Goal: Task Accomplishment & Management: Manage account settings

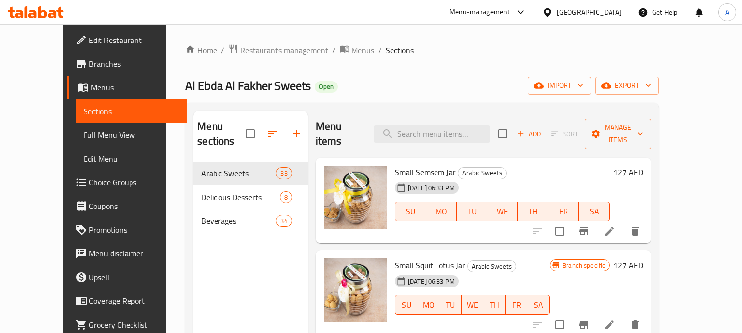
type input "Lentil Soup"
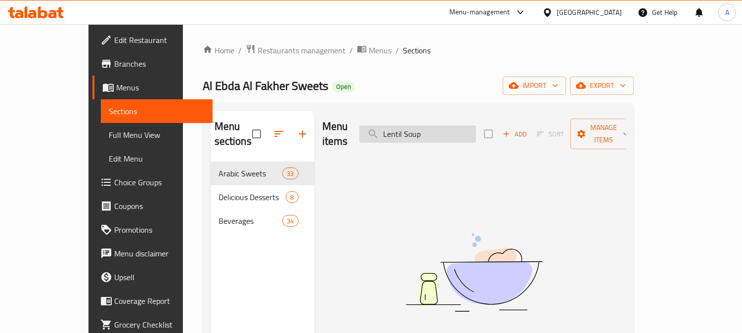
click at [458, 127] on input "Lentil Soup" at bounding box center [417, 134] width 117 height 17
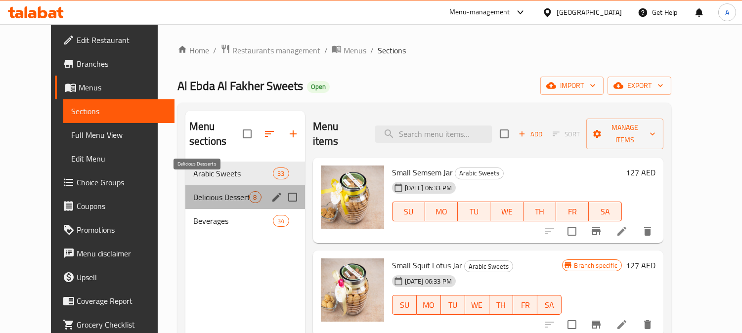
click at [199, 191] on span "Delicious Desserts" at bounding box center [221, 197] width 56 height 12
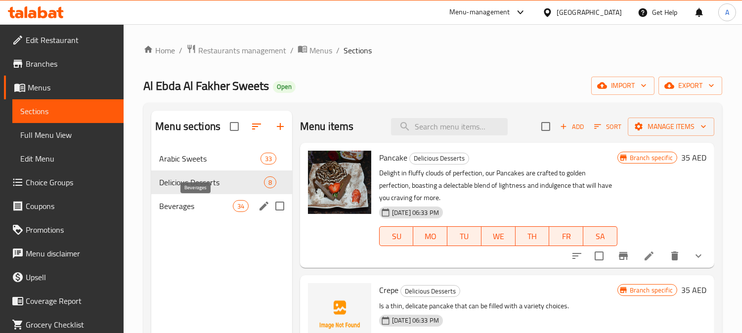
click at [199, 205] on span "Beverages" at bounding box center [195, 206] width 73 height 12
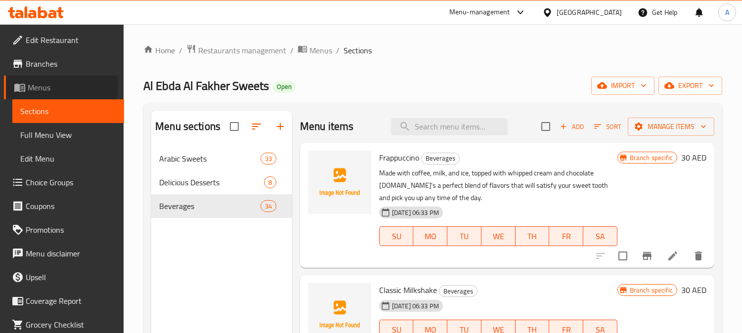
click at [49, 85] on span "Menus" at bounding box center [72, 88] width 88 height 12
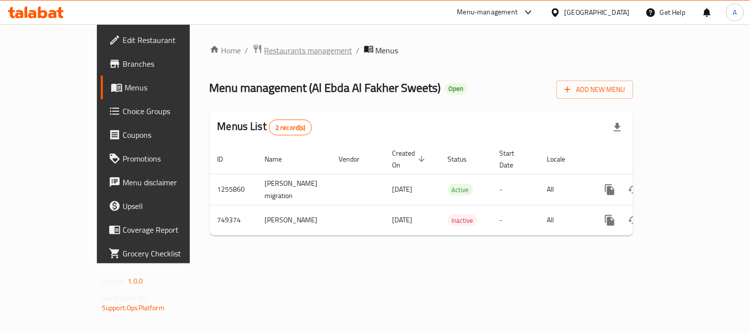
click at [264, 51] on span "Restaurants management" at bounding box center [308, 50] width 88 height 12
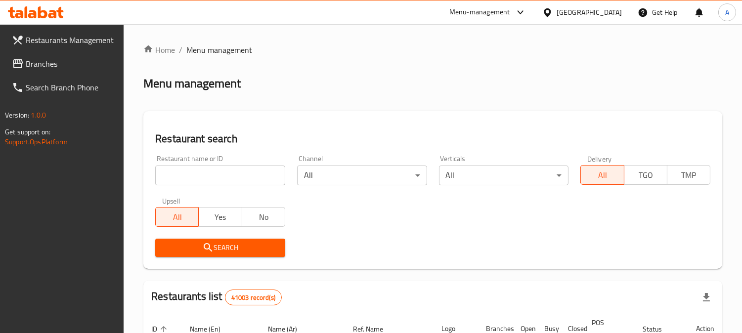
click at [208, 176] on input "search" at bounding box center [220, 176] width 130 height 20
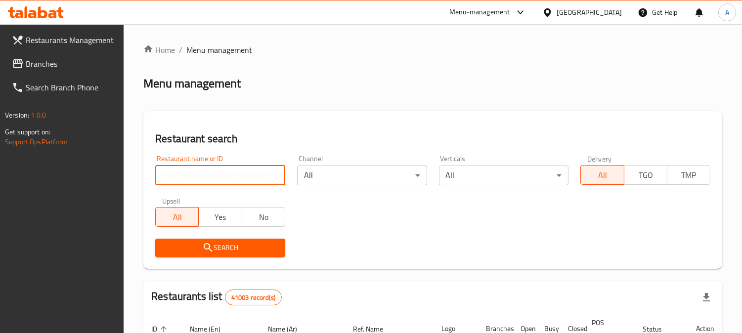
paste input "679389"
type input "679389"
click button "Search" at bounding box center [220, 248] width 130 height 18
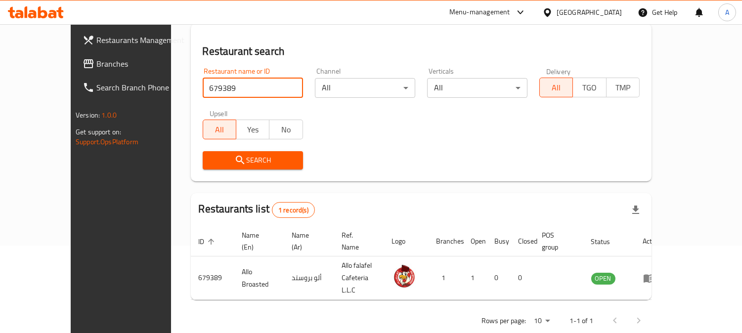
scroll to position [88, 0]
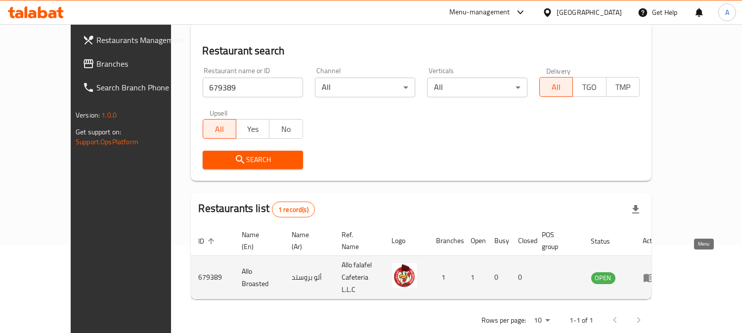
click at [654, 274] on icon "enhanced table" at bounding box center [648, 278] width 11 height 8
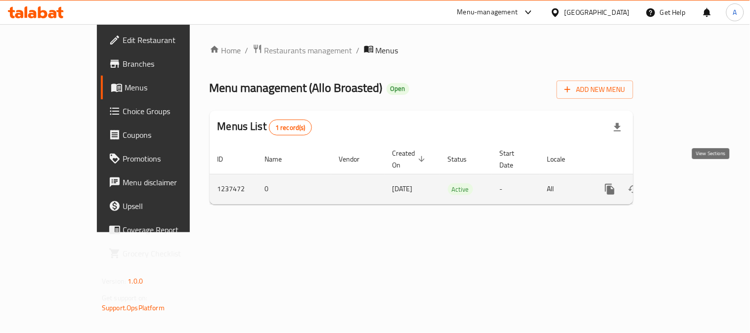
click at [687, 183] on icon "enhanced table" at bounding box center [681, 189] width 12 height 12
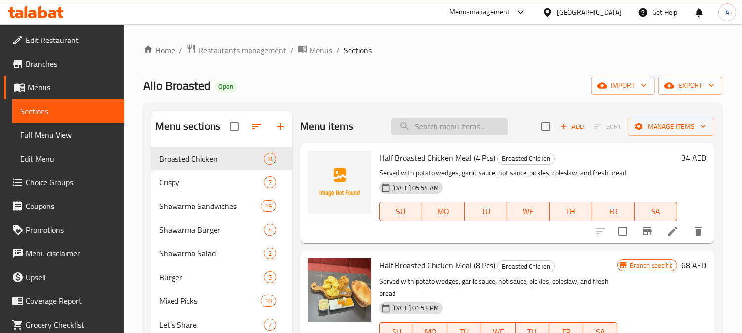
click at [428, 124] on input "search" at bounding box center [449, 126] width 117 height 17
paste input "Lentil Soup"
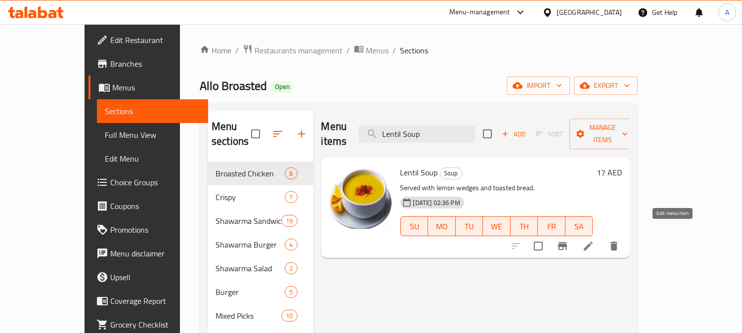
type input "Lentil Soup"
click at [594, 240] on icon at bounding box center [588, 246] width 12 height 12
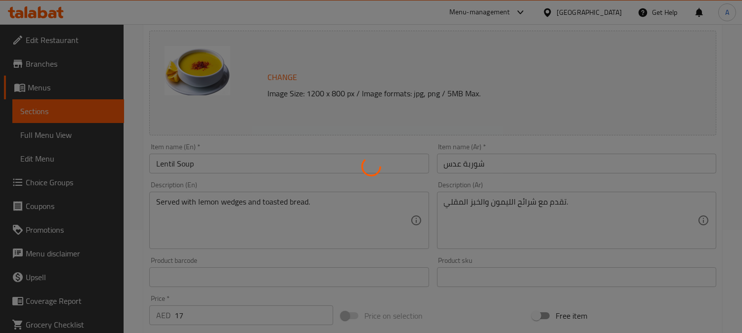
scroll to position [110, 0]
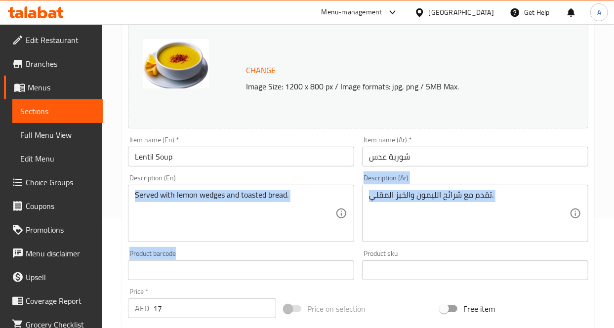
click at [251, 261] on div "Change Image Size: 1200 x 800 px / Image formats: jpg, png / 5MB Max. Item name…" at bounding box center [358, 240] width 468 height 440
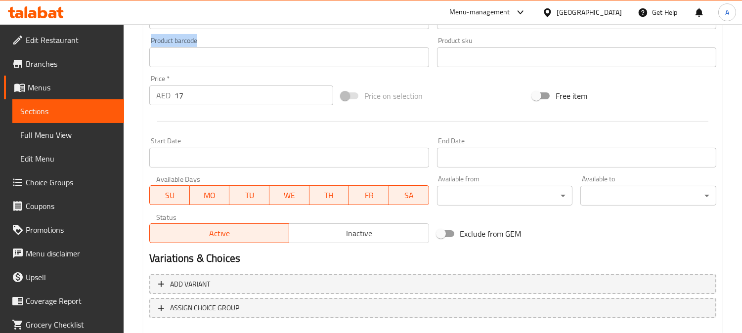
scroll to position [329, 0]
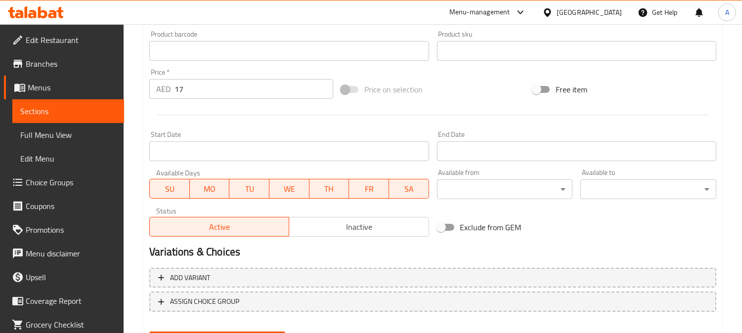
click at [225, 89] on input "17" at bounding box center [253, 89] width 159 height 20
click at [226, 89] on input "17" at bounding box center [253, 89] width 159 height 20
type input "18"
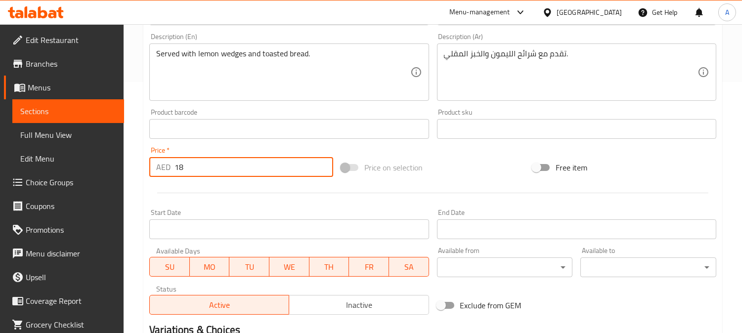
scroll to position [165, 0]
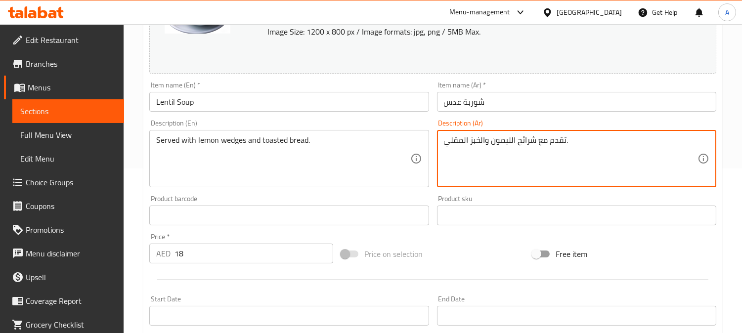
click at [531, 141] on textarea "تقدم مع شرائح الليمون والخبز المقلي." at bounding box center [570, 158] width 253 height 47
paste textarea "وربة عدس تقدم مع خبز محمص جانب"
type textarea "شوربة عدس تقدم مع خبز محمص جانبي."
click at [314, 134] on div "Served with lemon wedges and toasted bread. Description (En)" at bounding box center [288, 158] width 279 height 57
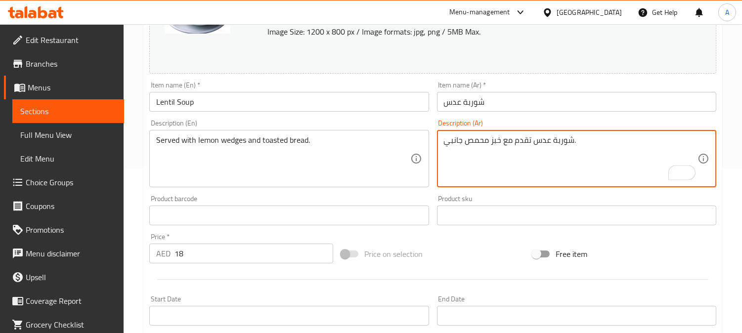
click at [314, 134] on div "Served with lemon wedges and toasted bread. Description (En)" at bounding box center [288, 158] width 279 height 57
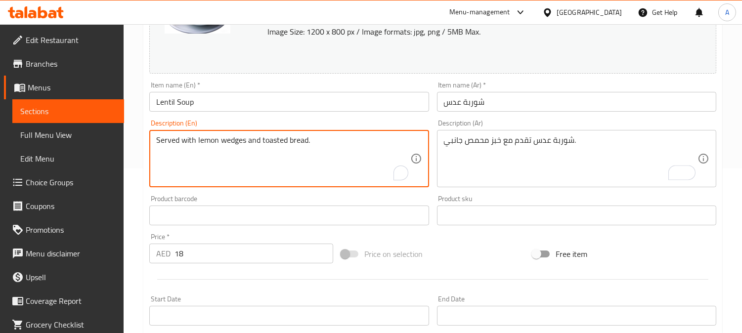
click at [314, 134] on div "Served with lemon wedges and toasted bread. Description (En)" at bounding box center [288, 158] width 279 height 57
click at [318, 140] on textarea "Served with lemon wedges and toasted bread." at bounding box center [282, 158] width 253 height 47
paste textarea "Lentil soup served with toasted bread on the side"
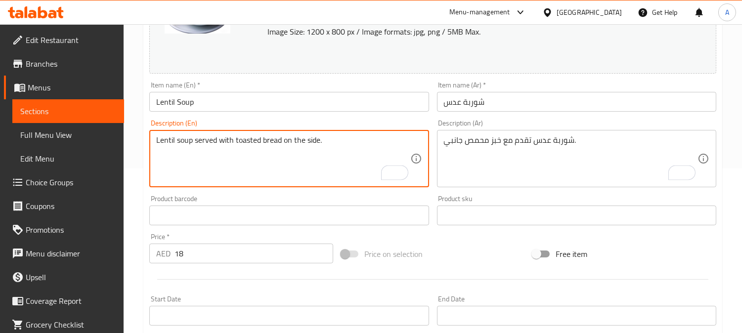
type textarea "Lentil soup served with toasted bread on the side."
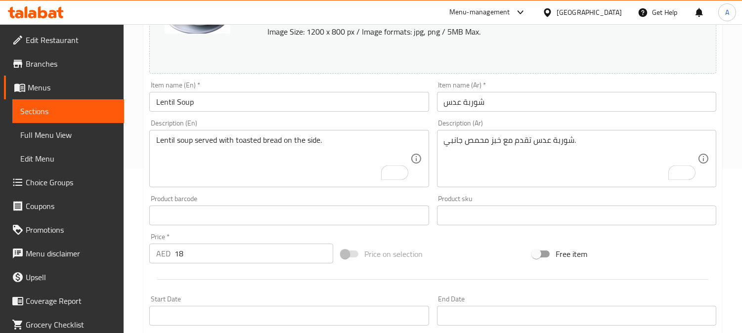
click at [480, 246] on div "Price on selection" at bounding box center [433, 254] width 192 height 27
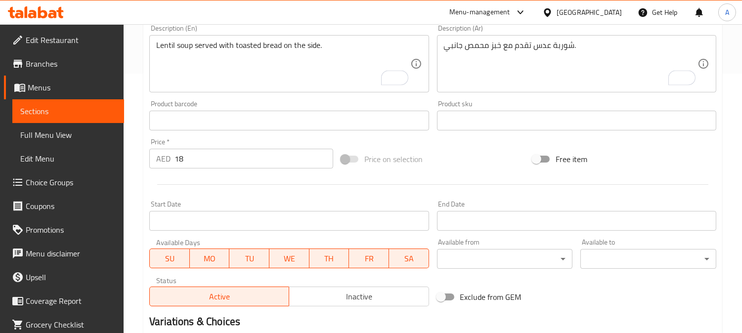
scroll to position [378, 0]
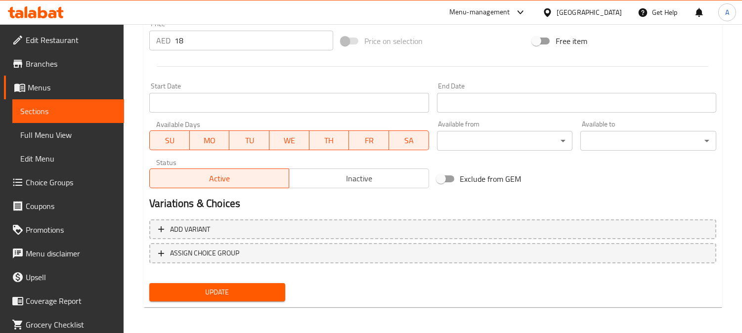
click at [258, 289] on span "Update" at bounding box center [217, 292] width 120 height 12
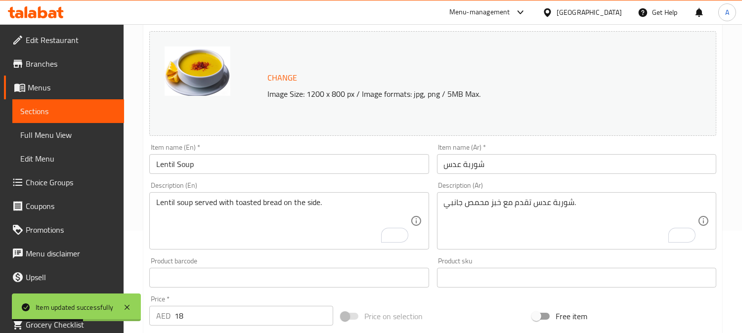
scroll to position [0, 0]
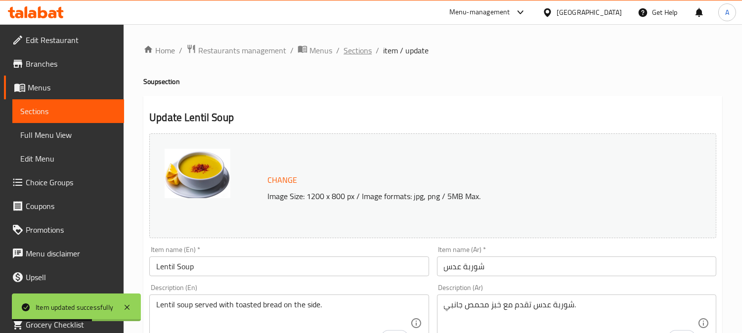
click at [359, 47] on span "Sections" at bounding box center [357, 50] width 28 height 12
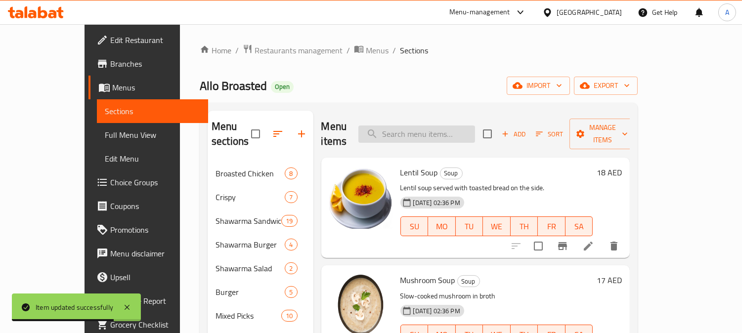
click at [432, 129] on input "search" at bounding box center [416, 134] width 117 height 17
paste input "Mushroom Soup"
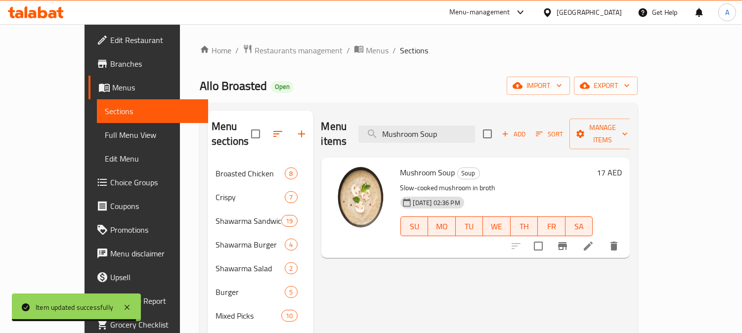
type input "Mushroom Soup"
click at [594, 240] on icon at bounding box center [588, 246] width 12 height 12
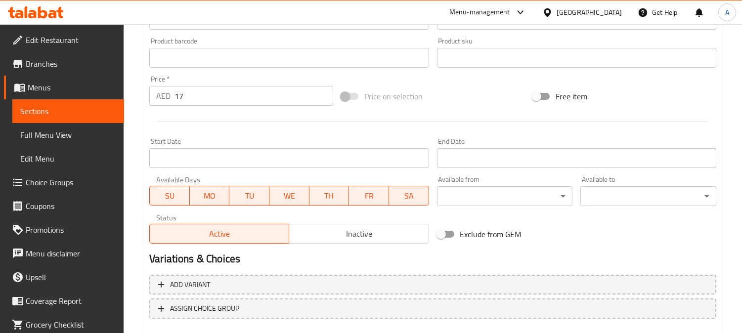
scroll to position [219, 0]
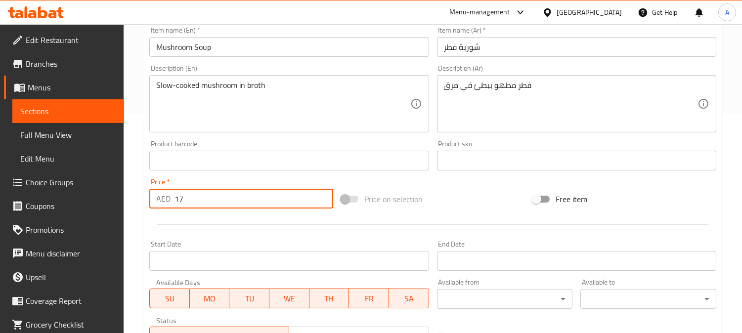
click at [215, 201] on input "17" at bounding box center [253, 199] width 159 height 20
type input "18"
click at [472, 198] on div "Price on selection" at bounding box center [433, 199] width 192 height 27
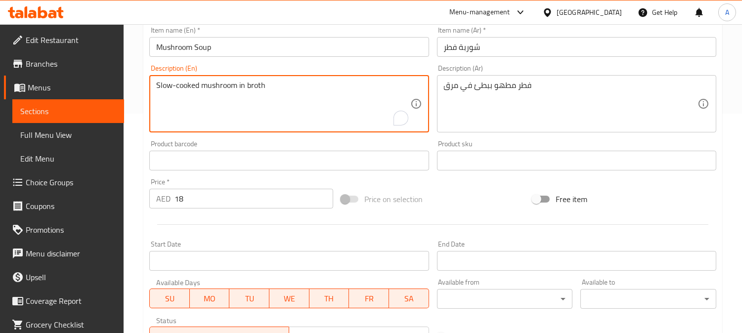
click at [320, 87] on textarea "Slow-cooked mushroom in broth" at bounding box center [282, 104] width 253 height 47
paste textarea ""Mushroom soup consists of fresh mushrooms, cream, onions, garlic, vegetable br…"
click at [159, 83] on textarea ""Mushroom soup consists of fresh mushrooms, cream, onions, garlic, vegetable br…" at bounding box center [282, 104] width 253 height 47
type textarea "Mushroom soup consists of fresh mushrooms, cream, onions, garlic, vegetable bro…"
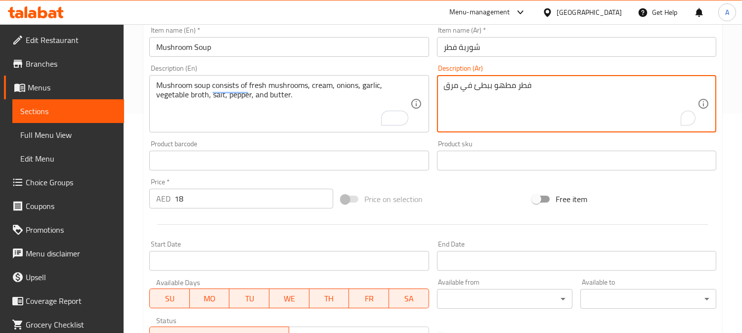
click at [482, 85] on textarea "فطر مطهو ببطئ في مرق" at bounding box center [570, 104] width 253 height 47
paste textarea "شوربة الفطر تتكون من فطر طازج، كريمة، بصل، ثوم، مرق خضار، ملح، فلفل، وزبدة."
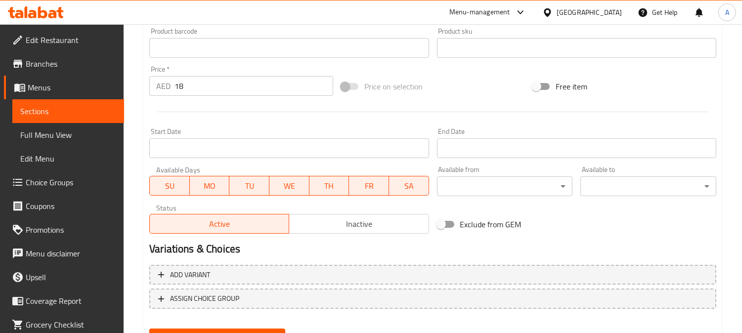
scroll to position [378, 0]
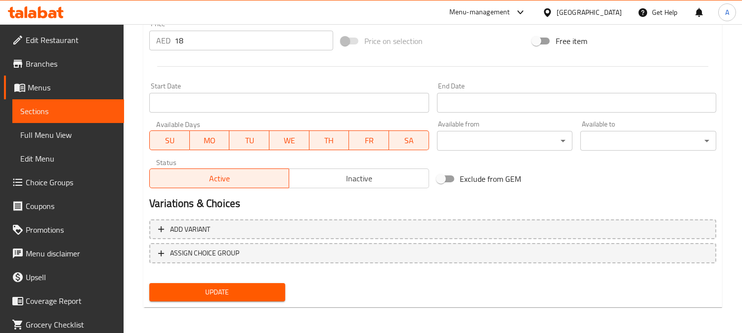
type textarea "شوربة الفطر تتكون من فطر طازج، كريمة، بصل، ثوم، مرق خضار، ملح، فلفل، وزبدة."
click at [267, 286] on span "Update" at bounding box center [217, 292] width 120 height 12
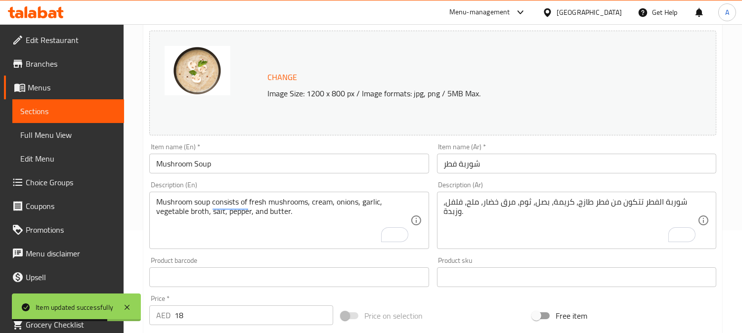
scroll to position [0, 0]
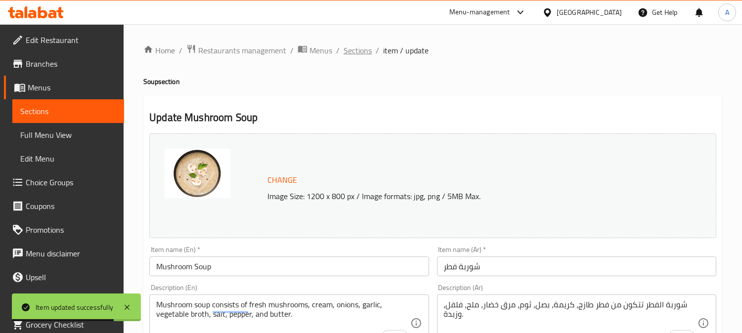
click at [358, 54] on span "Sections" at bounding box center [357, 50] width 28 height 12
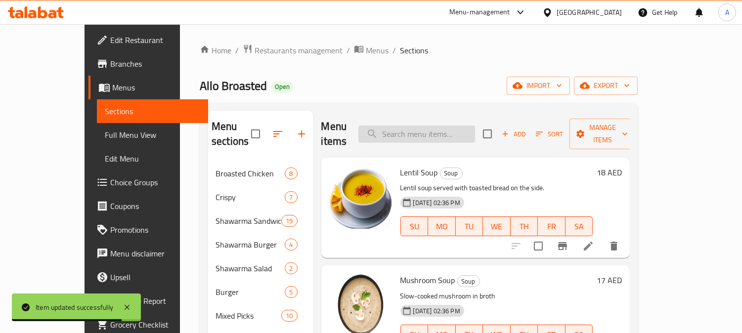
click at [409, 138] on div "Menu items Add Sort Manage items" at bounding box center [475, 134] width 309 height 47
click at [441, 126] on input "search" at bounding box center [416, 134] width 117 height 17
paste input "Vegetables Soup"
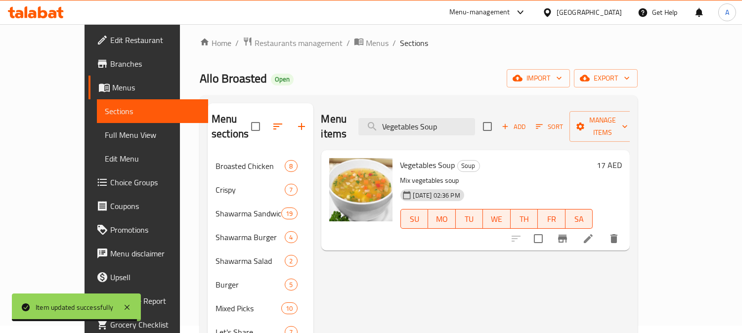
scroll to position [165, 0]
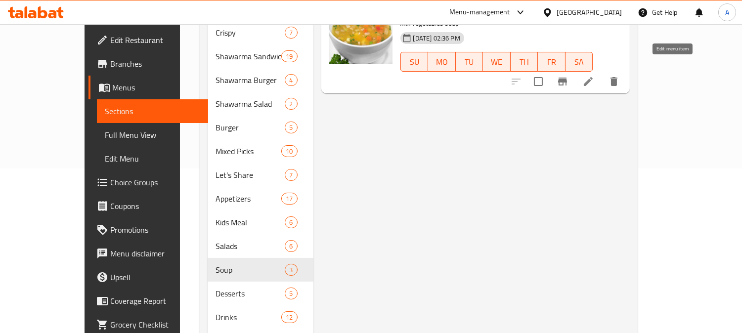
type input "Vegetables Soup"
click at [594, 76] on icon at bounding box center [588, 82] width 12 height 12
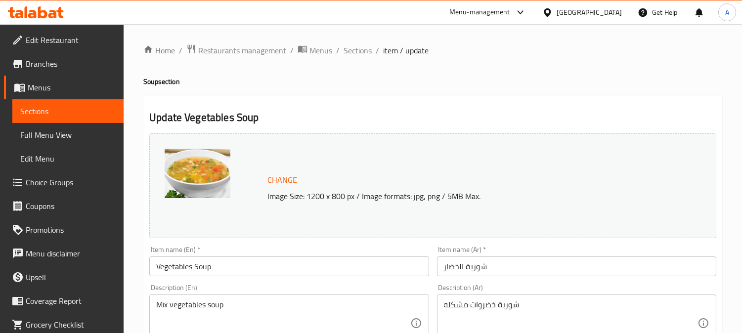
scroll to position [329, 0]
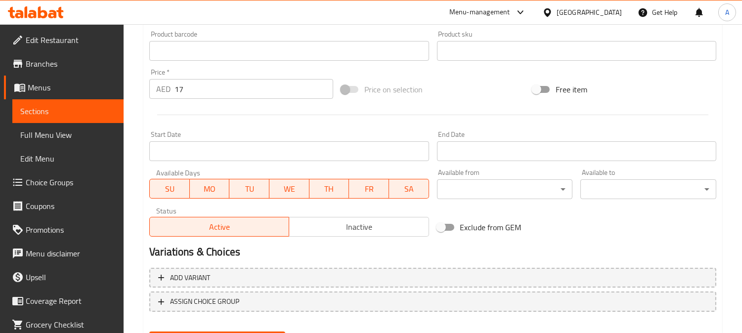
click at [202, 89] on input "17" at bounding box center [253, 89] width 159 height 20
type input "18"
click at [446, 90] on div "Price on selection" at bounding box center [433, 89] width 192 height 27
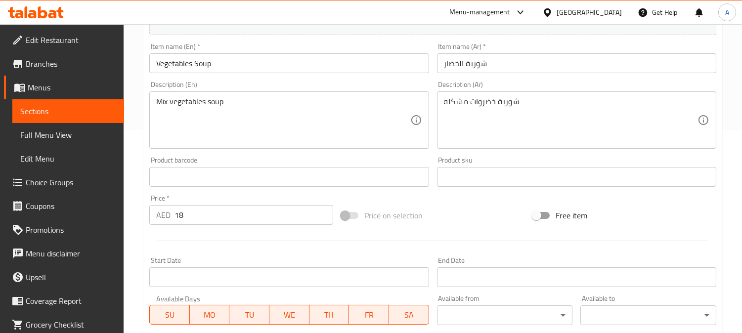
scroll to position [110, 0]
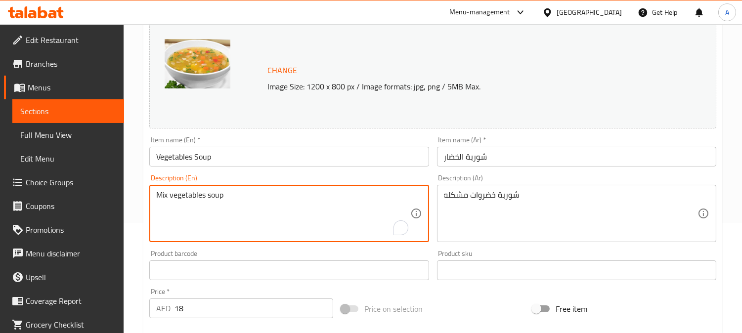
click at [306, 193] on textarea "Mix vegetables soup" at bounding box center [282, 213] width 253 height 47
paste textarea "Vegetable soup consists of a mix of fresh vegetables such as carrots, cauliflow…"
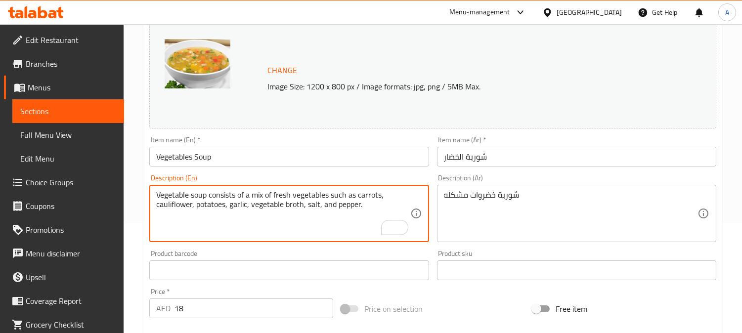
type textarea "Vegetable soup consists of a mix of fresh vegetables such as carrots, cauliflow…"
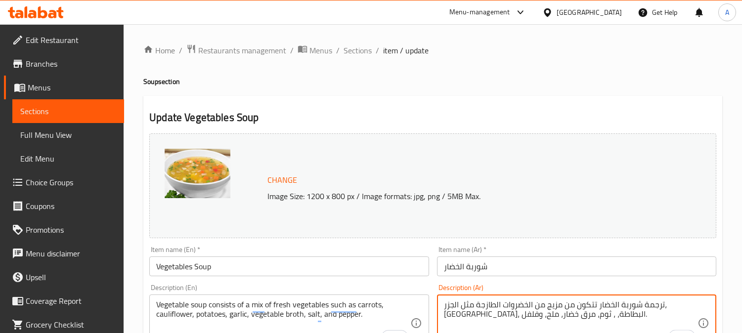
type textarea "ترجمة شوربة الخضار تتكون من مزيج من الخضروات الطازجة مثل الجزر، كرنبيت، البطاطة…"
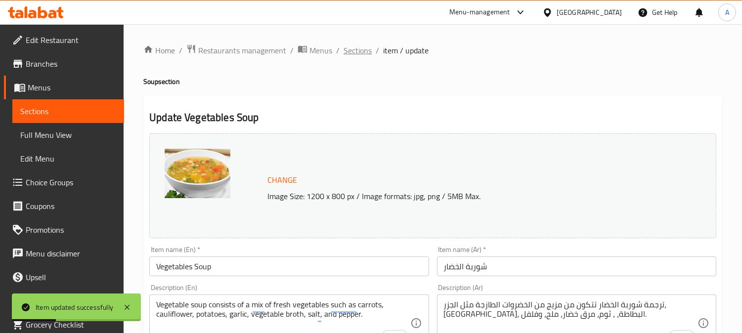
click at [364, 52] on span "Sections" at bounding box center [357, 50] width 28 height 12
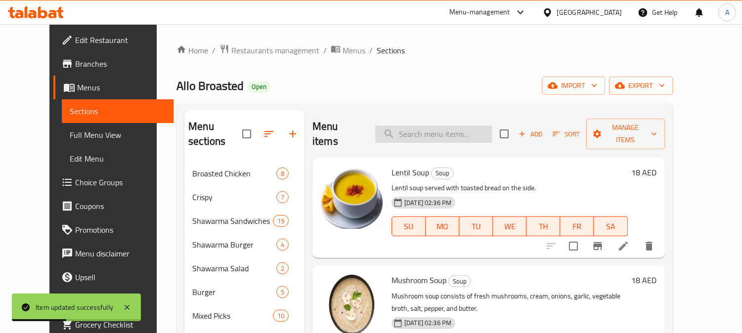
click at [428, 135] on input "search" at bounding box center [433, 134] width 117 height 17
paste input "Classic Lugaimat"
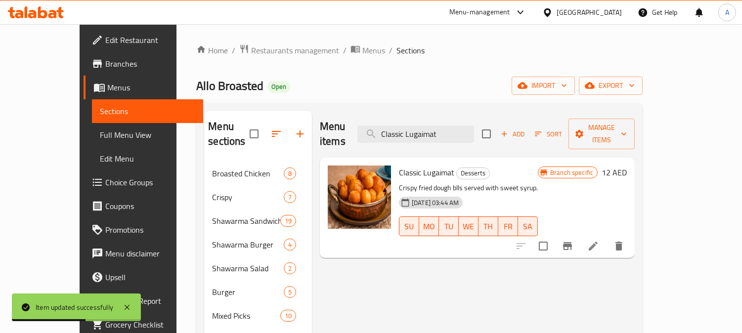
type input "Classic Lugaimat"
click at [599, 240] on icon at bounding box center [593, 246] width 12 height 12
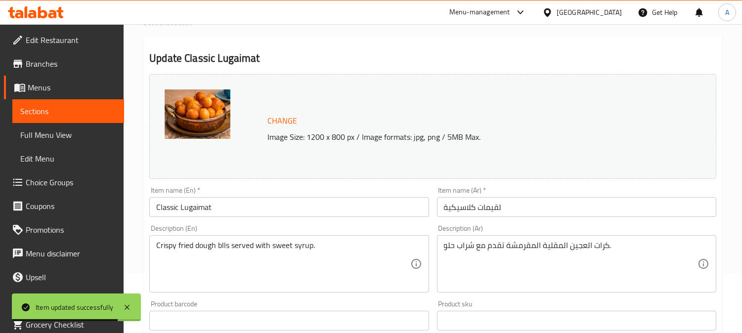
scroll to position [110, 0]
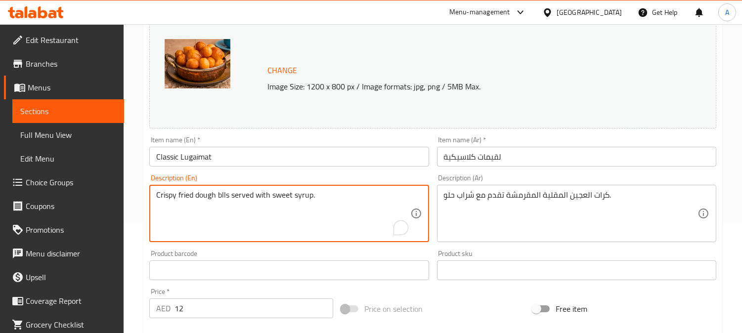
click at [324, 200] on textarea "Crispy fried dough blls served with sweet syrup." at bounding box center [282, 213] width 253 height 47
paste textarea "a"
type textarea "Crispy fried dough balls served with sweet syrup."
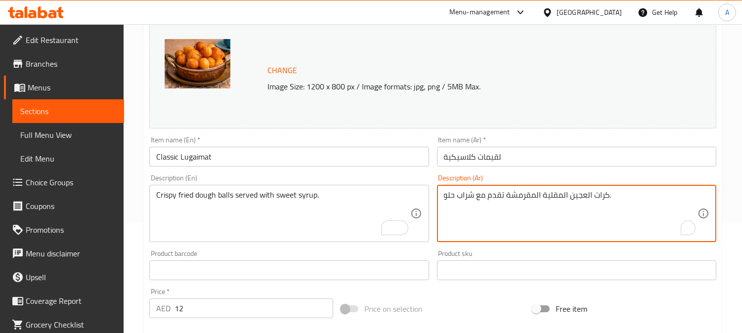
click at [542, 194] on textarea "كرات العجين المقلية المقرمشة تقدم مع شراب حلو." at bounding box center [570, 213] width 253 height 47
paste textarea "صحن لقيمات كلاسيك: كرات العجين المقلية المقرمشة، تُقدَّم مع شيرة (قطر) لذيذة"
type textarea "صحن لقيمات كلاسيك: كرات العجين المقلية المقرمشة، تُقدَّم مع شيرة (قطر) لذيذة."
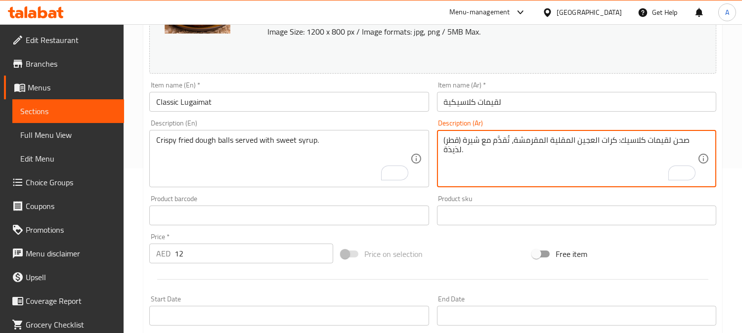
click at [205, 250] on input "12" at bounding box center [253, 254] width 159 height 20
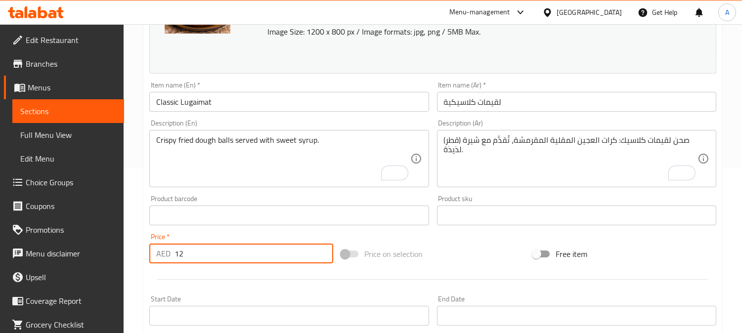
click at [205, 250] on input "12" at bounding box center [253, 254] width 159 height 20
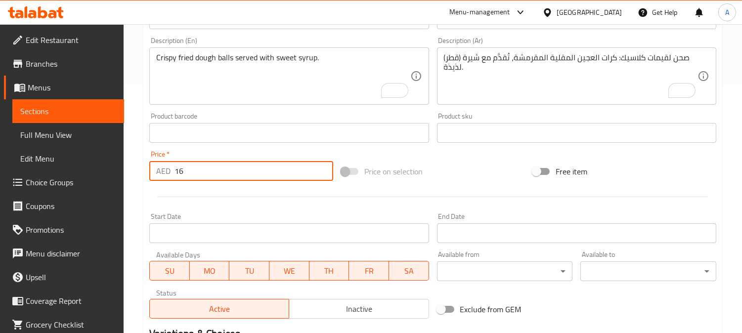
scroll to position [378, 0]
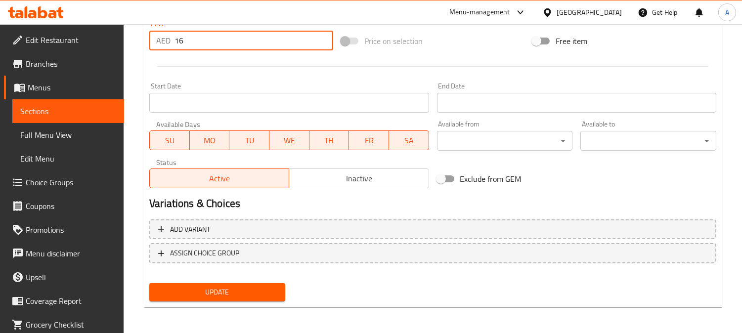
type input "16"
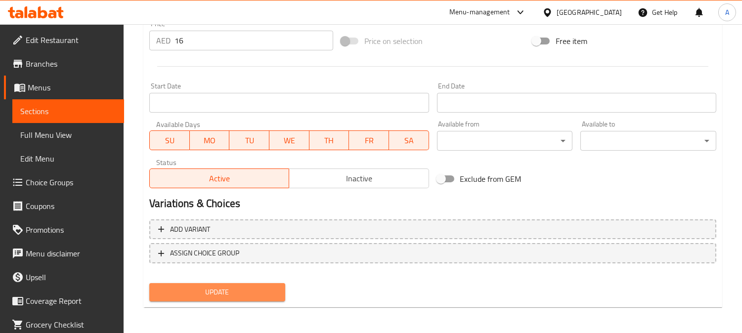
click at [237, 286] on span "Update" at bounding box center [217, 292] width 120 height 12
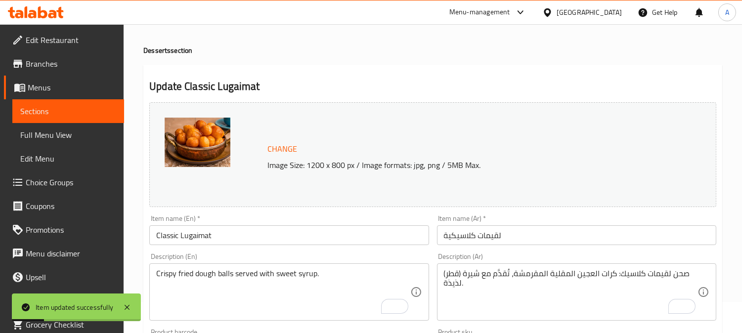
scroll to position [0, 0]
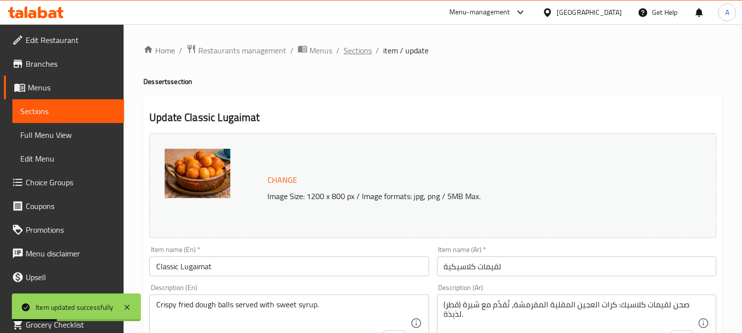
click at [359, 50] on span "Sections" at bounding box center [357, 50] width 28 height 12
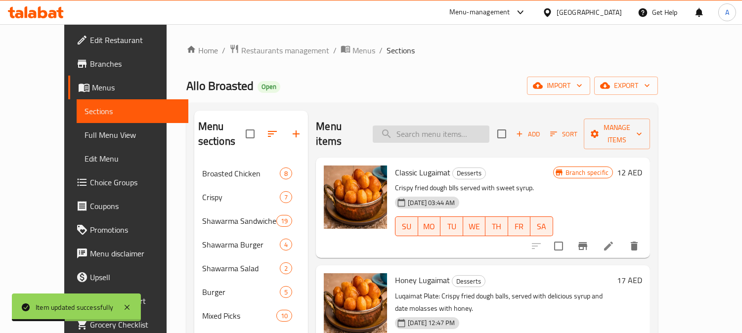
click at [438, 127] on input "search" at bounding box center [431, 134] width 117 height 17
paste input "Date honey Lugaimat"
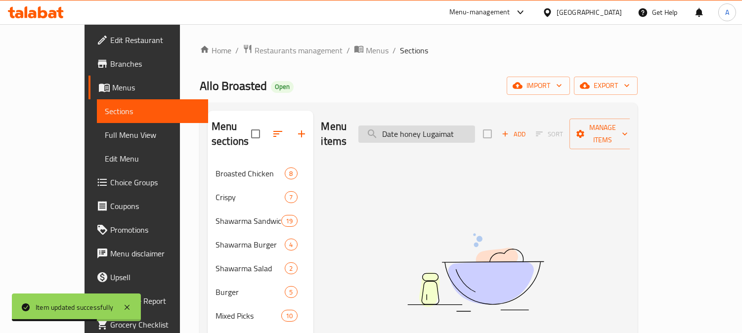
click at [474, 127] on input "Date honey Lugaimat" at bounding box center [416, 134] width 117 height 17
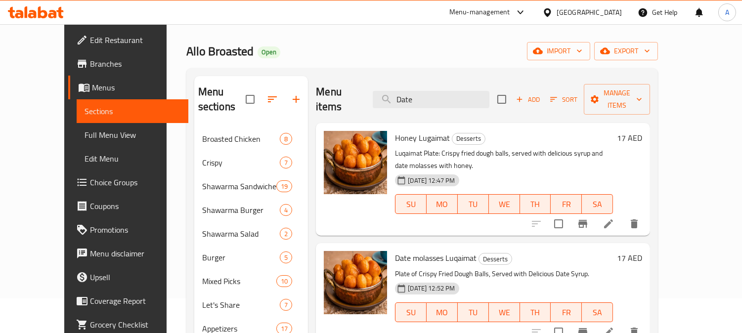
scroll to position [55, 0]
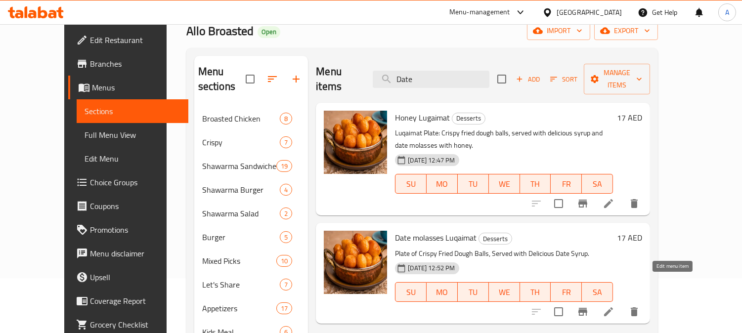
type input "Date"
click at [614, 306] on icon at bounding box center [608, 312] width 12 height 12
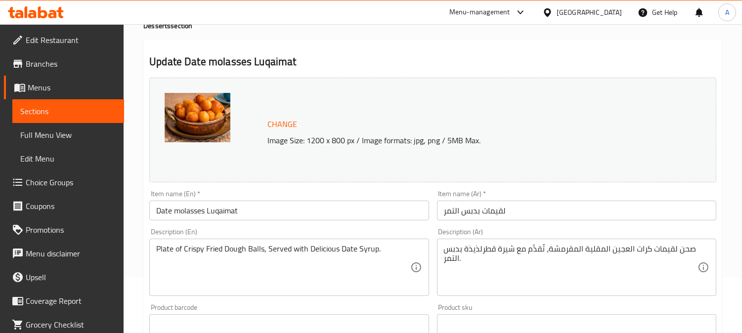
scroll to position [165, 0]
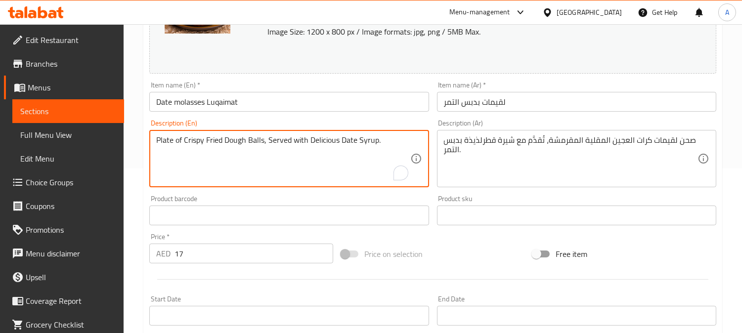
click at [304, 139] on textarea "Plate of Crispy Fried Dough Balls, Served with Delicious Date Syrup." at bounding box center [282, 158] width 253 height 47
paste textarea "Crispy fried dough balls served with date molasses"
type textarea "Crispy fried dough balls served with date molasses."
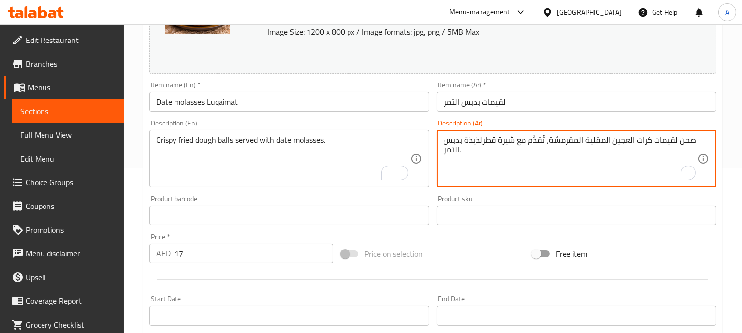
click at [523, 141] on textarea "صحن لقيمات كرات العجين المقلية المقرمشة، تُقدَّم مع شيرة قطرلذيذة بدبس التمر." at bounding box center [570, 158] width 253 height 47
paste textarea ": كرات العجين المقلية المقرمشة، تُقدَّم مع شيرة (قطر) لذيذة. بدبس التمر"
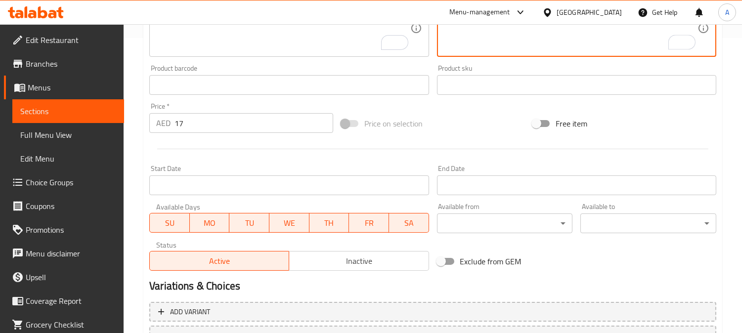
scroll to position [378, 0]
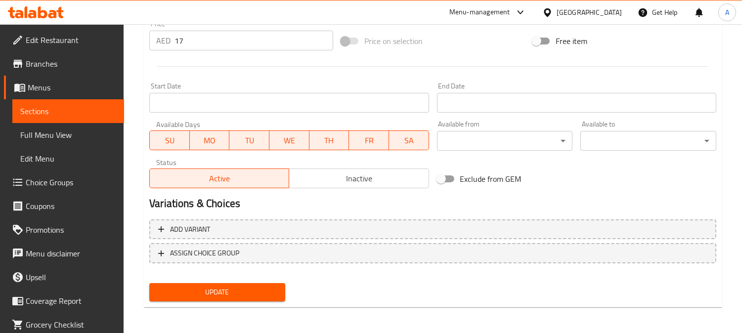
type textarea "صحن لقيمات : كرات العجين المقلية المقرمشة، تُقدَّم مع شيرة (قطر) لذيذة. بدبس ال…"
click at [259, 293] on span "Update" at bounding box center [217, 292] width 120 height 12
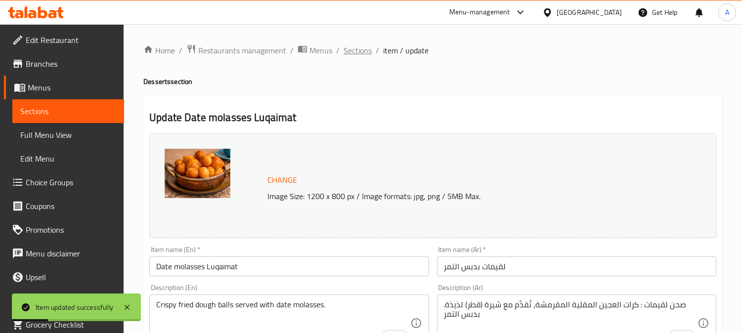
click at [354, 52] on span "Sections" at bounding box center [357, 50] width 28 height 12
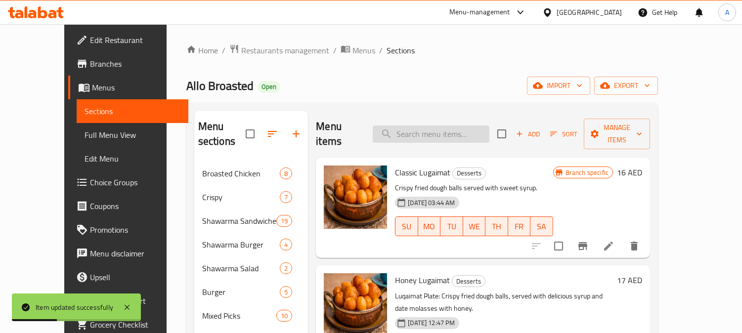
click at [438, 129] on input "search" at bounding box center [431, 134] width 117 height 17
paste input "honey Lugaimat"
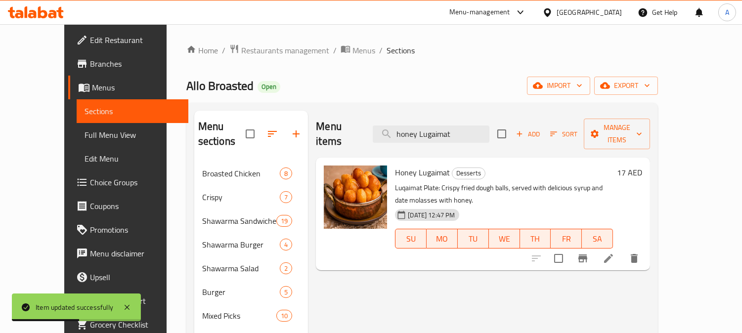
type input "honey Lugaimat"
click at [613, 254] on icon at bounding box center [608, 258] width 9 height 9
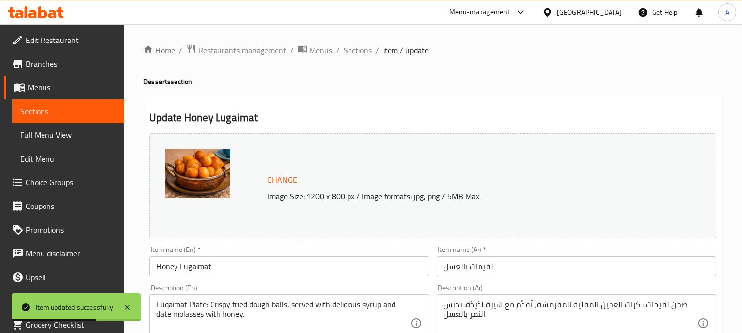
scroll to position [33, 0]
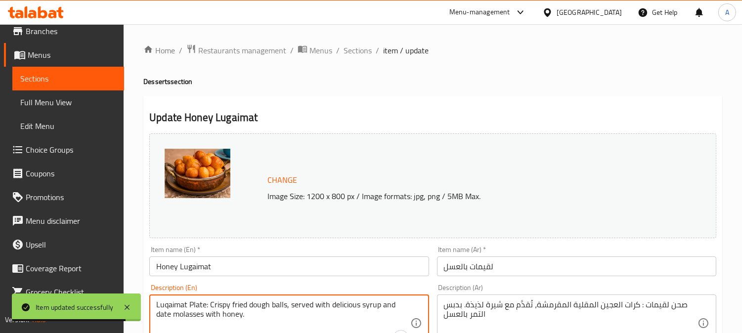
click at [290, 310] on textarea "Luqaimat Plate: Crispy fried dough balls, served with delicious syrup and date …" at bounding box center [282, 323] width 253 height 47
click at [289, 310] on textarea "Luqaimat Plate: Crispy fried dough balls, served with delicious syrup and date …" at bounding box center [282, 323] width 253 height 47
paste textarea "Crispy fried dough balls served withhoney"
type textarea "Crispy fried dough balls served withhoney"
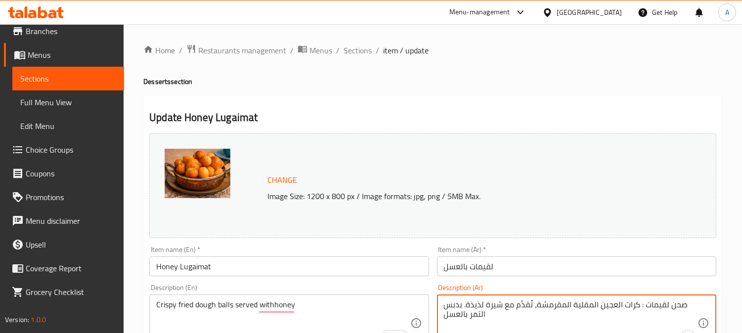
click at [525, 312] on textarea "صحن لقيمات : كرات العجين المقلية المقرمشة، تُقدَّم مع شيرة لذيذة. بدبس التمر با…" at bounding box center [570, 323] width 253 height 47
paste textarea "َم مع شيرة (قطر)"
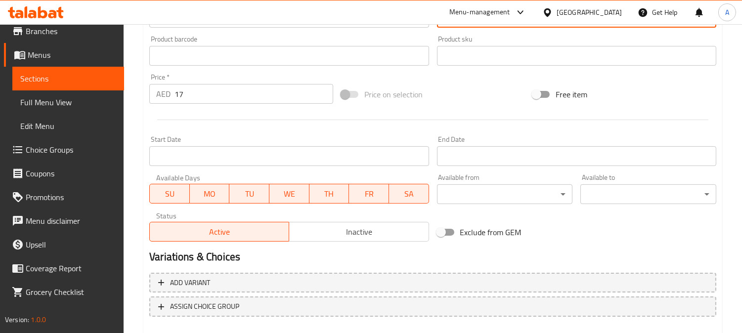
scroll to position [378, 0]
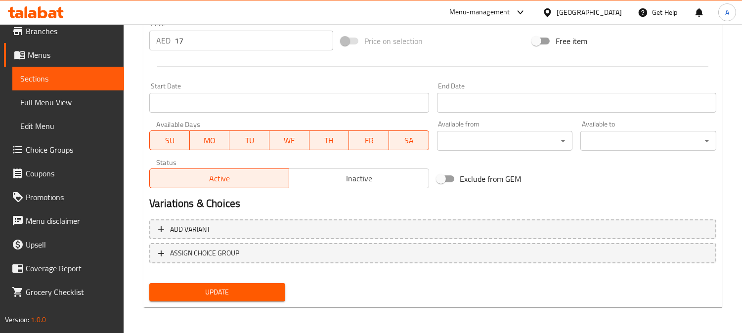
type textarea "صحن لقيمات : كرات العجين المقلية المقرمشة، تُقدَّم مع شيرة (قطر) لذيذة. بدبس ال…"
click at [234, 288] on span "Update" at bounding box center [217, 292] width 120 height 12
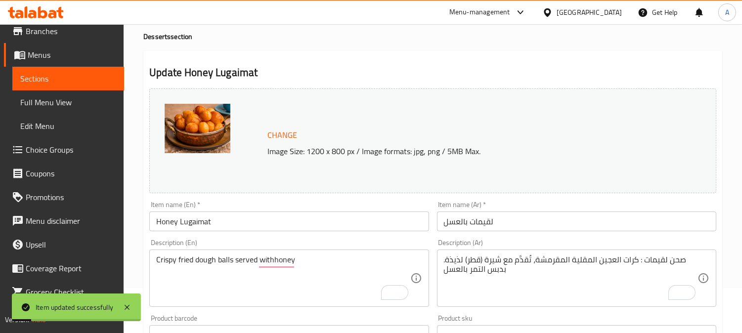
scroll to position [0, 0]
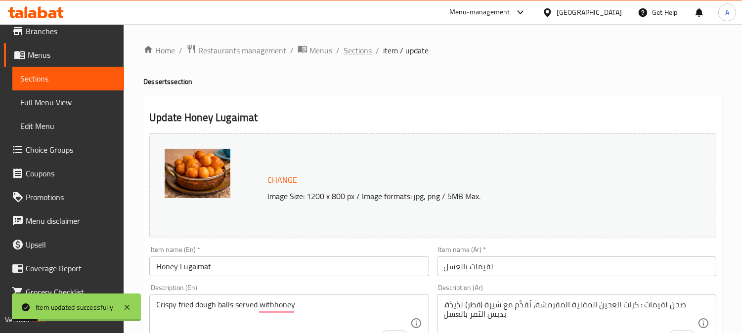
click at [358, 55] on span "Sections" at bounding box center [357, 50] width 28 height 12
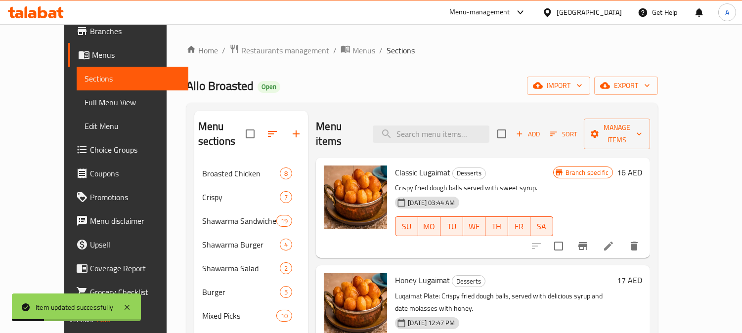
click at [417, 116] on div "Menu items Add Sort Manage items" at bounding box center [483, 134] width 334 height 47
click at [424, 134] on input "search" at bounding box center [431, 134] width 117 height 17
paste input "[PERSON_NAME]"
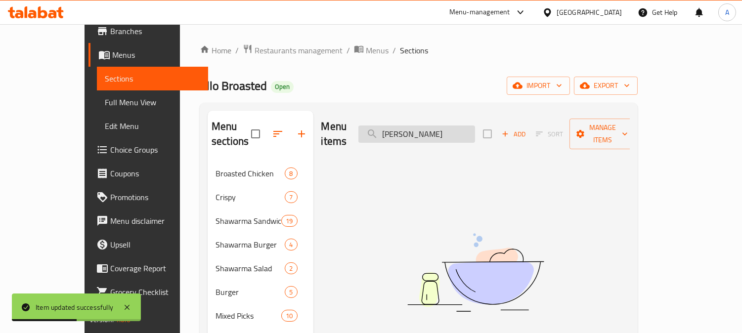
click at [453, 129] on input "[PERSON_NAME]" at bounding box center [416, 134] width 117 height 17
type input "Qeshta"
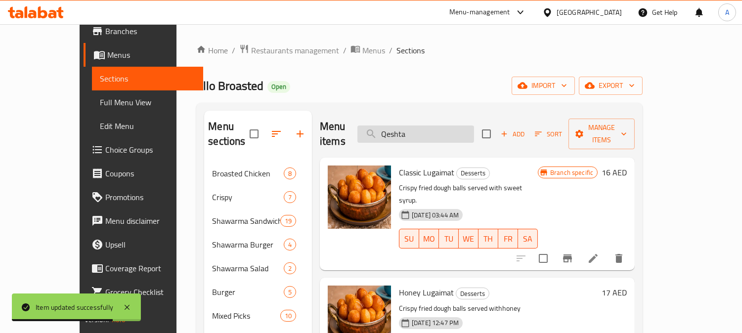
click at [414, 126] on input "Qeshta" at bounding box center [415, 134] width 117 height 17
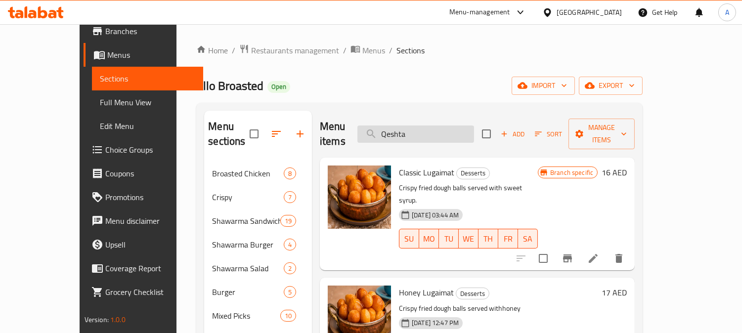
click at [462, 126] on input "Qeshta" at bounding box center [415, 134] width 117 height 17
click at [100, 106] on span "Full Menu View" at bounding box center [148, 102] width 96 height 12
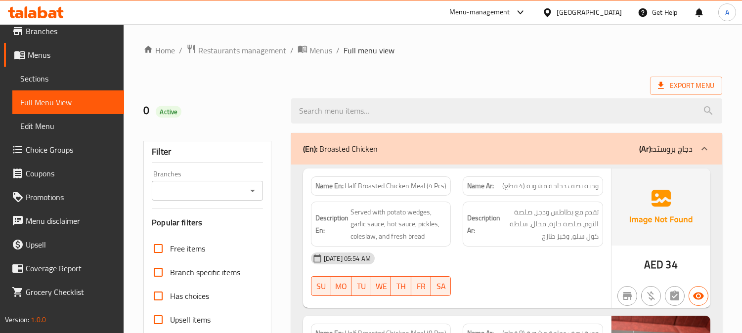
click at [65, 75] on span "Sections" at bounding box center [68, 79] width 96 height 12
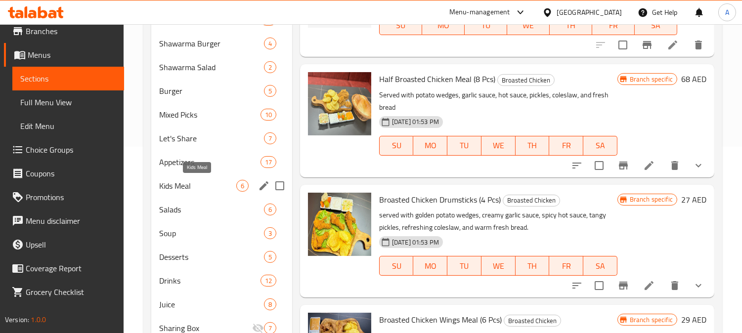
scroll to position [219, 0]
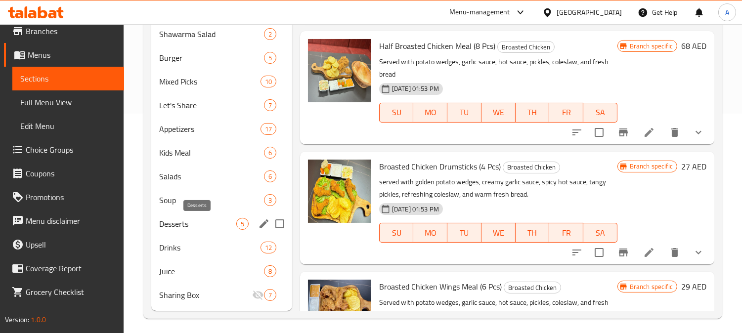
click at [191, 225] on span "Desserts" at bounding box center [197, 224] width 77 height 12
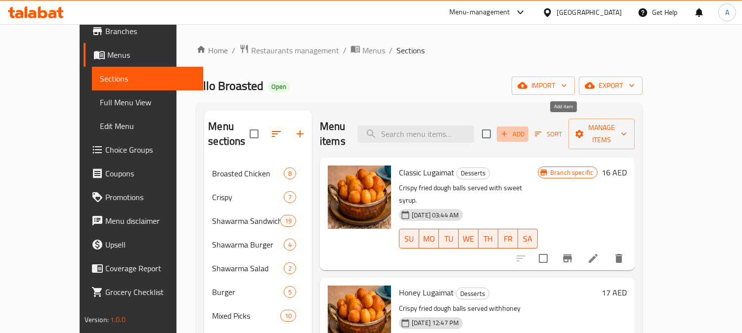
click at [526, 128] on span "Add" at bounding box center [512, 133] width 27 height 11
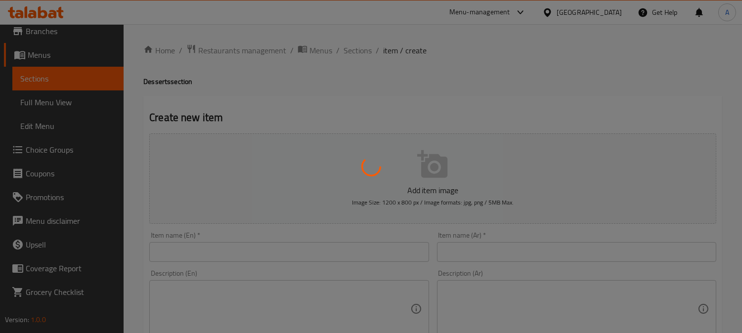
click at [285, 243] on div at bounding box center [371, 166] width 742 height 333
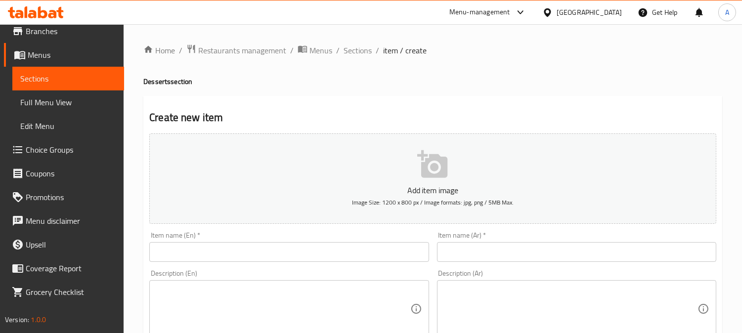
click at [300, 253] on input "text" at bounding box center [288, 252] width 279 height 20
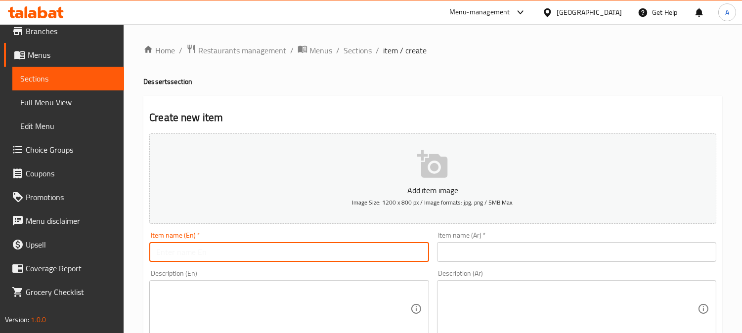
paste input "Qeshta Kunafa"
type input "Qeshta Kunafa"
drag, startPoint x: 490, startPoint y: 265, endPoint x: 495, endPoint y: 263, distance: 5.5
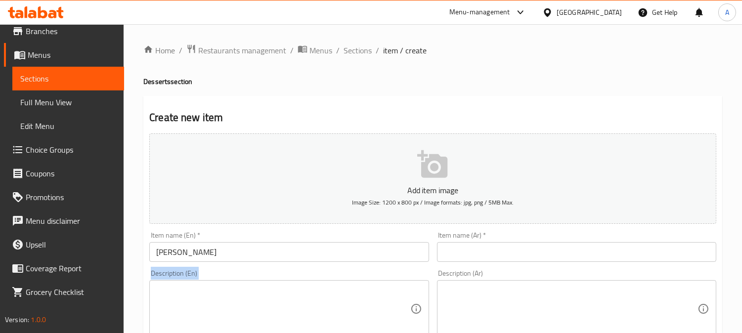
click at [504, 249] on input "text" at bounding box center [576, 252] width 279 height 20
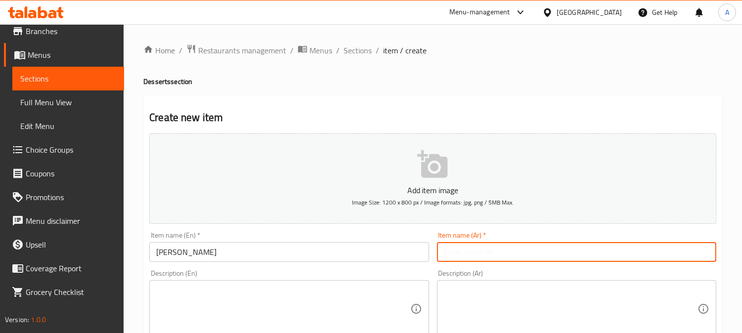
paste input "كنافة بالقشطة"
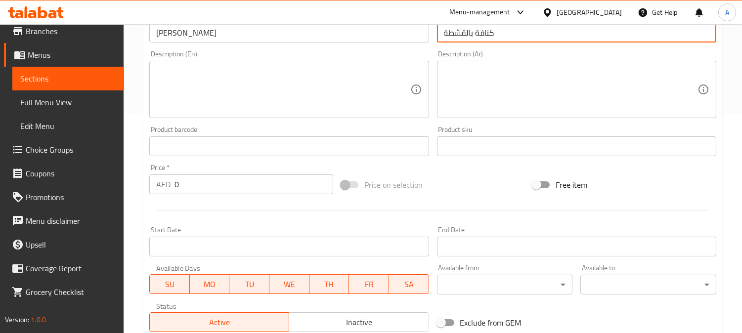
type input "كنافة بالقشطة"
click at [441, 193] on div "Price on selection" at bounding box center [433, 184] width 192 height 27
click at [327, 84] on textarea at bounding box center [282, 89] width 253 height 47
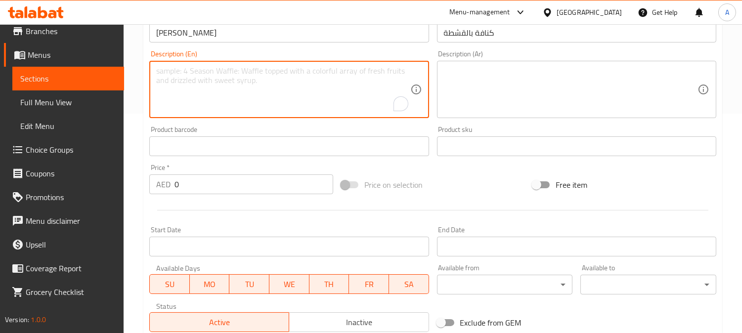
paste textarea "Kunafa with Cream: Kunafa toasted in butter, filled with fresh cream, drizzled …"
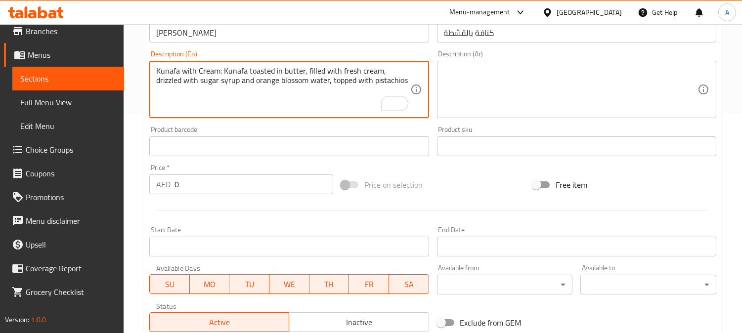
type textarea "Kunafa with Cream: Kunafa toasted in butter, filled with fresh cream, drizzled …"
click at [569, 93] on textarea at bounding box center [570, 89] width 253 height 47
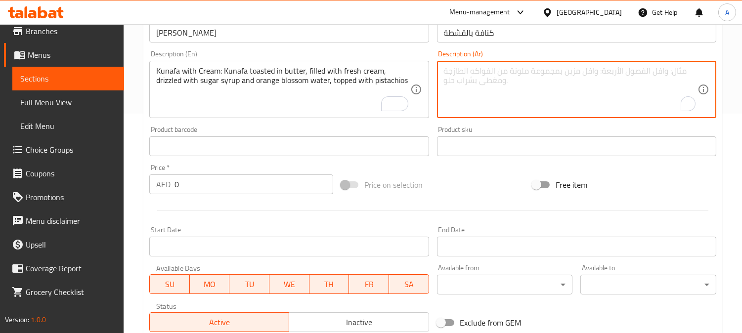
paste textarea "كنافة بالقشطة: كنافة محمرة بالسمن، محشوة بالقشطة الطازجة، ومغطاة بشراب السكر وم…"
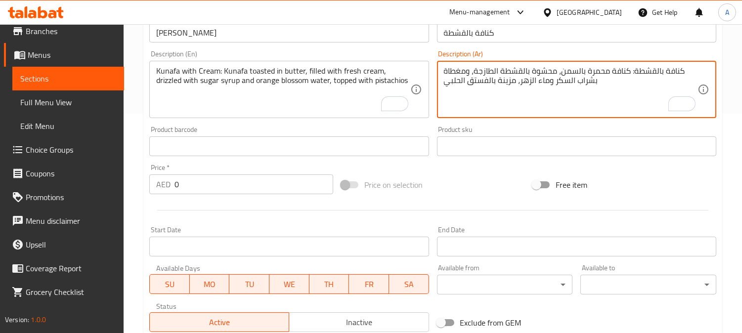
type textarea "كنافة بالقشطة: كنافة محمرة بالسمن، محشوة بالقشطة الطازجة، ومغطاة بشراب السكر وم…"
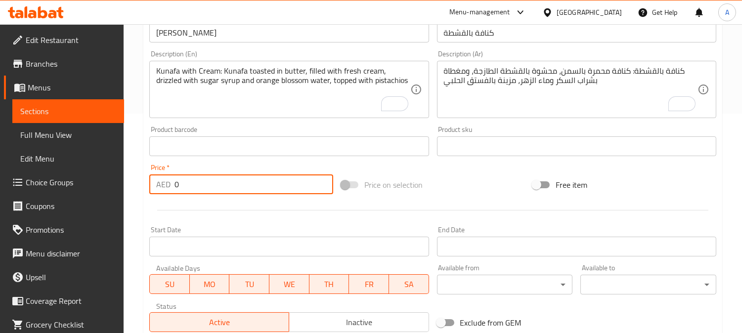
scroll to position [33, 0]
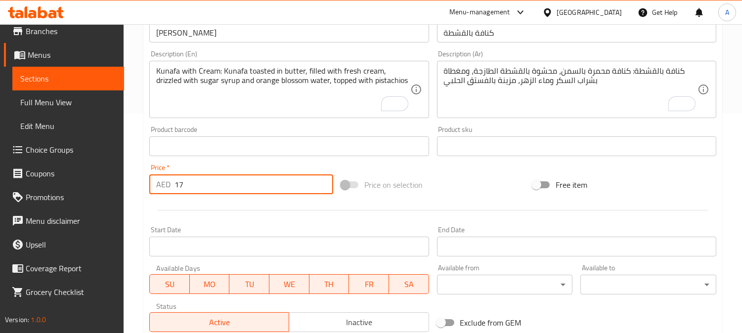
type input "17"
click at [457, 184] on div "Price on selection" at bounding box center [433, 184] width 192 height 27
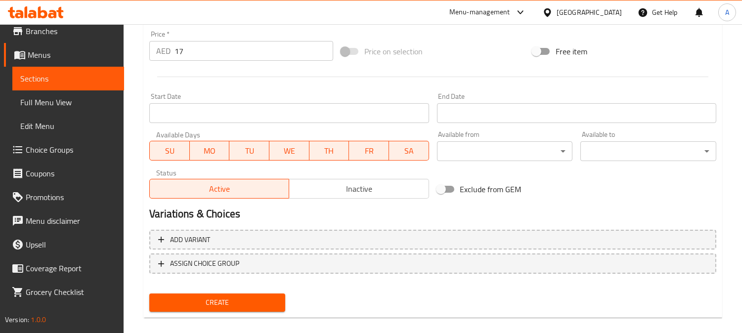
scroll to position [363, 0]
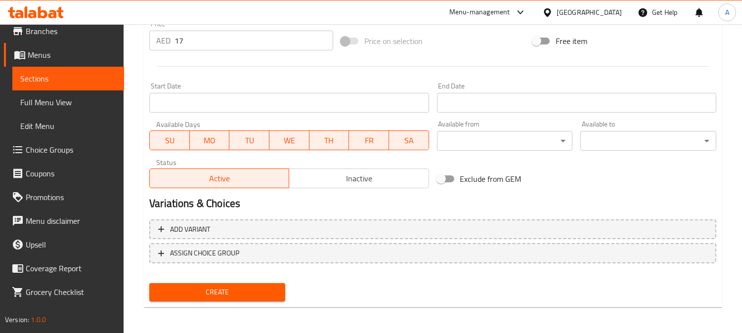
click at [226, 287] on span "Create" at bounding box center [217, 292] width 120 height 12
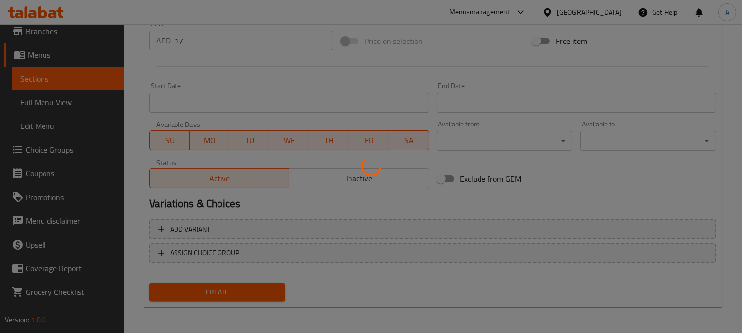
type input "0"
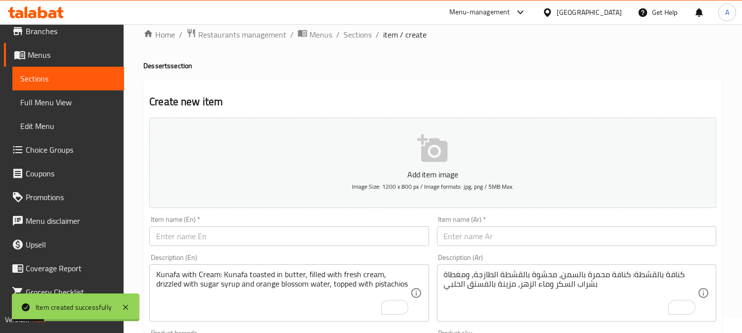
scroll to position [0, 0]
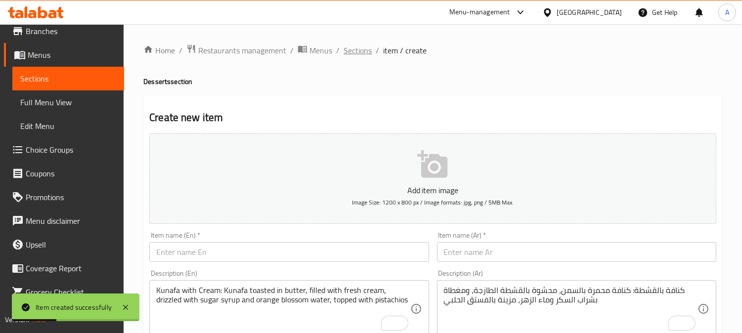
click at [354, 52] on span "Sections" at bounding box center [357, 50] width 28 height 12
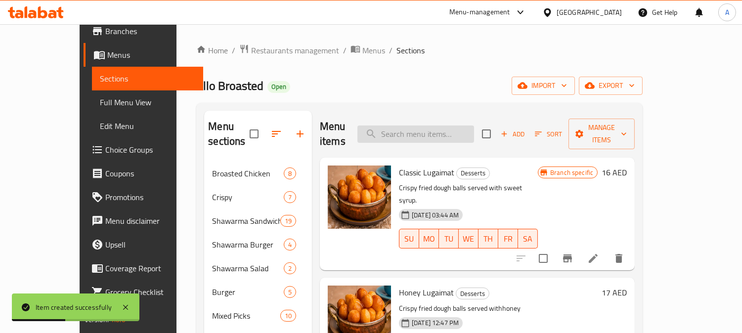
click at [473, 126] on input "search" at bounding box center [415, 134] width 117 height 17
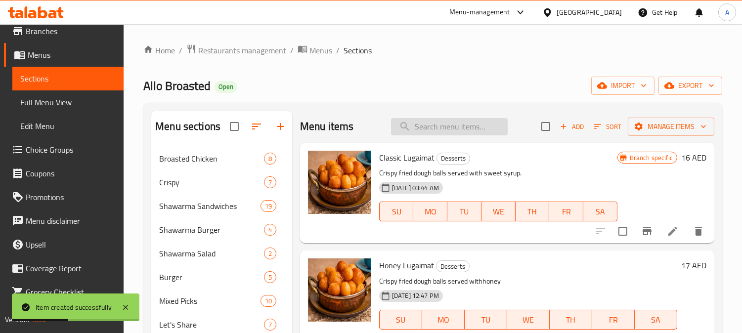
paste input "Kunafa Cheese"
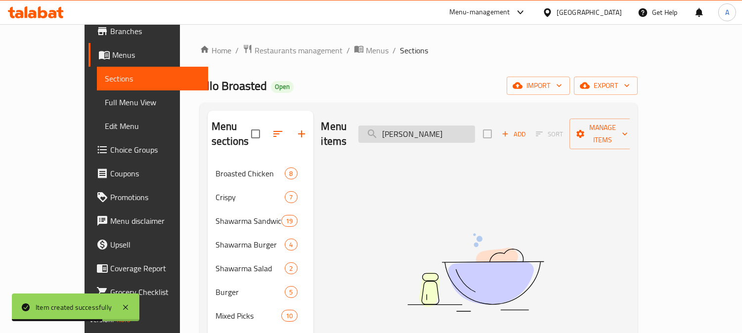
drag, startPoint x: 442, startPoint y: 126, endPoint x: 503, endPoint y: 133, distance: 61.7
click at [475, 133] on input "Kunafa Cheese" at bounding box center [416, 134] width 117 height 17
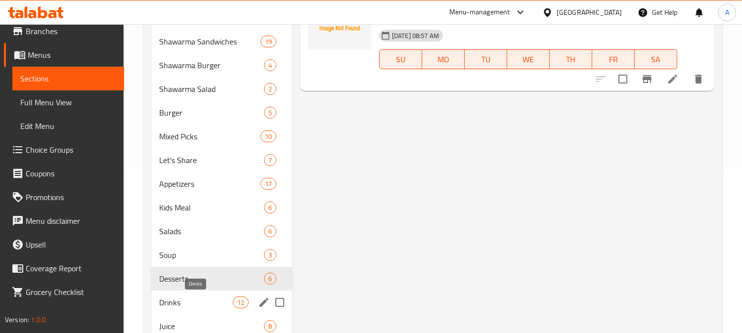
scroll to position [219, 0]
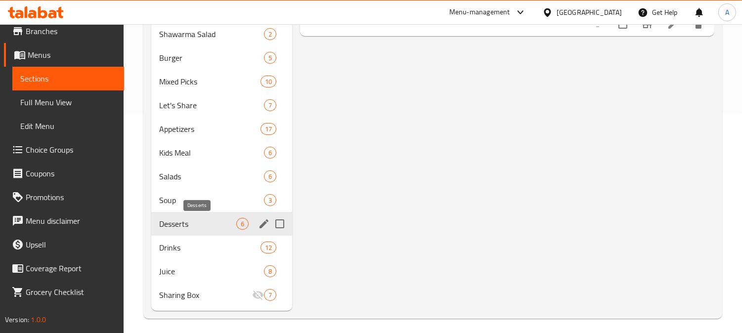
type input "Kunafa"
click at [220, 220] on span "Desserts" at bounding box center [197, 224] width 77 height 12
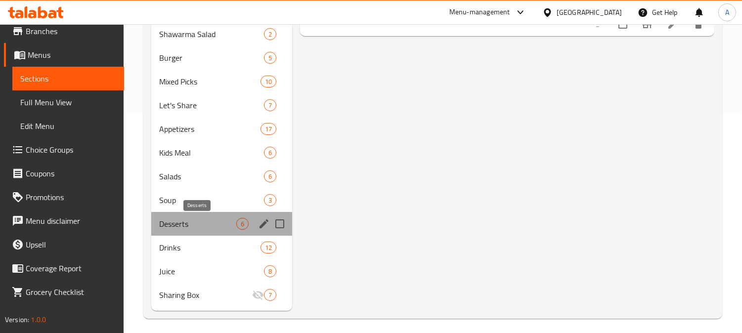
click at [220, 220] on span "Desserts" at bounding box center [197, 224] width 77 height 12
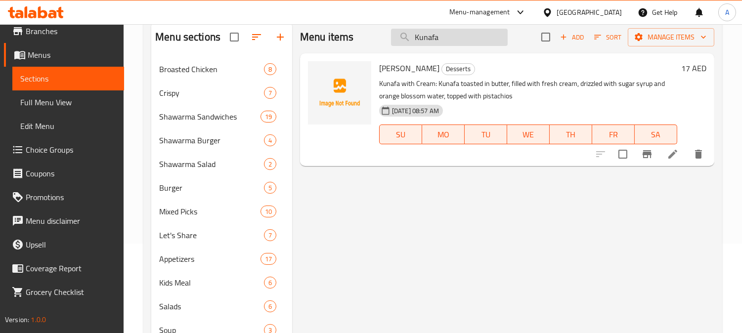
scroll to position [0, 0]
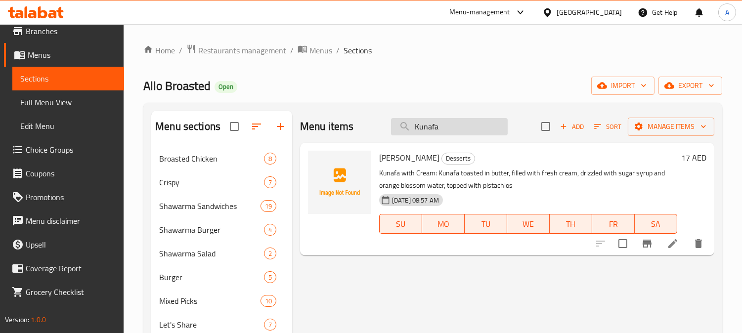
click at [445, 129] on input "Kunafa" at bounding box center [449, 126] width 117 height 17
click at [446, 129] on input "Kunafa" at bounding box center [449, 126] width 117 height 17
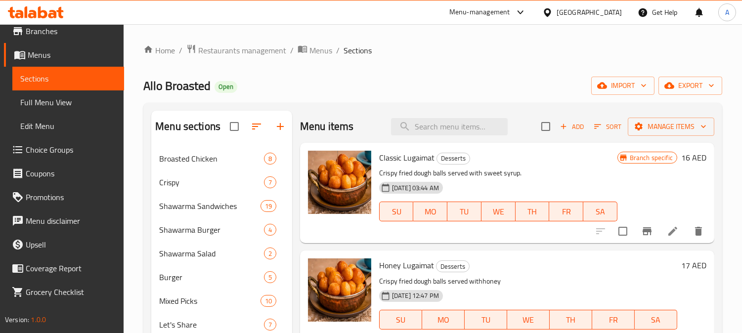
click at [565, 126] on span "Add" at bounding box center [571, 126] width 27 height 11
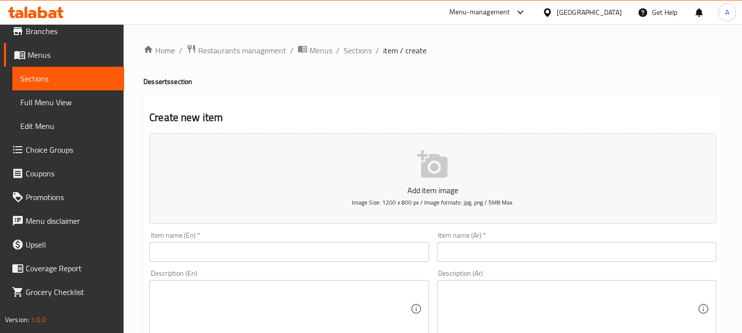
click at [291, 250] on input "text" at bounding box center [288, 252] width 279 height 20
paste input "Kunafa Cheese"
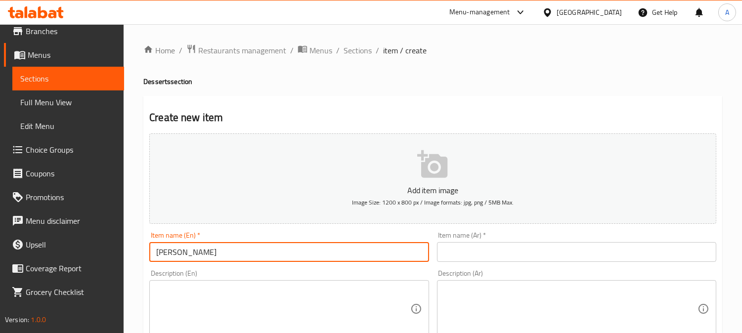
type input "Kunafa Cheese"
click at [501, 244] on input "text" at bounding box center [576, 252] width 279 height 20
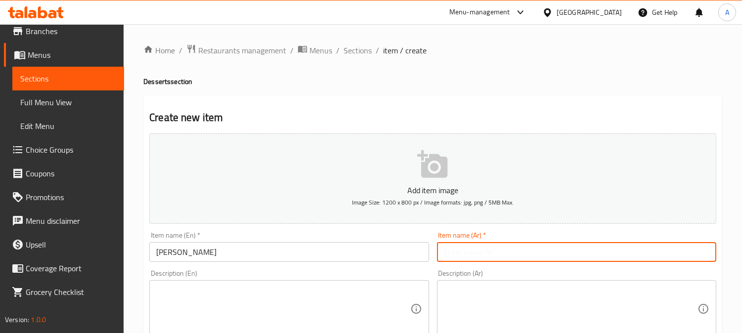
paste input "كنافة بالجبنة"
type input "كنافة بالجبنة"
click at [265, 298] on textarea at bounding box center [282, 309] width 253 height 47
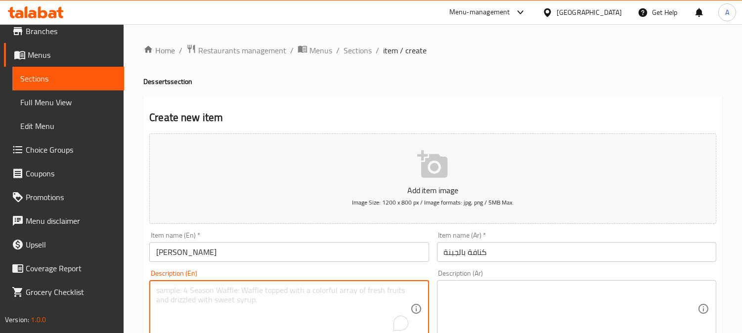
paste textarea "Kunafa toasted in butter, filled with sweet cheese, drizzled with sugar syrup a…"
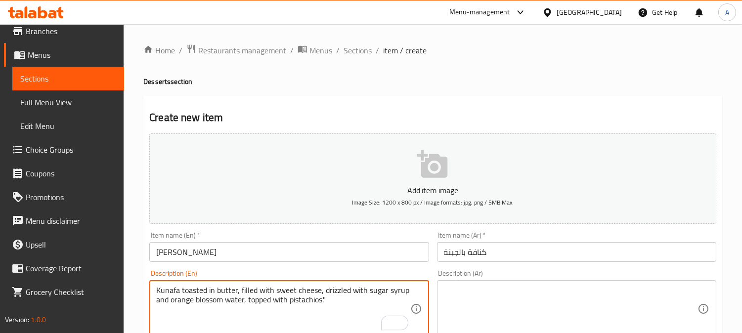
type textarea "Kunafa toasted in butter, filled with sweet cheese, drizzled with sugar syrup a…"
click at [498, 299] on textarea at bounding box center [570, 309] width 253 height 47
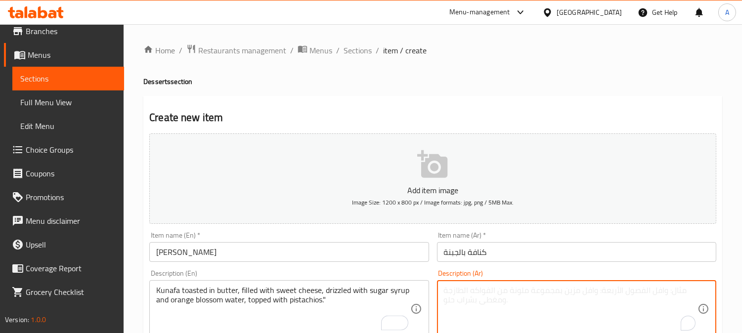
paste textarea "كنافة محمرة بالسمن، محشوة بالجبن الحلو، ومغطاة بشراب السكر وماء الزهر، مزينة با…"
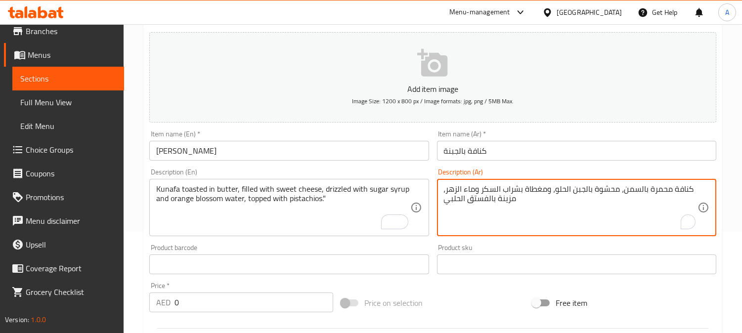
scroll to position [219, 0]
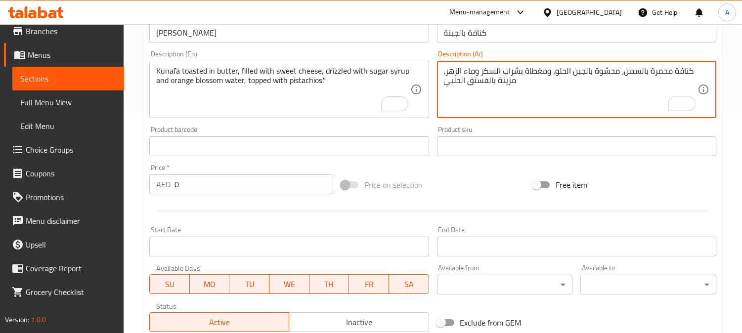
type textarea "كنافة محمرة بالسمن، محشوة بالجبن الحلو، ومغطاة بشراب السكر وماء الزهر، مزينة با…"
click at [226, 183] on input "0" at bounding box center [253, 184] width 159 height 20
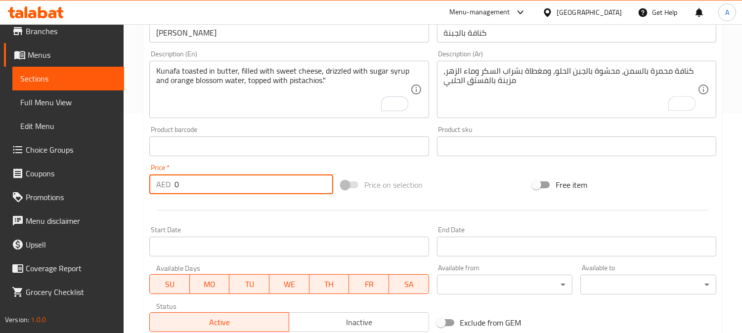
click at [226, 183] on input "0" at bounding box center [253, 184] width 159 height 20
type input "17"
click at [483, 194] on div "Price on selection" at bounding box center [433, 184] width 192 height 27
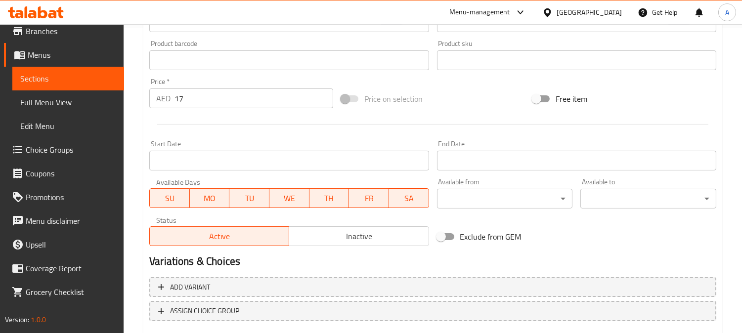
scroll to position [363, 0]
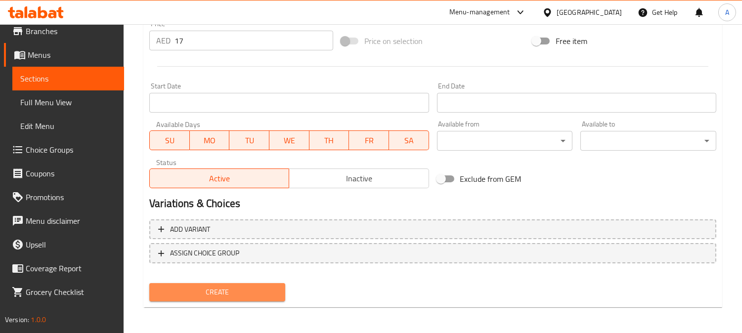
click at [265, 288] on span "Create" at bounding box center [217, 292] width 120 height 12
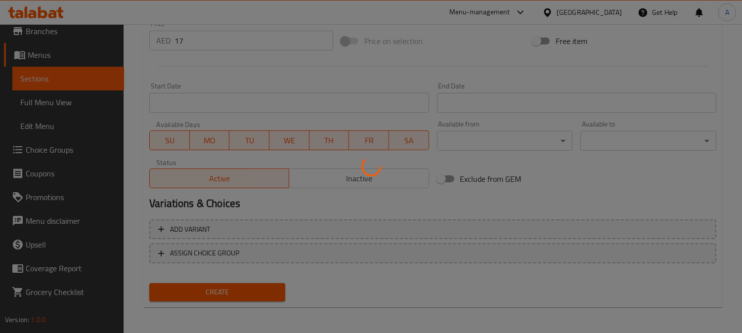
type input "0"
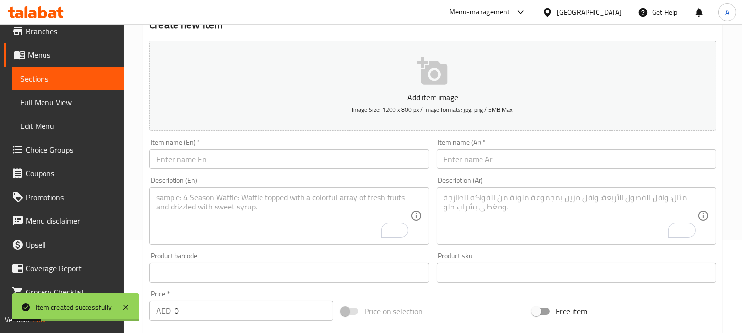
scroll to position [89, 0]
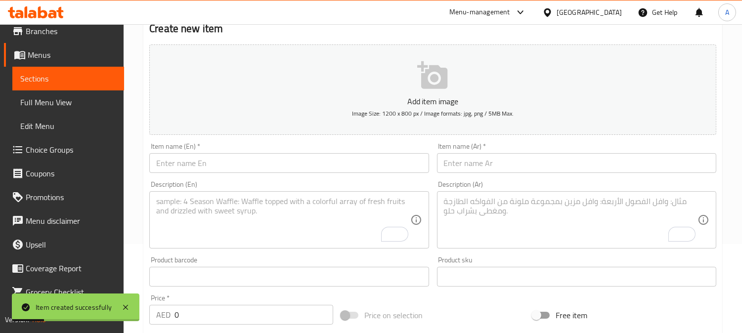
click at [279, 162] on input "text" at bounding box center [288, 163] width 279 height 20
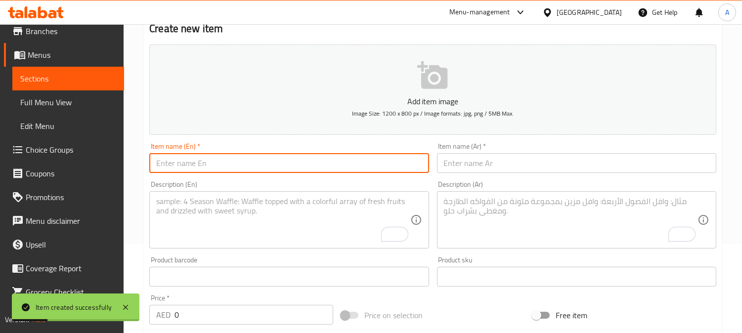
paste input "Manakeesh Kraft With Honey"
type input "Manakeesh Kraft With Honey"
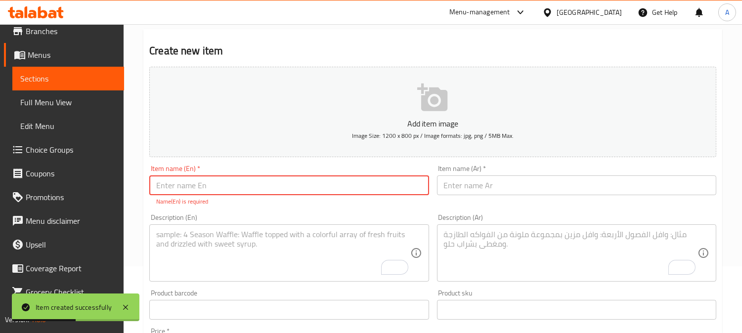
scroll to position [0, 0]
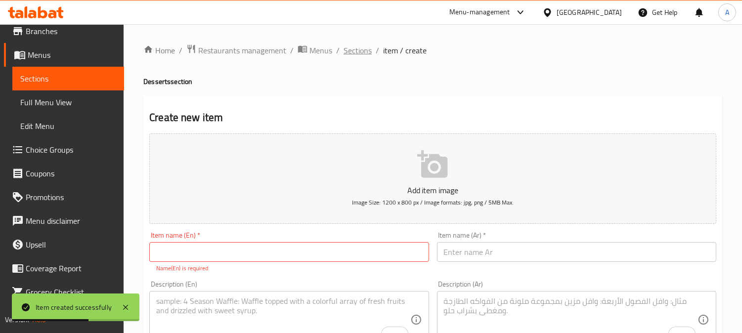
click at [359, 50] on span "Sections" at bounding box center [357, 50] width 28 height 12
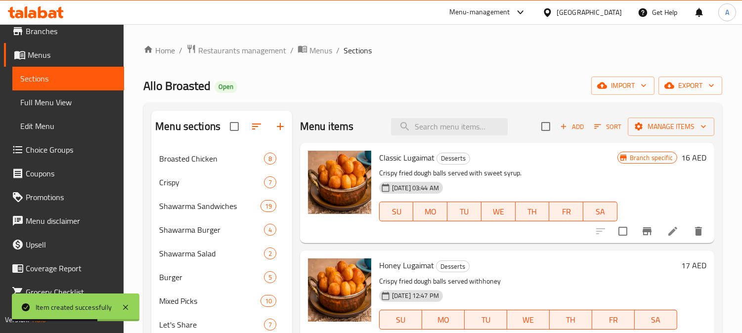
click at [417, 137] on div "Menu items Add Sort Manage items" at bounding box center [507, 127] width 414 height 32
paste input "Manakeesh Kraft With Honey"
click at [429, 129] on input "search" at bounding box center [449, 126] width 117 height 17
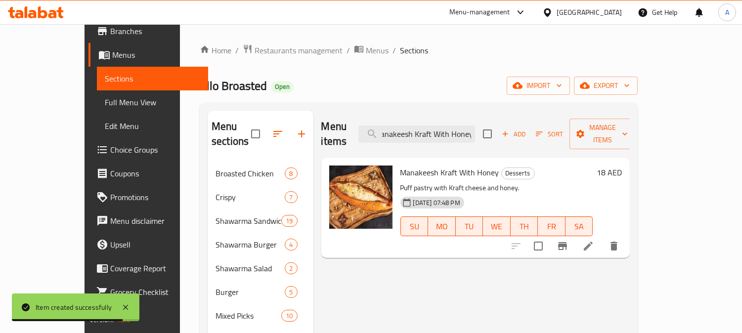
type input "Manakeesh Kraft With Honey"
click at [594, 240] on icon at bounding box center [588, 246] width 12 height 12
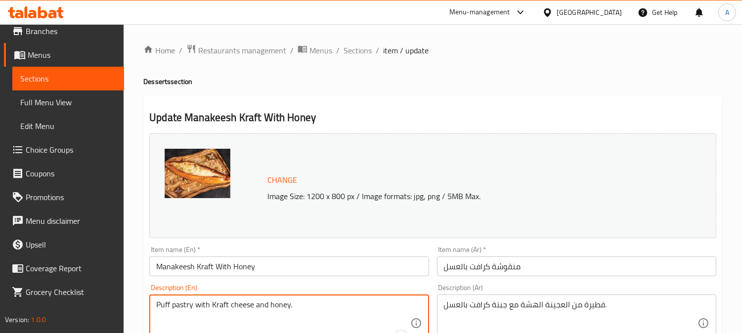
click at [302, 305] on textarea "Puff pastry with Kraft cheese and honey." at bounding box center [282, 323] width 253 height 47
paste textarea "Kraft Manousheh with honey consists of fresh dough topped with a layer of Kraft…"
type textarea "Kraft Manousheh with honey consists of fresh dough topped with a layer of Kraft…"
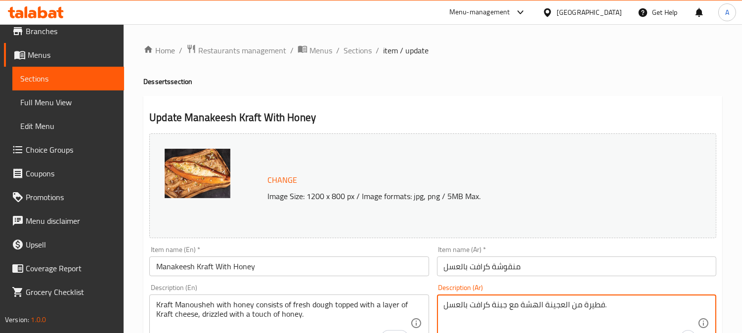
click at [517, 308] on textarea "فطيرة من العجينة الهشة مع جبنة كرافت بالعسل." at bounding box center [570, 323] width 253 height 47
paste textarea "منقوشة كرافت بالعسل تتكون من عجينة طازجة مغطاة بطبقة من جبنة الكرافت، مع رشة من…"
type textarea "منقوشة كرافت بالعسل تتكون من عجينة طازجة مغطاة بطبقة من جبنة الكرافت، مع رشة من…"
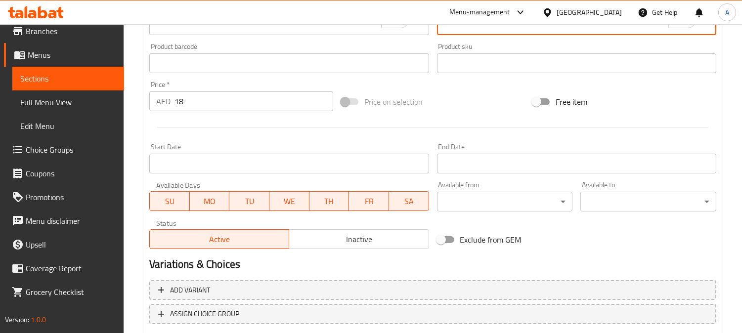
scroll to position [378, 0]
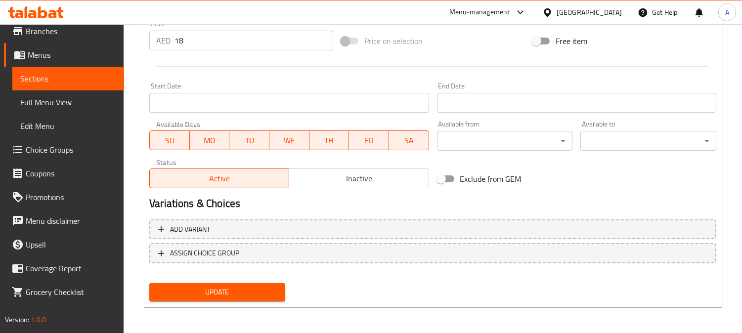
click at [231, 294] on span "Update" at bounding box center [217, 292] width 120 height 12
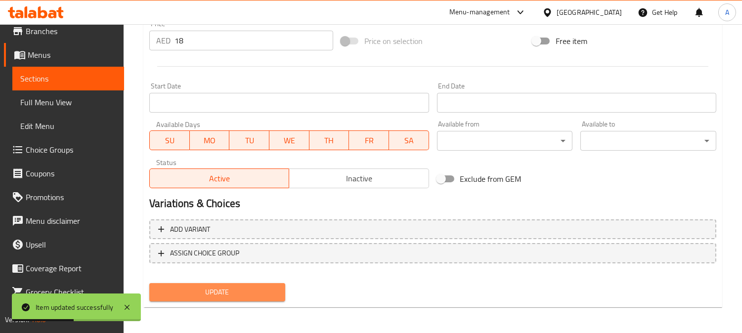
click at [243, 293] on span "Update" at bounding box center [217, 292] width 120 height 12
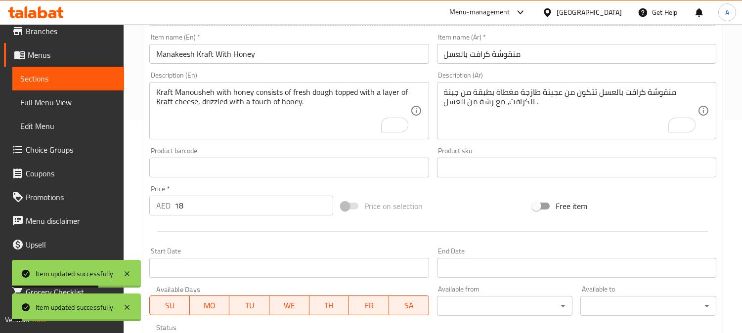
scroll to position [0, 0]
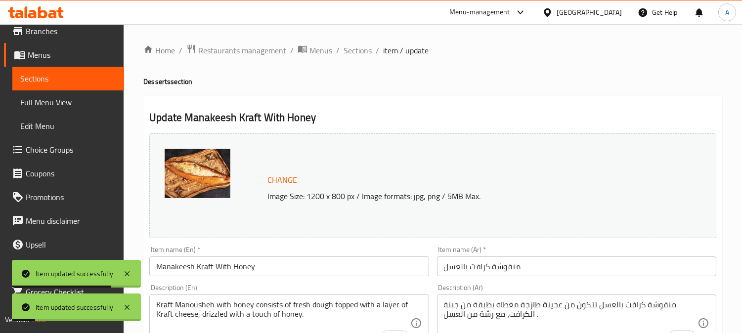
click at [363, 49] on span "Sections" at bounding box center [357, 50] width 28 height 12
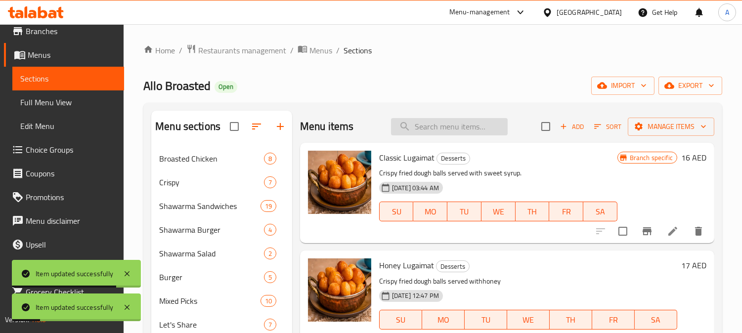
click at [445, 126] on input "search" at bounding box center [449, 126] width 117 height 17
paste input "Chocolate Manakeesh With Nutella"
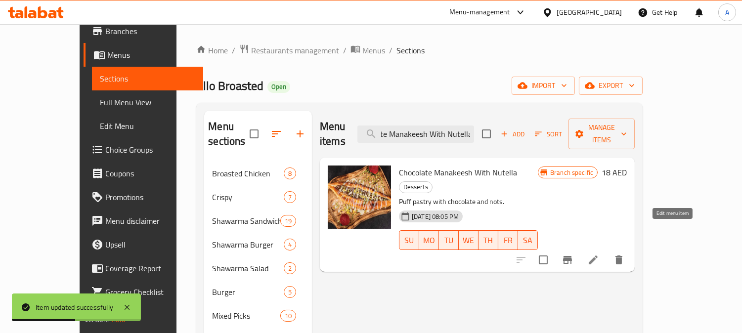
type input "Chocolate Manakeesh With Nutella"
click at [599, 254] on icon at bounding box center [593, 260] width 12 height 12
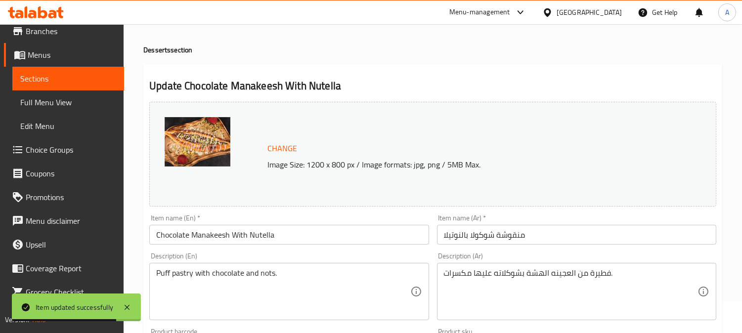
scroll to position [55, 0]
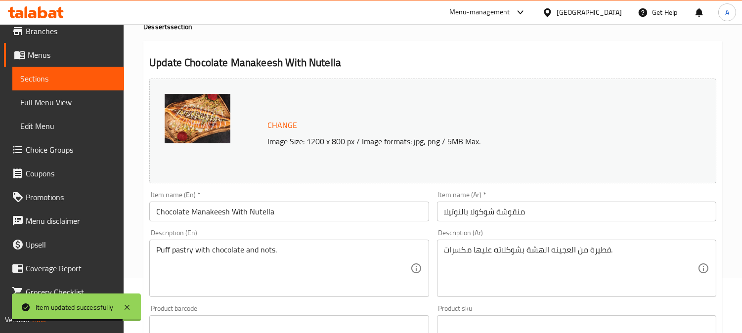
click at [294, 249] on textarea "Puff pastry with chocolate and nots." at bounding box center [282, 268] width 253 height 47
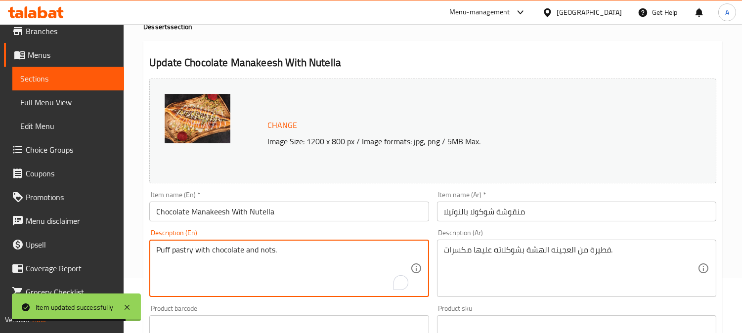
click at [294, 249] on textarea "Puff pastry with chocolate and nots." at bounding box center [282, 268] width 253 height 47
paste textarea "Chocolate Manousheh consists of fresh dough topped with a layer of melted choco…"
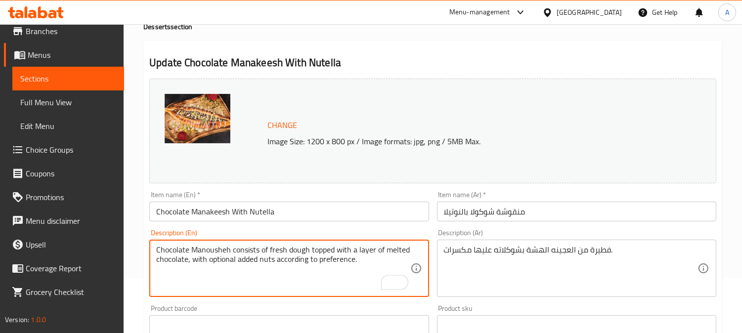
type textarea "Chocolate Manousheh consists of fresh dough topped with a layer of melted choco…"
click at [535, 253] on textarea "فطيرة من العجينه الهشة بشوكلاته عليها مكسرات." at bounding box center [570, 268] width 253 height 47
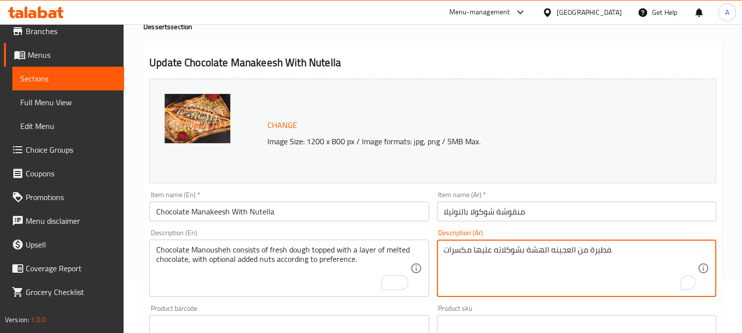
click at [535, 253] on textarea "فطيرة من العجينه الهشة بشوكلاته عليها مكسرات." at bounding box center [570, 268] width 253 height 47
paste textarea "نقوشة شوكولا تتكون من عجينة طازجة مغطاة بطبقة من الشوكولاتة الذائبة، مع إضافة م…"
type textarea "منقوشة شوكولا تتكون من عجينة طازجة مغطاة بطبقة من الشوكولاتة الذائبة، مع إضافة …"
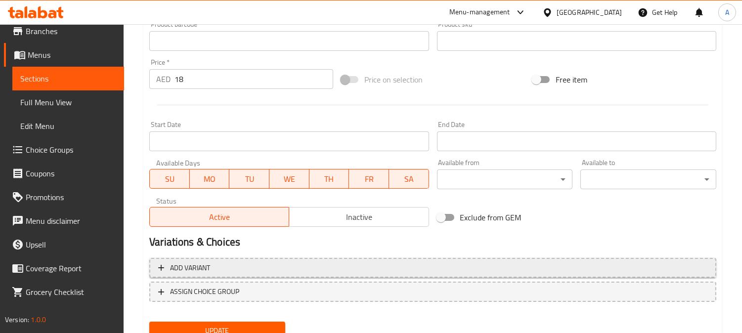
scroll to position [378, 0]
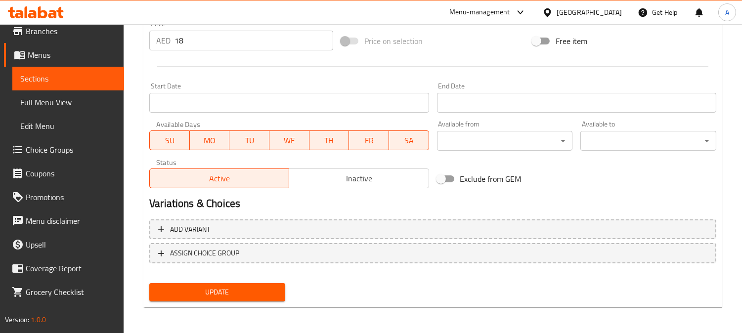
click at [245, 295] on span "Update" at bounding box center [217, 292] width 120 height 12
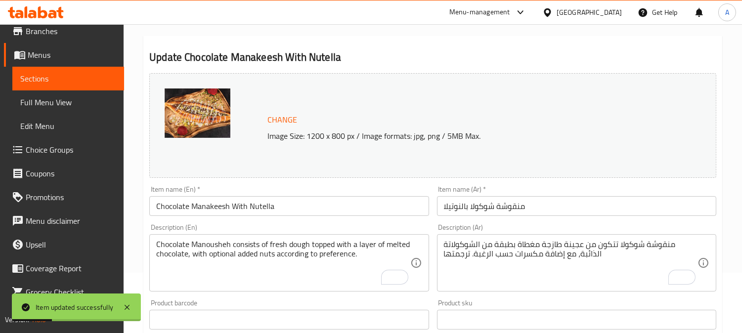
scroll to position [0, 0]
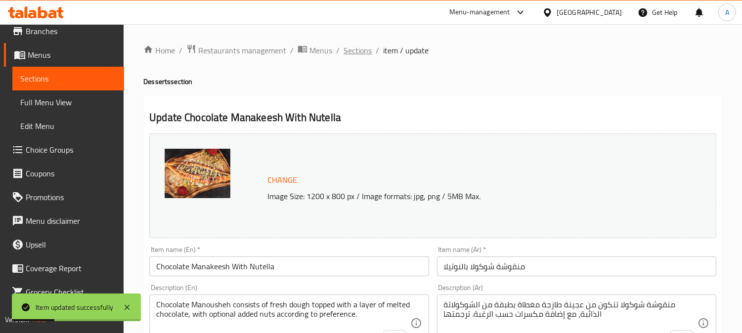
click at [358, 47] on span "Sections" at bounding box center [357, 50] width 28 height 12
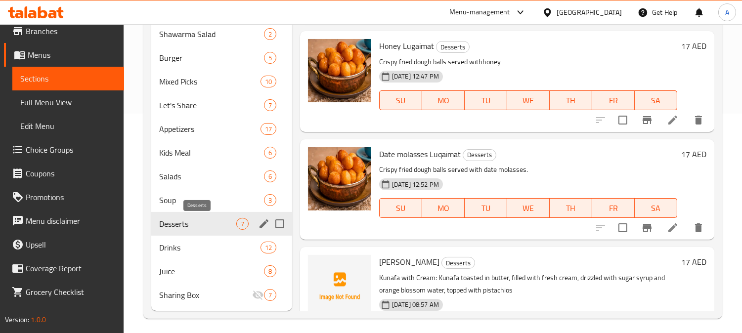
scroll to position [224, 0]
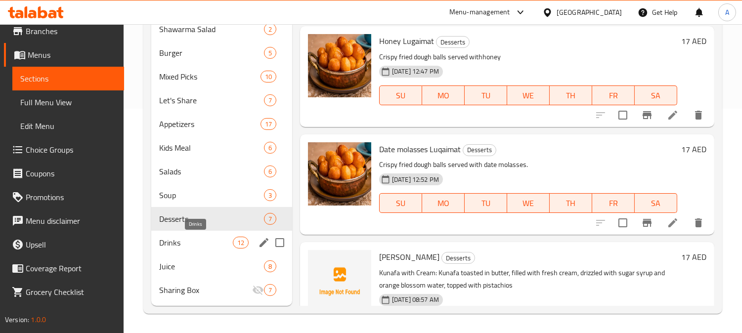
click at [184, 244] on span "Drinks" at bounding box center [195, 243] width 73 height 12
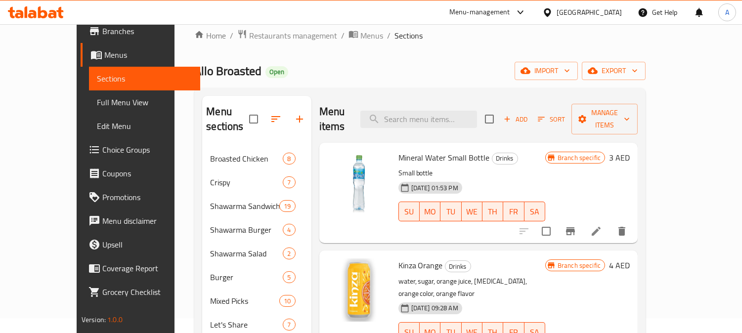
scroll to position [5, 0]
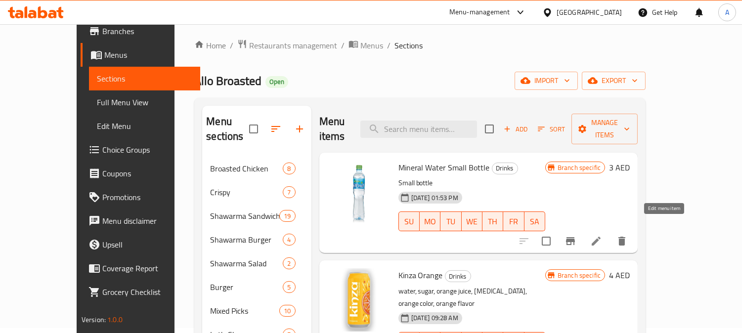
click at [602, 235] on icon at bounding box center [596, 241] width 12 height 12
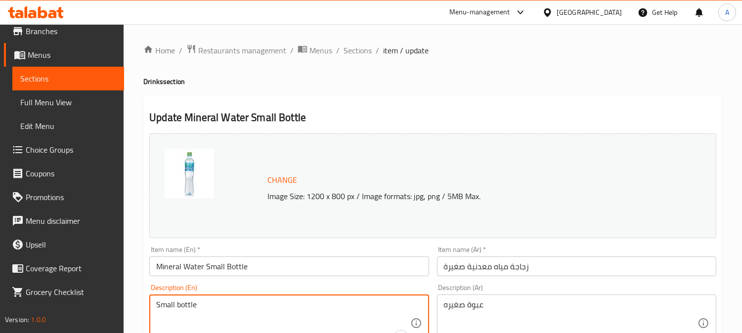
click at [234, 301] on textarea "Small bottle" at bounding box center [282, 323] width 253 height 47
paste textarea "Mineral Water Small 500mg"
type textarea "Mineral Water Small 500mg"
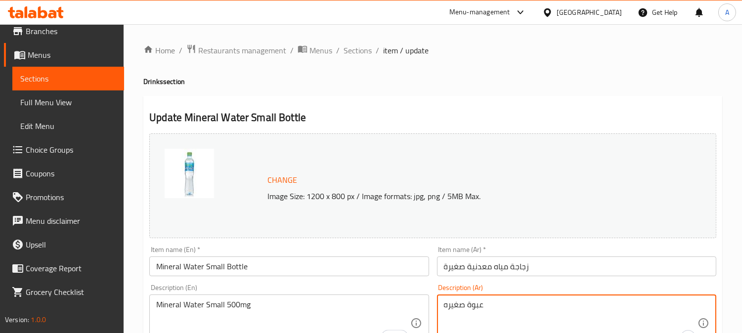
click at [504, 305] on textarea "عبوة صغيره" at bounding box center [570, 323] width 253 height 47
paste textarea "مياه معدنية ٥٠٠ غرام"
type textarea "مياه معدنية ٥٠٠ غرام"
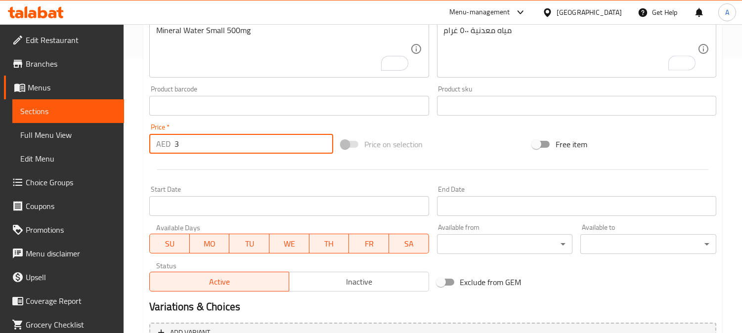
scroll to position [33, 0]
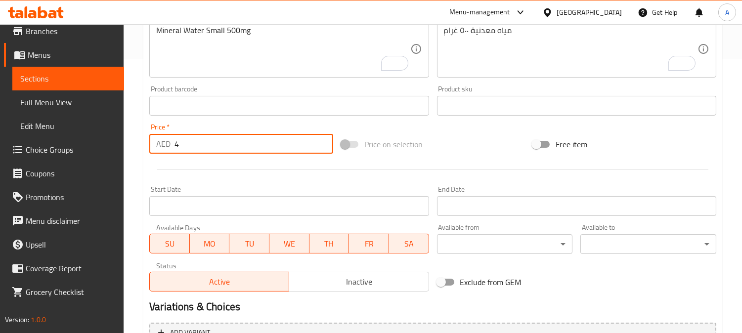
type input "4"
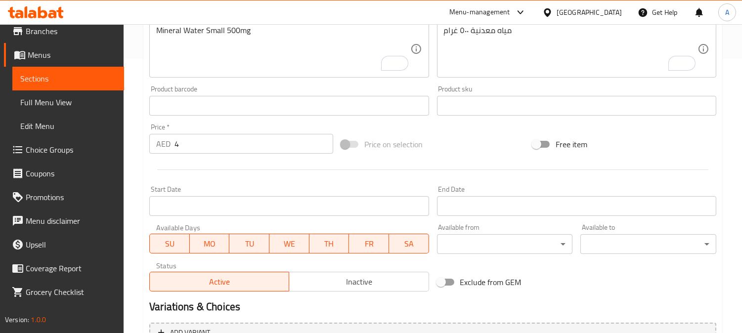
click at [481, 142] on div "Price on selection" at bounding box center [433, 144] width 192 height 27
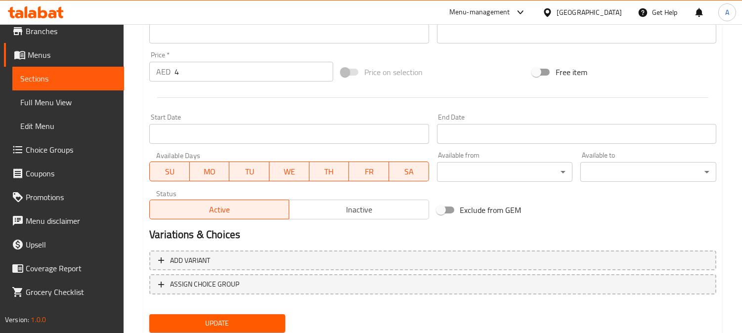
scroll to position [378, 0]
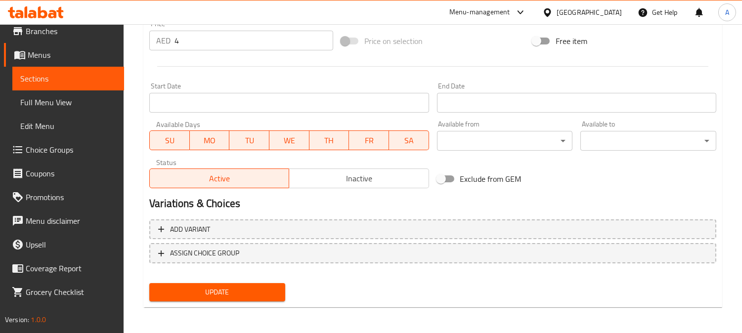
click at [272, 295] on span "Update" at bounding box center [217, 292] width 120 height 12
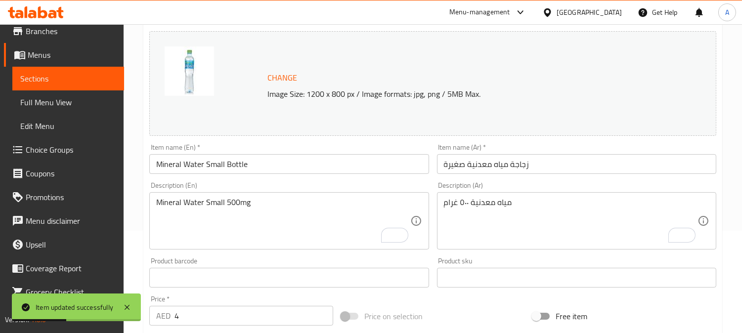
scroll to position [0, 0]
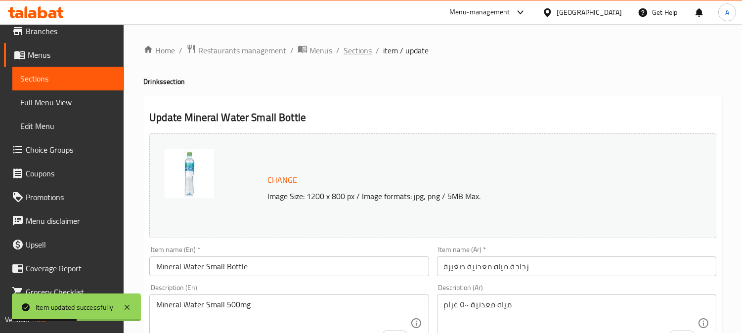
click at [351, 55] on span "Sections" at bounding box center [357, 50] width 28 height 12
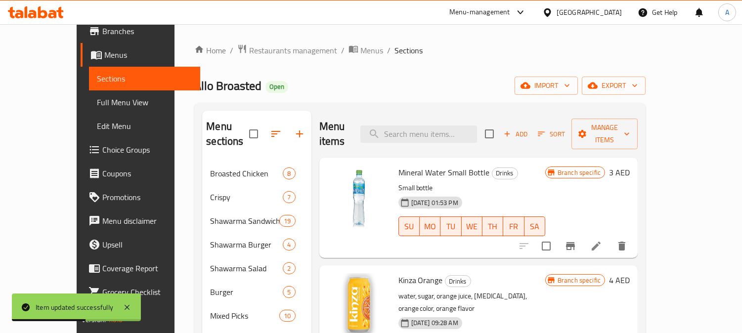
scroll to position [207, 0]
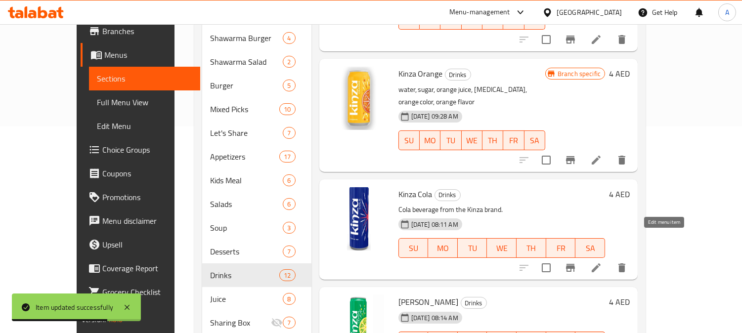
click at [602, 262] on icon at bounding box center [596, 268] width 12 height 12
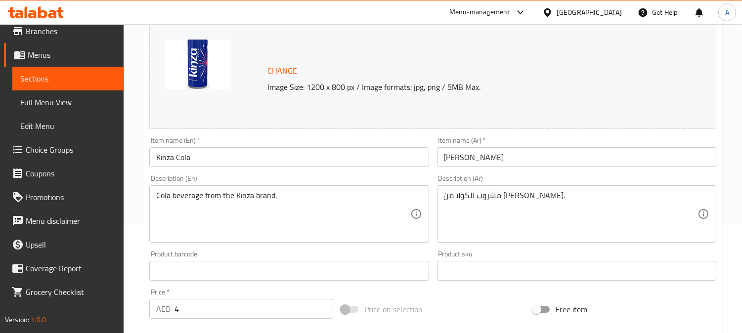
scroll to position [110, 0]
click at [287, 195] on textarea "Cola beverage from the Kinza brand." at bounding box center [282, 213] width 253 height 47
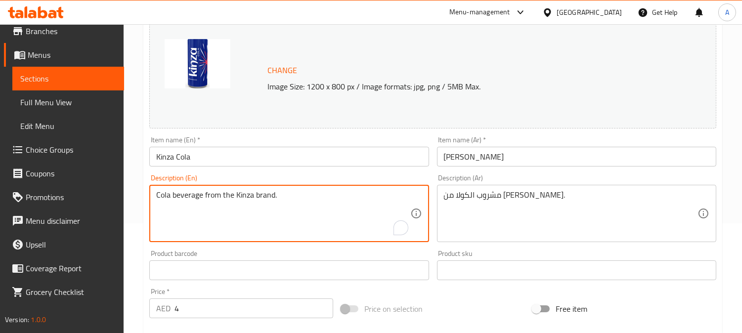
click at [287, 195] on textarea "Cola beverage from the Kinza brand." at bounding box center [282, 213] width 253 height 47
paste textarea "Kinza Cola"
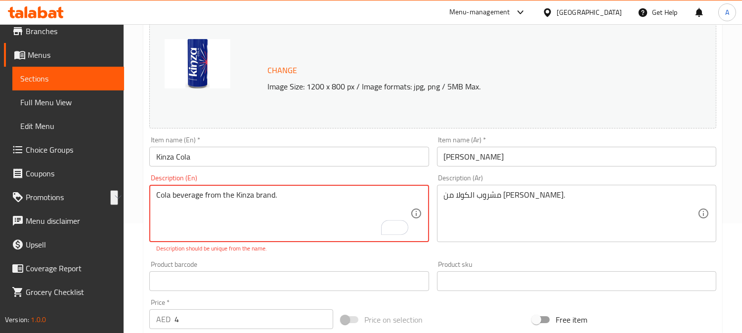
type textarea "Cola beverage from the Kinza brand."
click at [506, 258] on div "Product sku Product sku" at bounding box center [576, 276] width 287 height 38
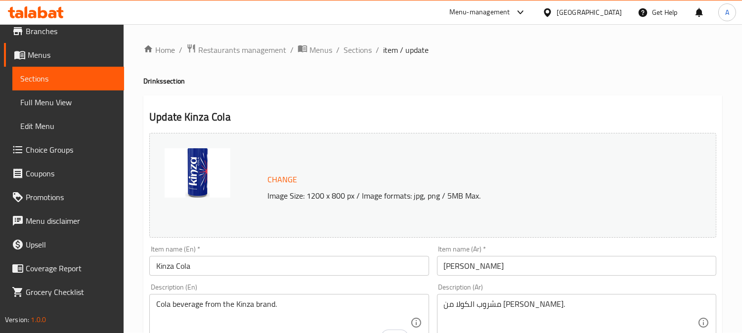
scroll to position [0, 0]
click at [366, 56] on span "Sections" at bounding box center [357, 50] width 28 height 12
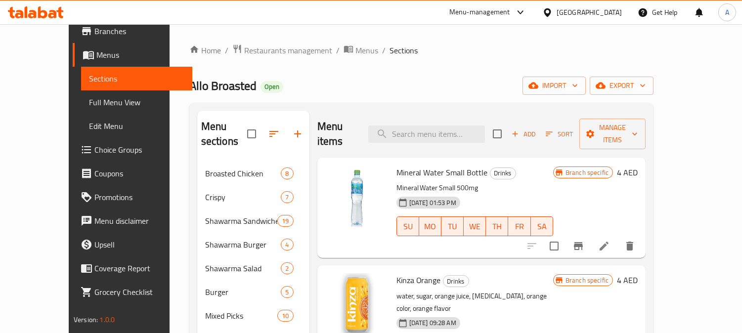
scroll to position [219, 0]
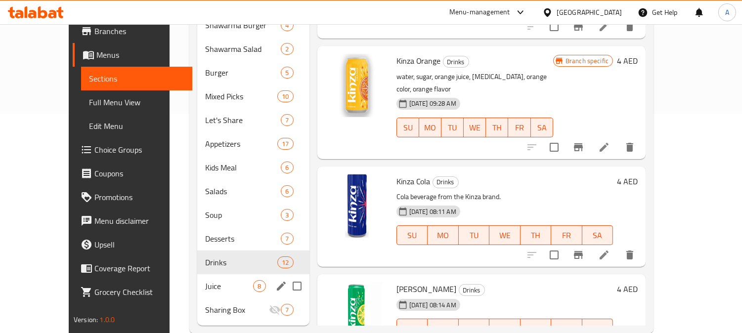
click at [205, 280] on span "Juice" at bounding box center [229, 286] width 48 height 12
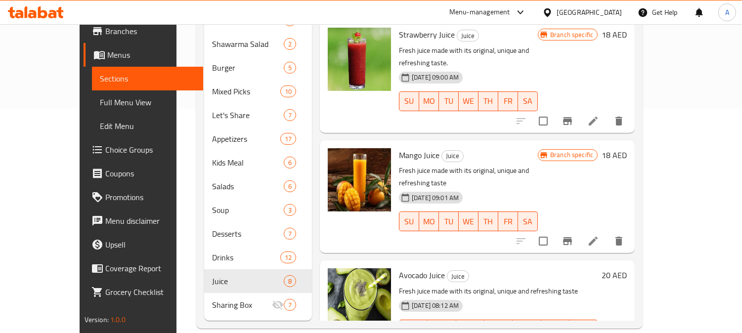
scroll to position [166, 0]
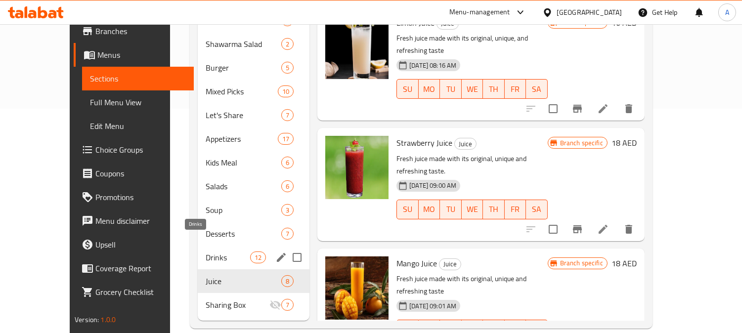
click at [206, 252] on span "Drinks" at bounding box center [228, 258] width 44 height 12
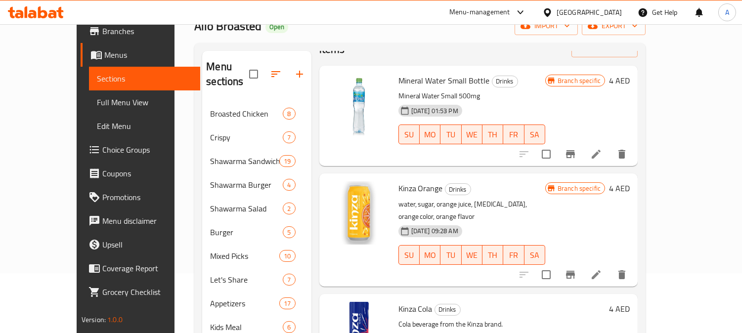
scroll to position [55, 0]
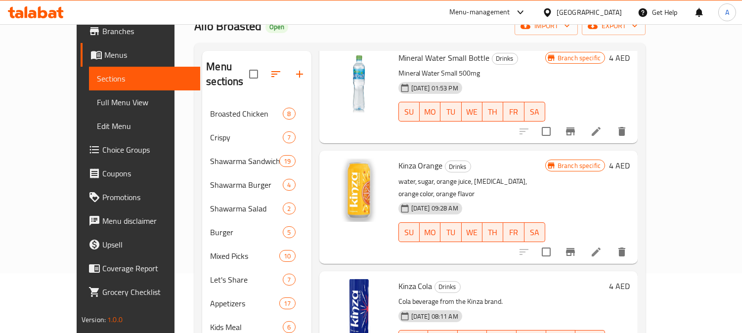
click at [600, 248] on icon at bounding box center [595, 252] width 9 height 9
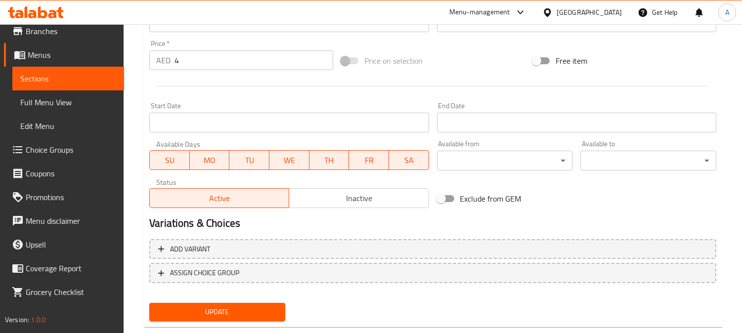
scroll to position [378, 0]
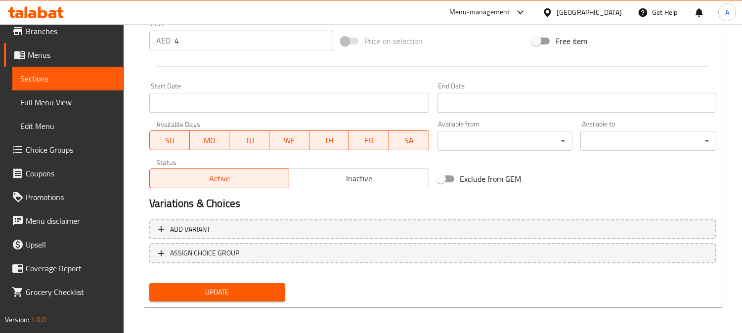
click at [210, 45] on input "4" at bounding box center [253, 41] width 159 height 20
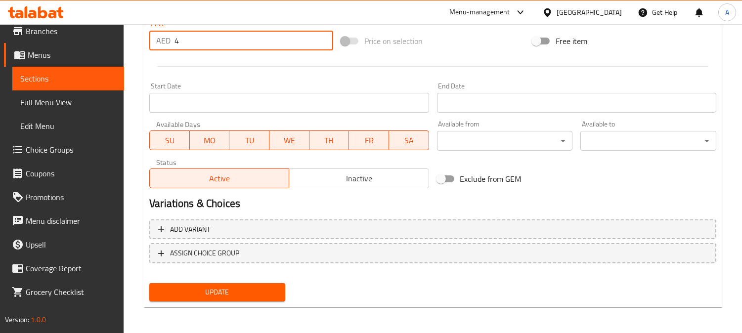
click at [210, 45] on input "4" at bounding box center [253, 41] width 159 height 20
type input "5"
click at [240, 299] on button "Update" at bounding box center [217, 292] width 136 height 18
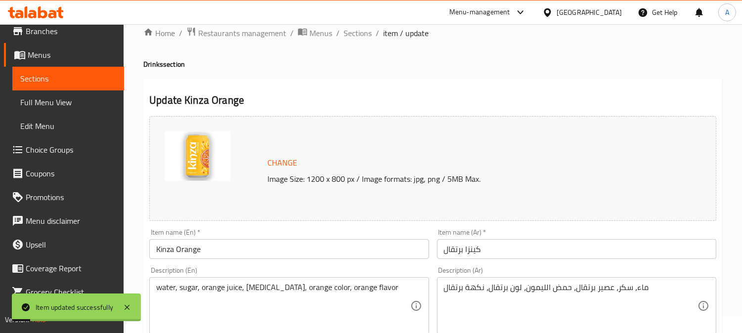
scroll to position [0, 0]
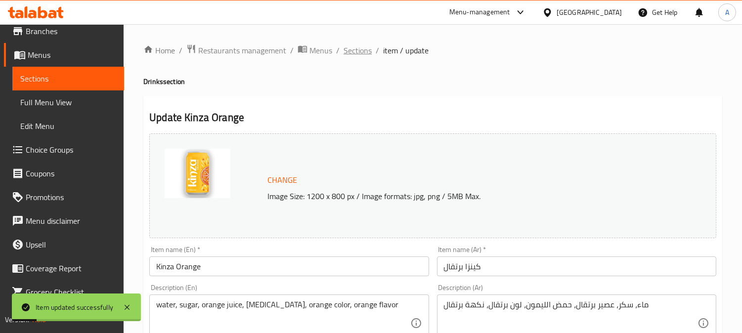
click at [351, 50] on span "Sections" at bounding box center [357, 50] width 28 height 12
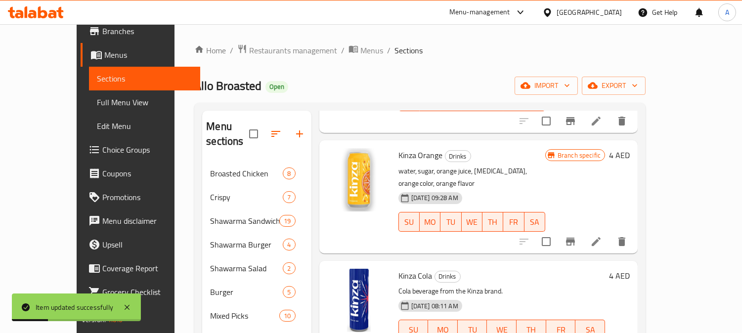
scroll to position [165, 0]
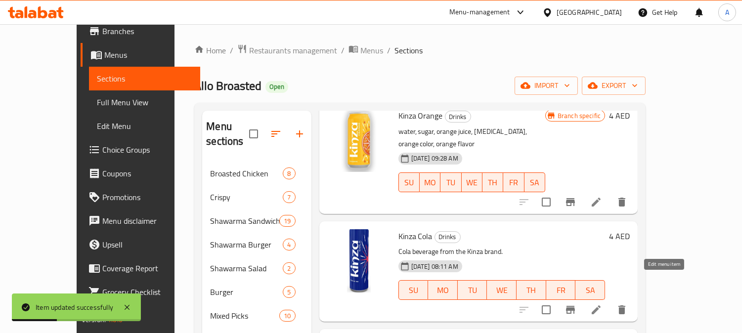
click at [602, 304] on icon at bounding box center [596, 310] width 12 height 12
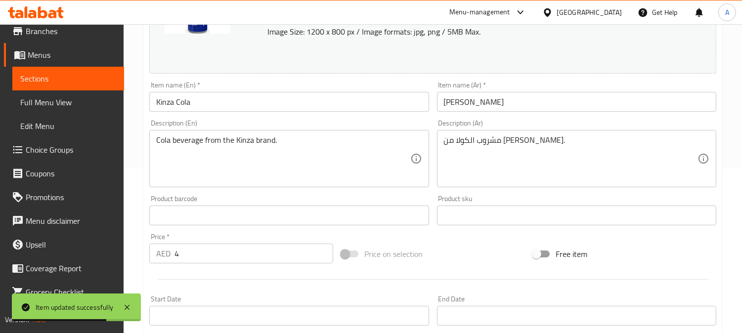
scroll to position [378, 0]
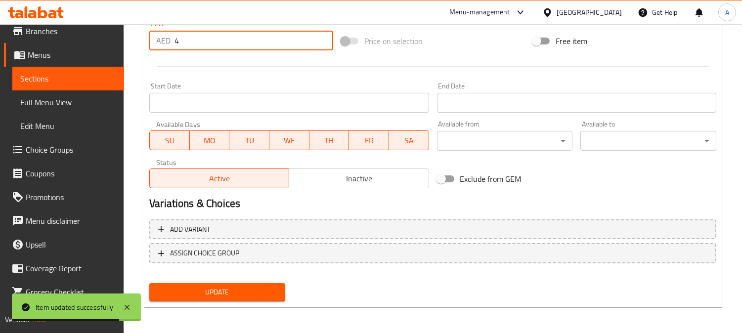
click at [207, 36] on input "4" at bounding box center [253, 41] width 159 height 20
type input "5"
click at [246, 293] on span "Update" at bounding box center [217, 292] width 120 height 12
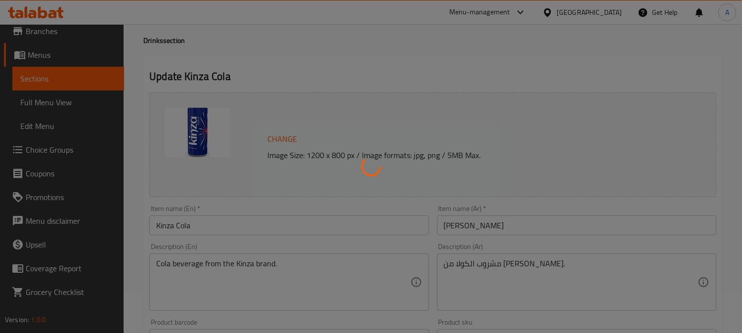
scroll to position [0, 0]
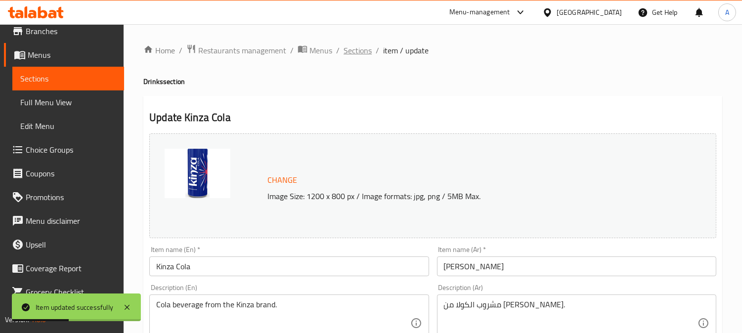
click at [359, 46] on span "Sections" at bounding box center [357, 50] width 28 height 12
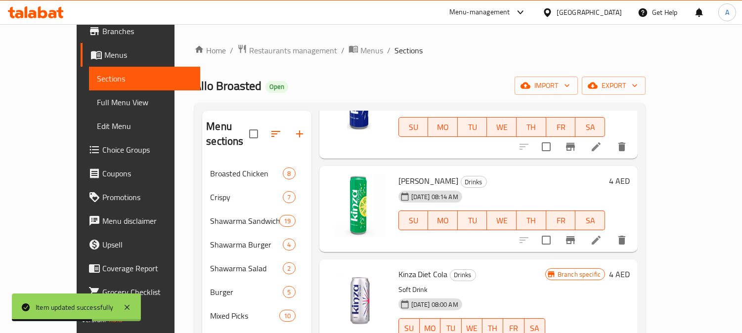
scroll to position [329, 0]
click at [610, 230] on li at bounding box center [596, 239] width 28 height 18
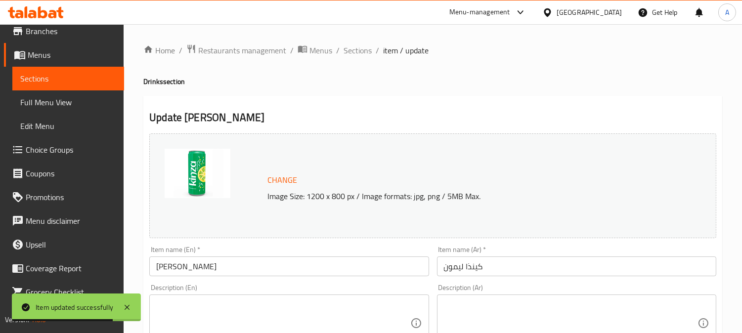
scroll to position [274, 0]
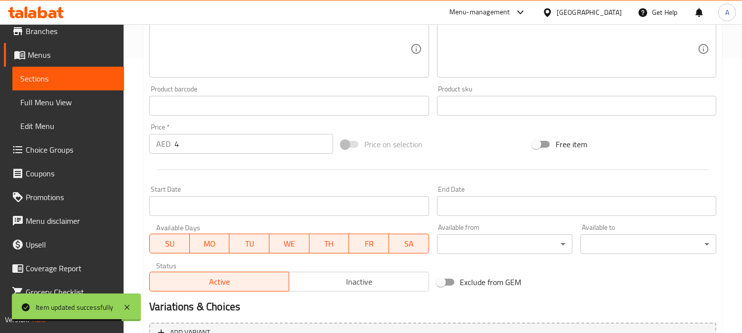
click at [187, 139] on input "4" at bounding box center [253, 144] width 159 height 20
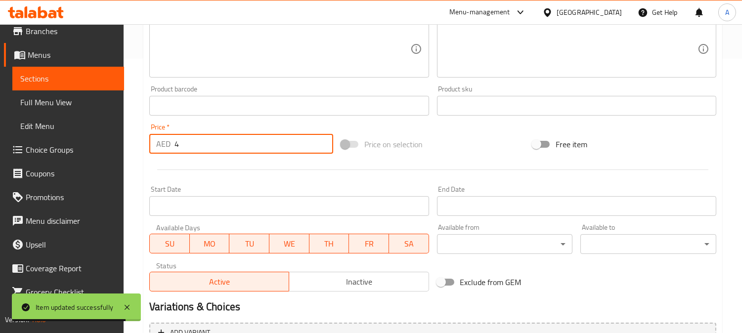
click at [187, 139] on input "4" at bounding box center [253, 144] width 159 height 20
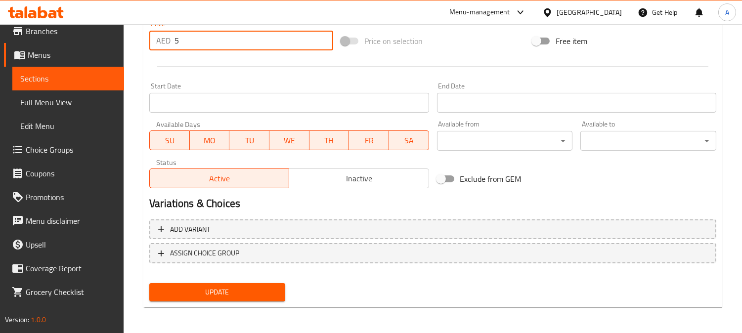
type input "5"
click at [243, 287] on span "Update" at bounding box center [217, 292] width 120 height 12
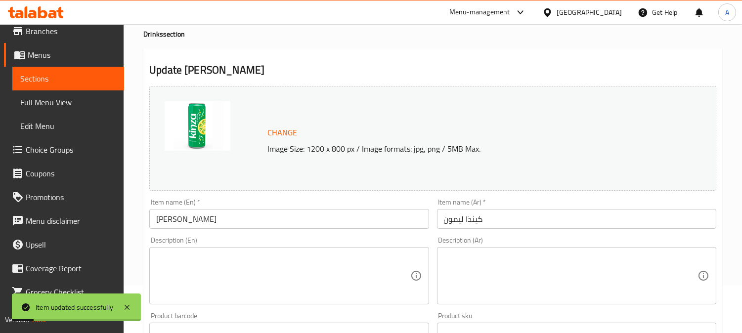
scroll to position [0, 0]
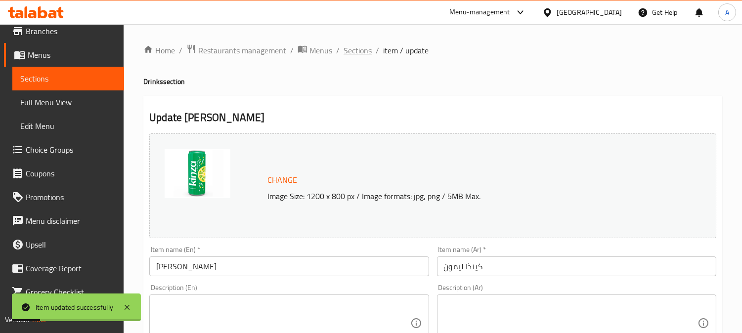
click at [365, 49] on span "Sections" at bounding box center [357, 50] width 28 height 12
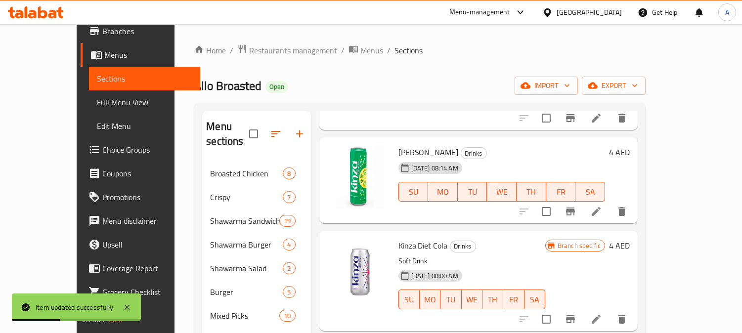
scroll to position [384, 0]
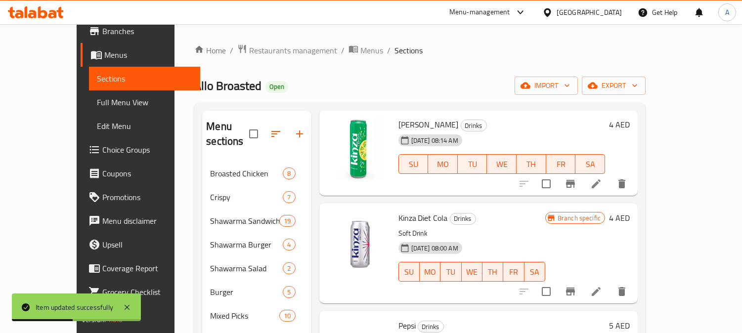
click at [602, 286] on icon at bounding box center [596, 292] width 12 height 12
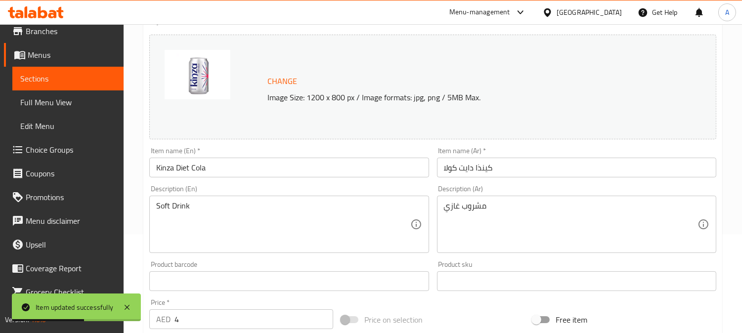
scroll to position [165, 0]
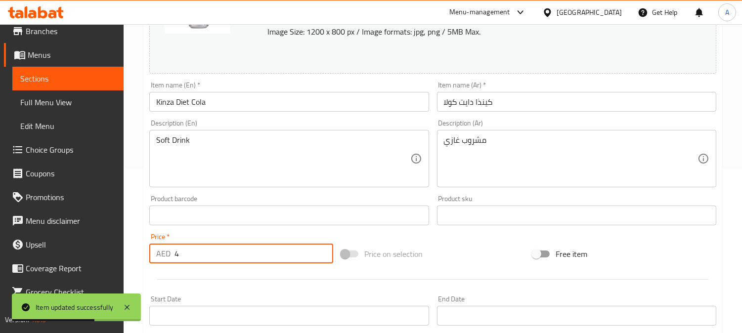
click at [220, 254] on input "4" at bounding box center [253, 254] width 159 height 20
drag, startPoint x: 220, startPoint y: 254, endPoint x: 225, endPoint y: 253, distance: 5.5
click at [220, 255] on input "4" at bounding box center [253, 254] width 159 height 20
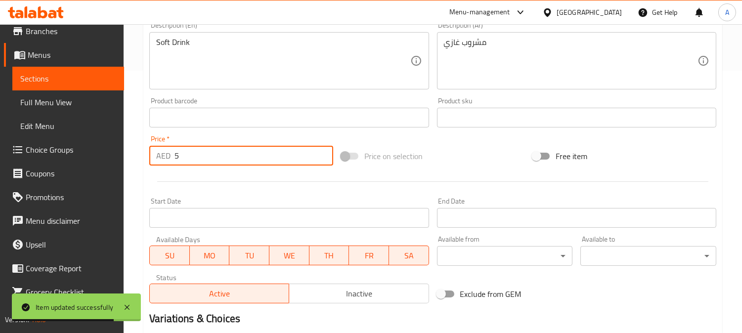
scroll to position [378, 0]
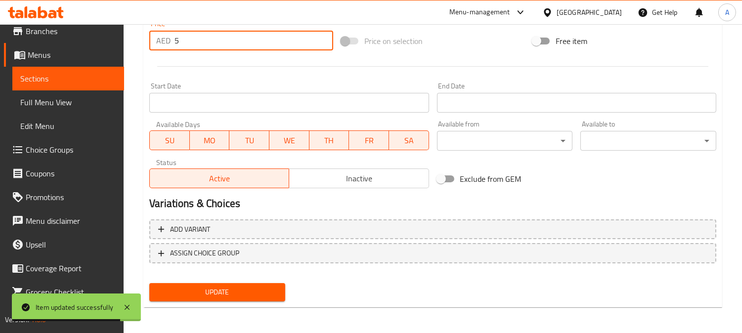
type input "5"
click at [249, 290] on span "Update" at bounding box center [217, 292] width 120 height 12
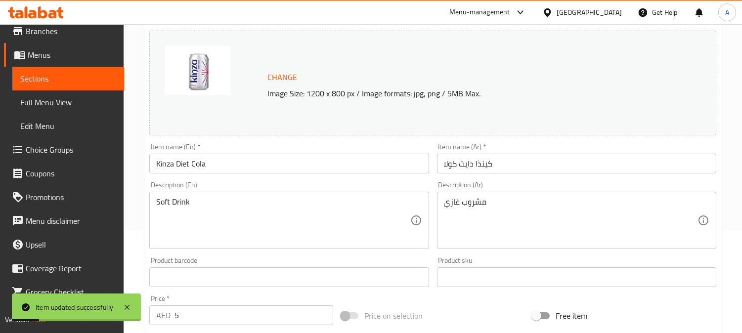
scroll to position [0, 0]
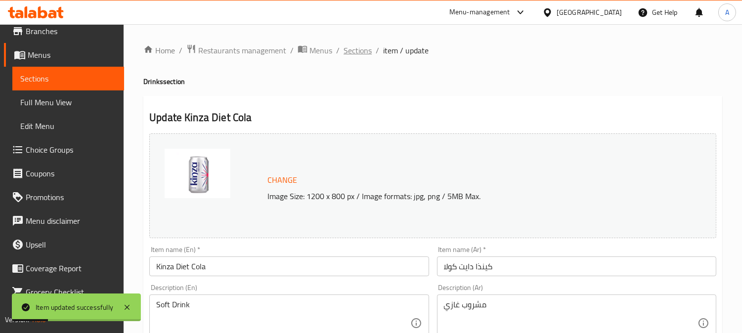
click at [363, 51] on span "Sections" at bounding box center [357, 50] width 28 height 12
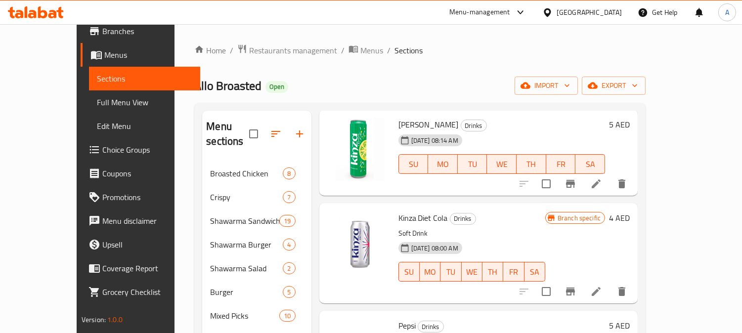
scroll to position [494, 0]
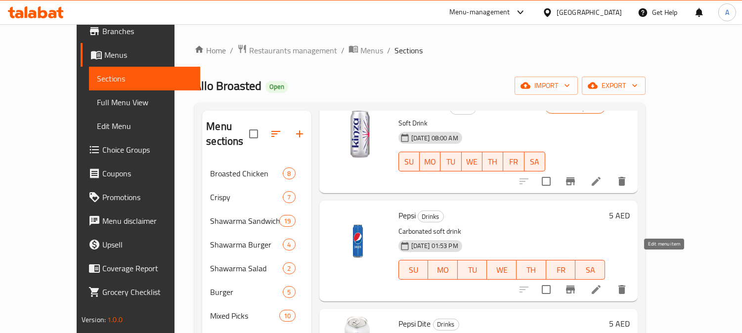
click at [602, 284] on icon at bounding box center [596, 290] width 12 height 12
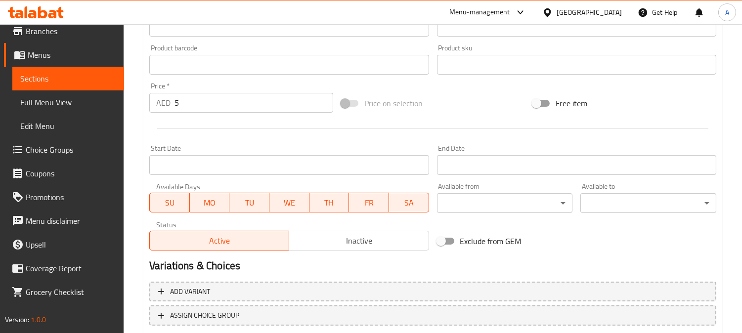
scroll to position [329, 0]
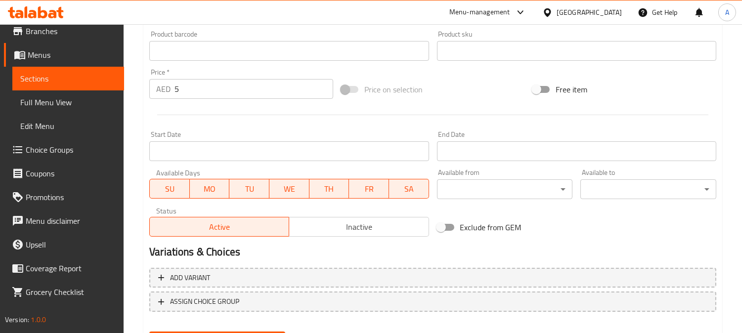
click at [228, 89] on input "5" at bounding box center [253, 89] width 159 height 20
click at [228, 90] on input "5" at bounding box center [253, 89] width 159 height 20
drag, startPoint x: 228, startPoint y: 90, endPoint x: 225, endPoint y: 100, distance: 10.2
click at [227, 90] on input "5" at bounding box center [253, 89] width 159 height 20
click at [213, 87] on input "5" at bounding box center [253, 89] width 159 height 20
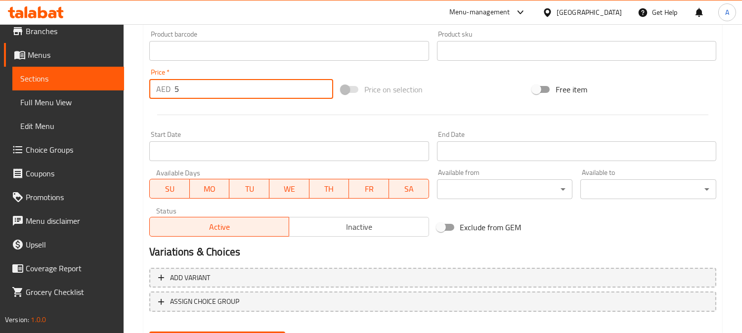
click at [213, 87] on input "5" at bounding box center [253, 89] width 159 height 20
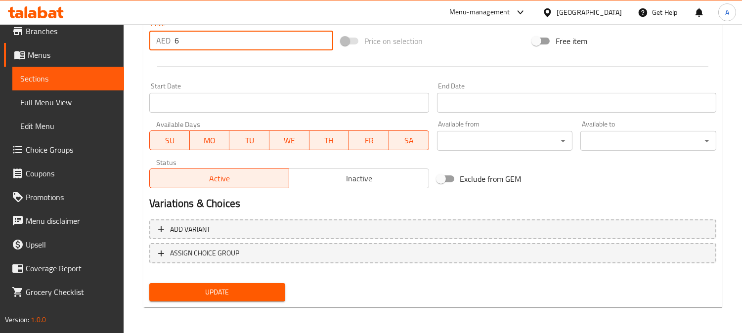
type input "6"
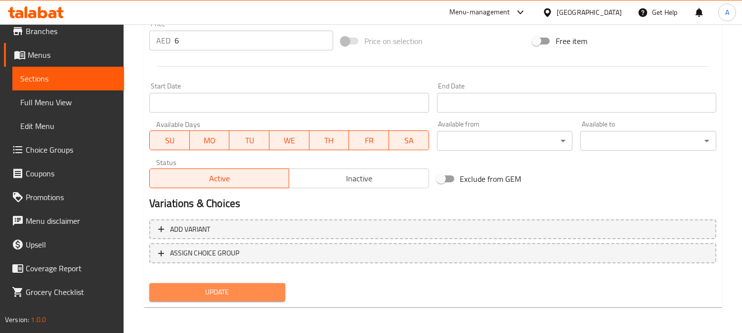
click at [260, 286] on span "Update" at bounding box center [217, 292] width 120 height 12
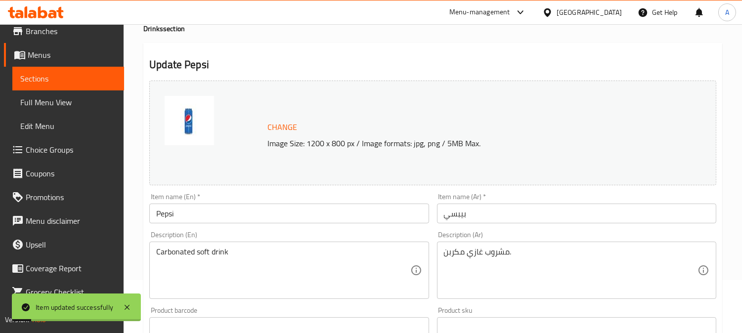
scroll to position [0, 0]
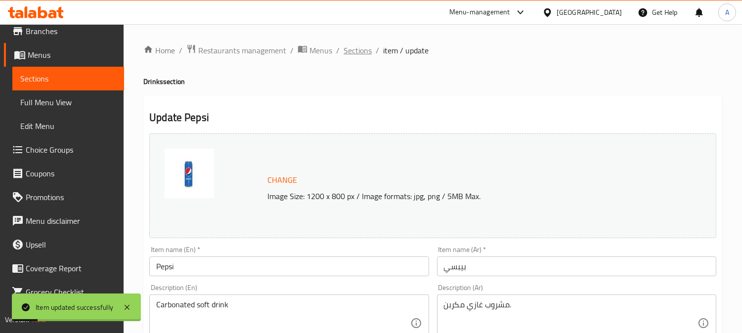
click at [365, 52] on span "Sections" at bounding box center [357, 50] width 28 height 12
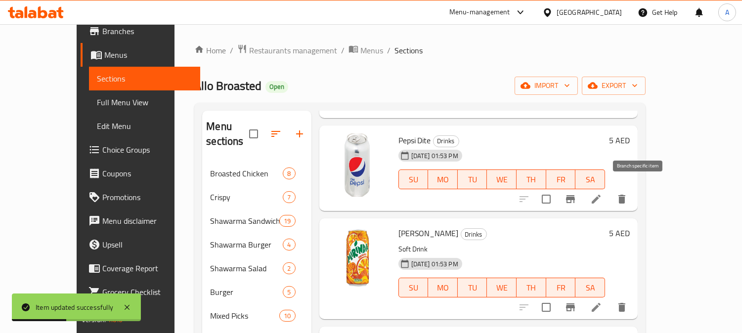
scroll to position [714, 0]
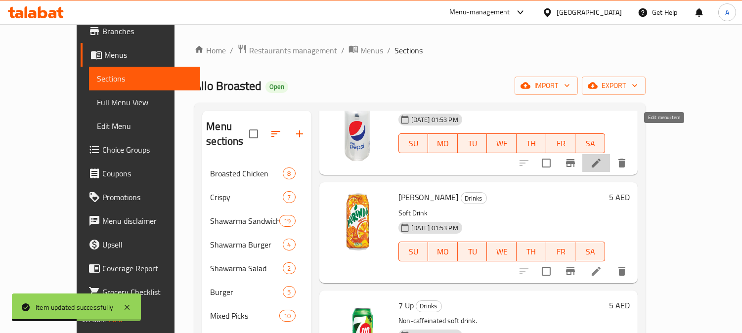
click at [600, 159] on icon at bounding box center [595, 163] width 9 height 9
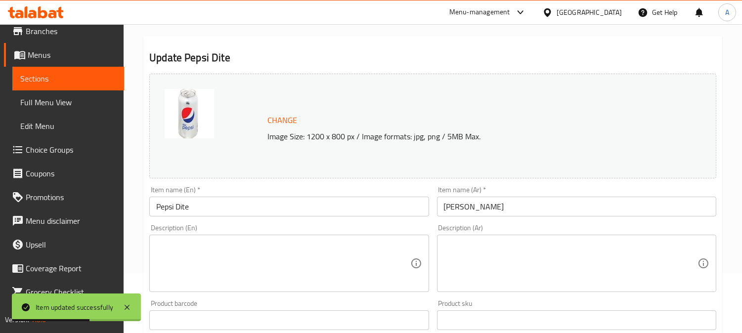
scroll to position [165, 0]
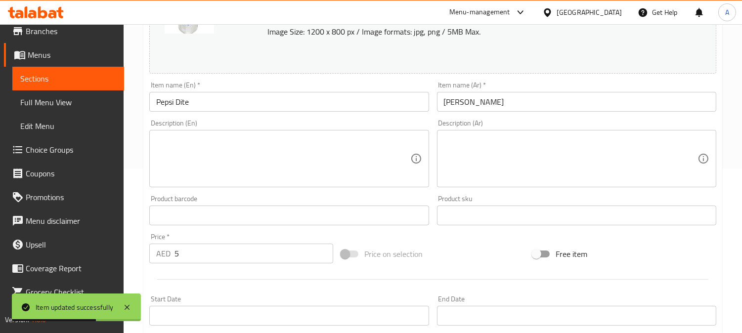
click at [228, 259] on input "5" at bounding box center [253, 254] width 159 height 20
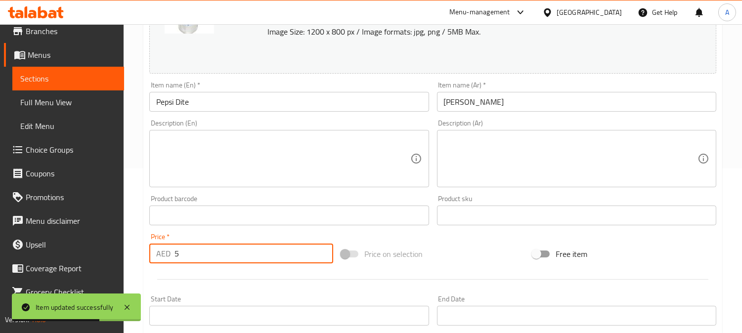
click at [228, 259] on input "5" at bounding box center [253, 254] width 159 height 20
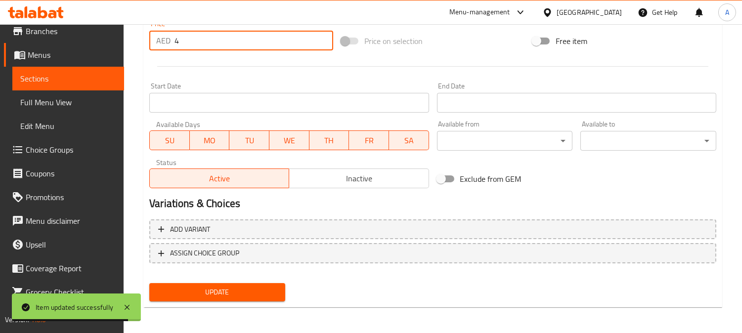
click at [271, 292] on span "Update" at bounding box center [217, 292] width 120 height 12
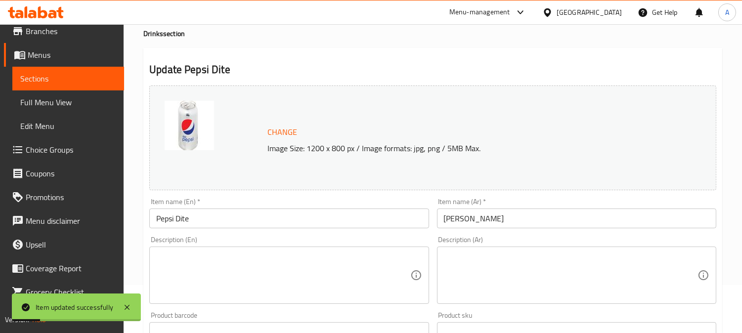
scroll to position [268, 0]
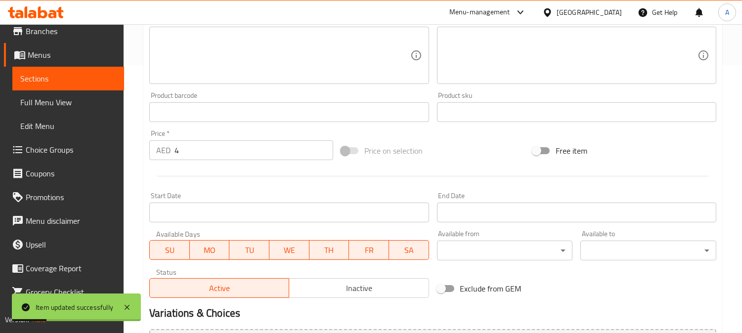
click at [194, 166] on div at bounding box center [432, 176] width 575 height 24
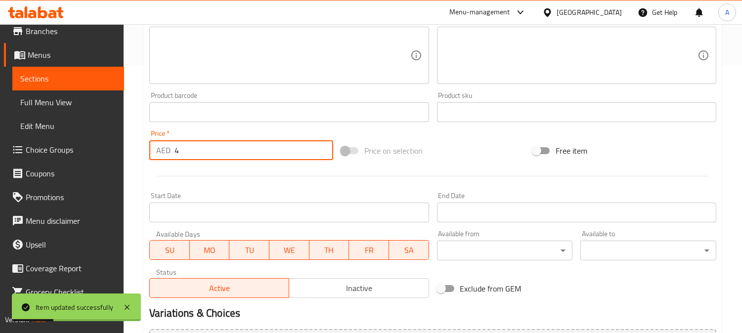
click at [211, 147] on input "4" at bounding box center [253, 150] width 159 height 20
type input "4"
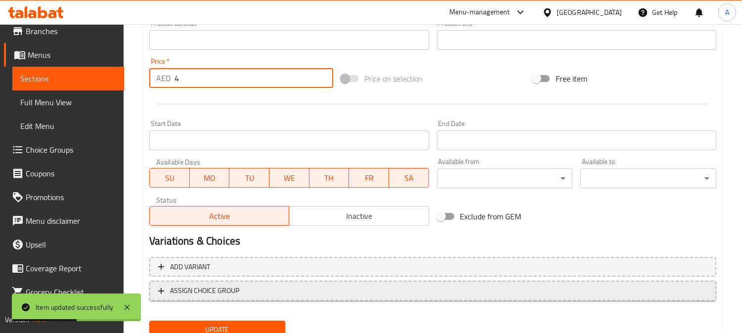
scroll to position [378, 0]
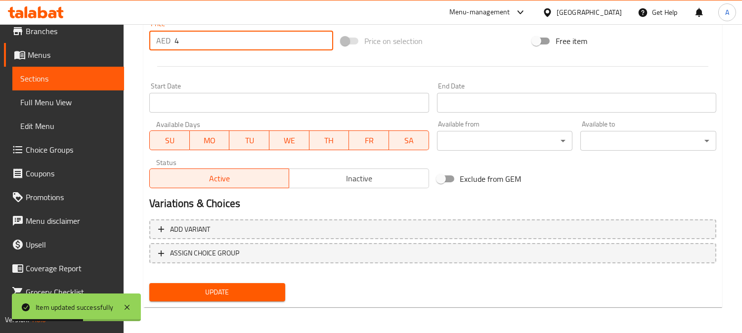
click at [245, 290] on span "Update" at bounding box center [217, 292] width 120 height 12
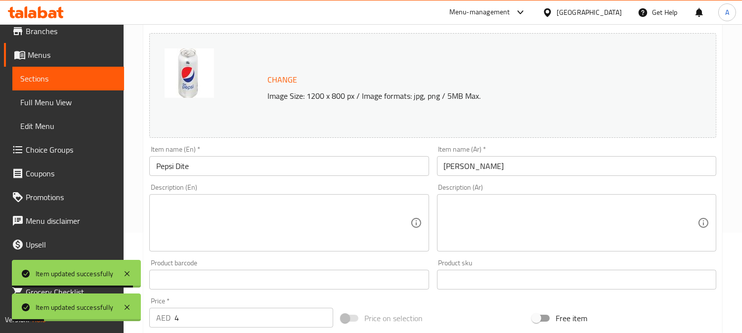
scroll to position [0, 0]
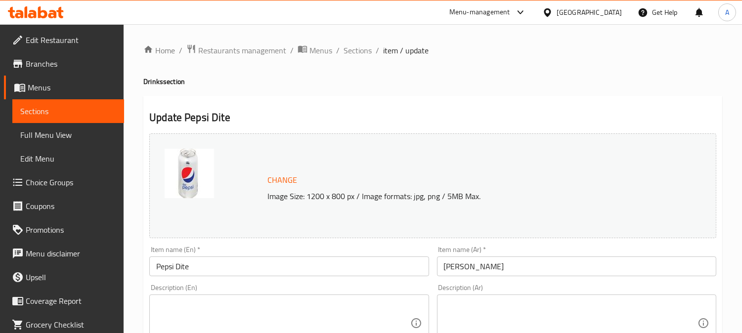
click at [365, 52] on span "Sections" at bounding box center [357, 50] width 28 height 12
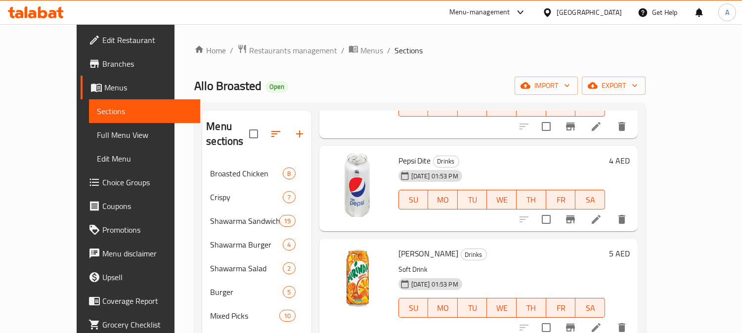
scroll to position [659, 0]
click at [398, 152] on span "Pepsi Dite" at bounding box center [414, 159] width 33 height 15
copy span "Pepsi"
click at [401, 152] on span "Pepsi Dite" at bounding box center [414, 159] width 33 height 15
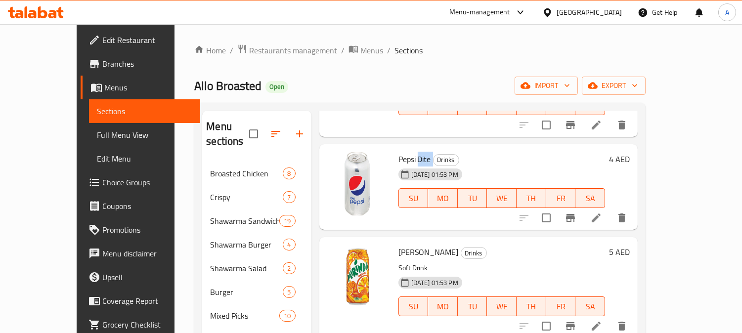
click at [401, 152] on span "Pepsi Dite" at bounding box center [414, 159] width 33 height 15
click at [575, 214] on icon "Branch-specific-item" at bounding box center [570, 218] width 9 height 8
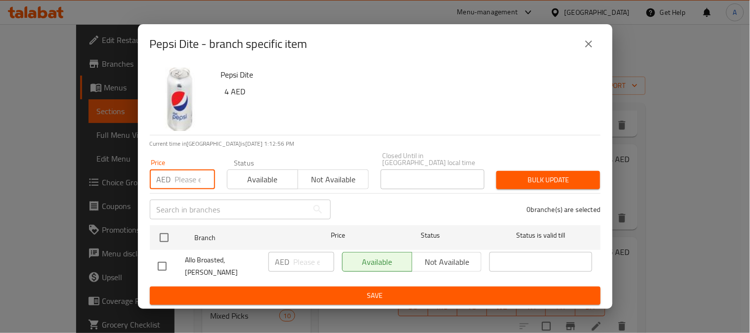
drag, startPoint x: 182, startPoint y: 181, endPoint x: 238, endPoint y: 190, distance: 56.5
click at [238, 190] on div "Price AED Price Status Available Not available Closed Until in United Arab Emir…" at bounding box center [375, 170] width 462 height 49
drag, startPoint x: 588, startPoint y: 46, endPoint x: 582, endPoint y: 110, distance: 64.1
click at [588, 46] on icon "close" at bounding box center [589, 44] width 12 height 12
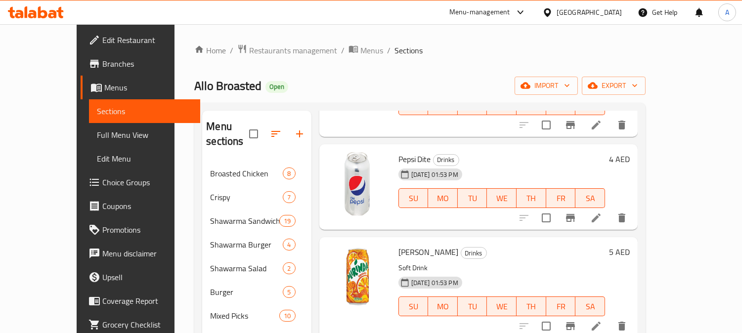
scroll to position [714, 0]
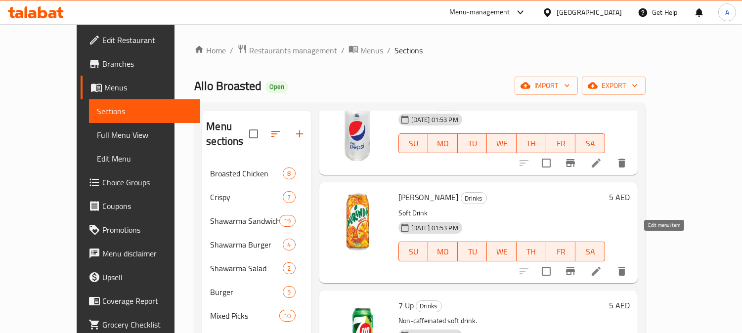
click at [600, 267] on icon at bounding box center [595, 271] width 9 height 9
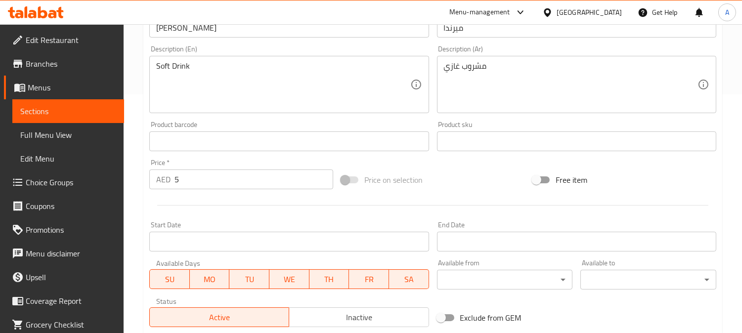
scroll to position [329, 0]
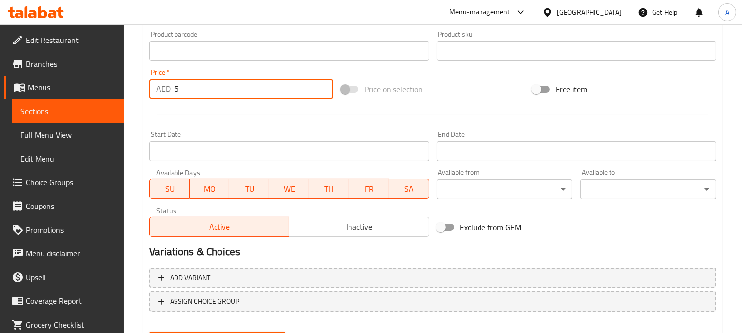
click at [216, 90] on input "5" at bounding box center [253, 89] width 159 height 20
click at [216, 91] on input "5" at bounding box center [253, 89] width 159 height 20
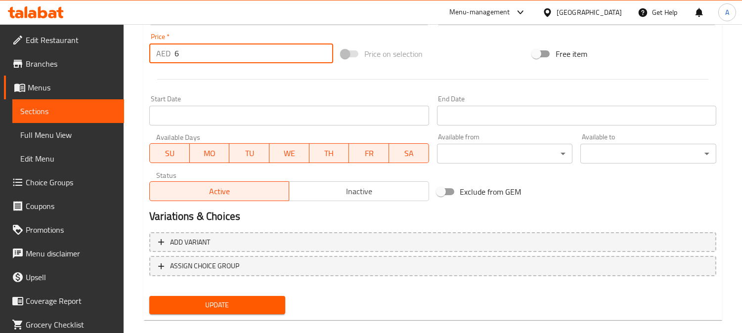
scroll to position [378, 0]
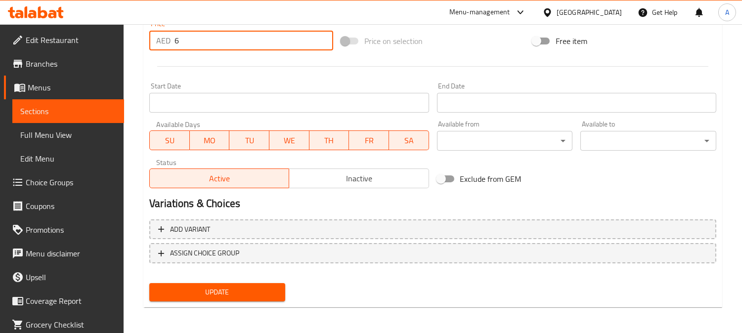
type input "6"
click at [272, 286] on span "Update" at bounding box center [217, 292] width 120 height 12
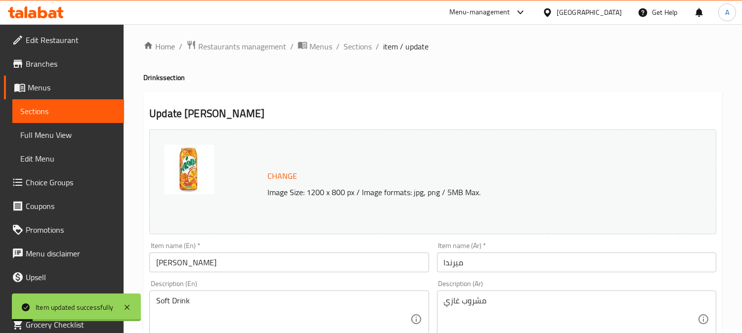
scroll to position [0, 0]
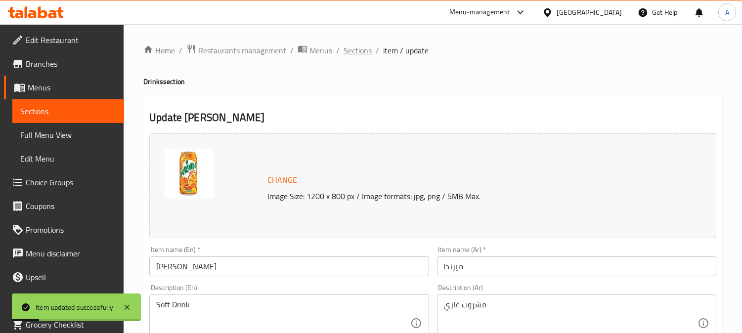
click at [363, 45] on span "Sections" at bounding box center [357, 50] width 28 height 12
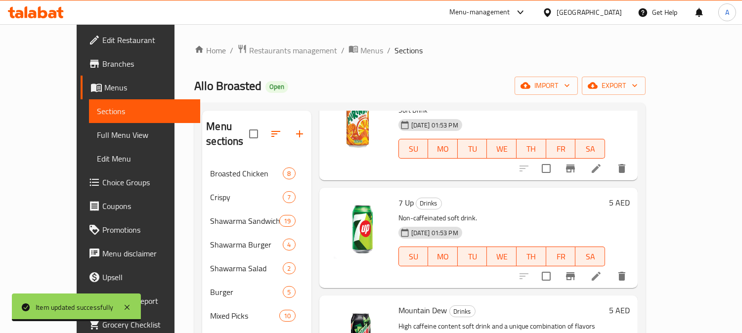
scroll to position [823, 0]
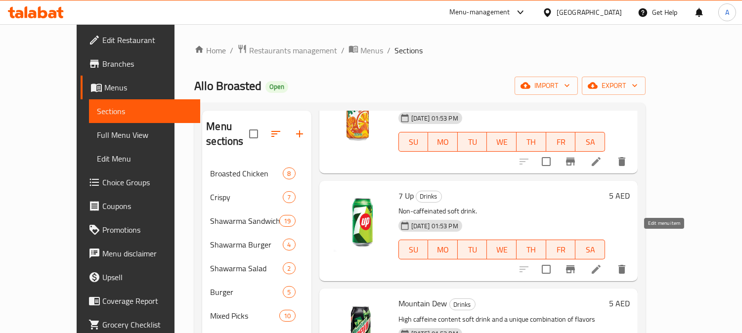
click at [602, 263] on icon at bounding box center [596, 269] width 12 height 12
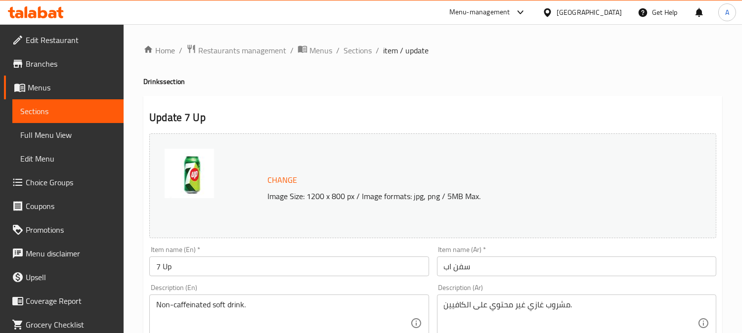
scroll to position [329, 0]
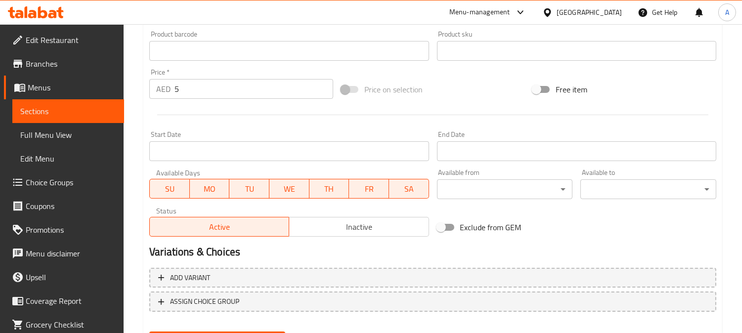
click at [223, 82] on input "5" at bounding box center [253, 89] width 159 height 20
click at [224, 82] on input "5" at bounding box center [253, 89] width 159 height 20
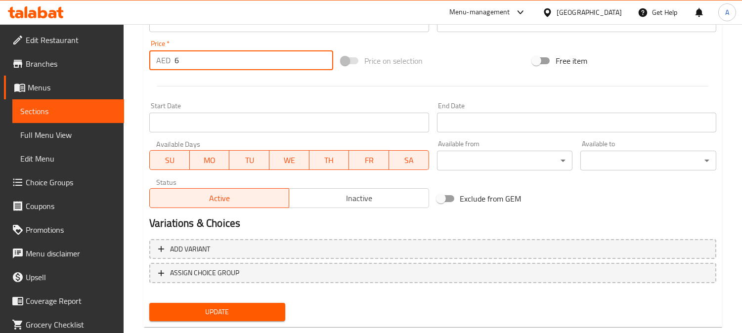
scroll to position [378, 0]
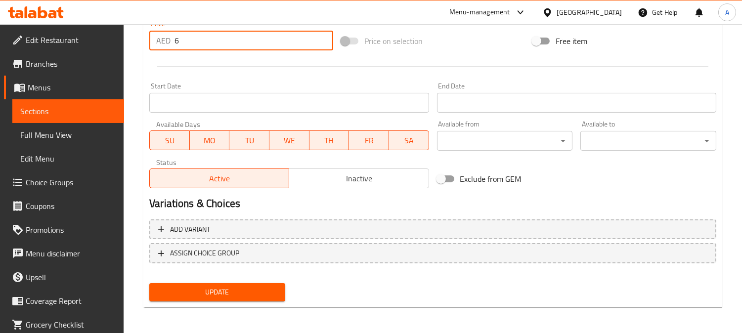
type input "6"
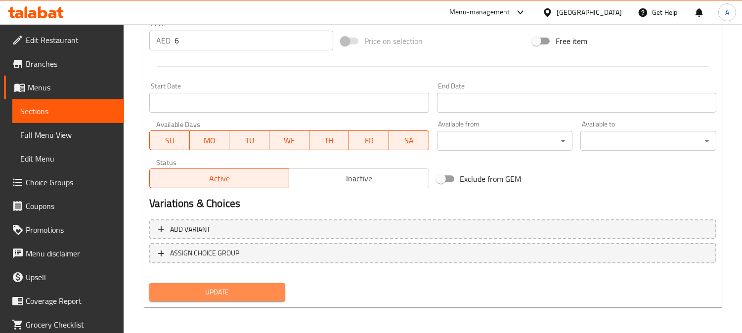
click at [263, 290] on span "Update" at bounding box center [217, 292] width 120 height 12
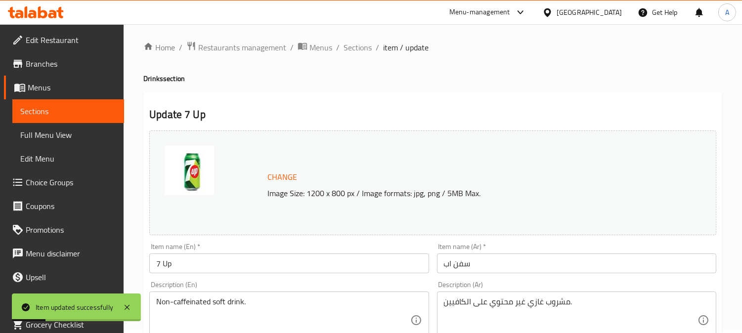
scroll to position [0, 0]
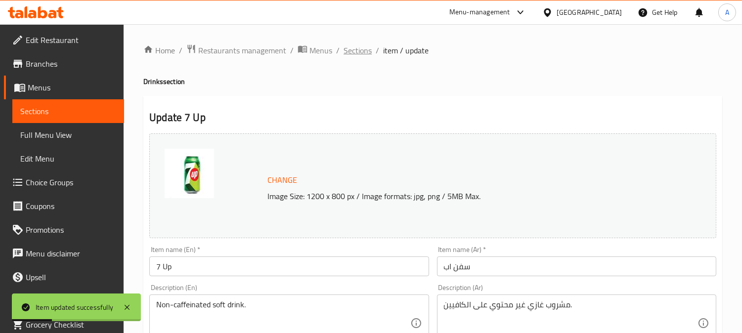
click at [359, 44] on span "Sections" at bounding box center [357, 50] width 28 height 12
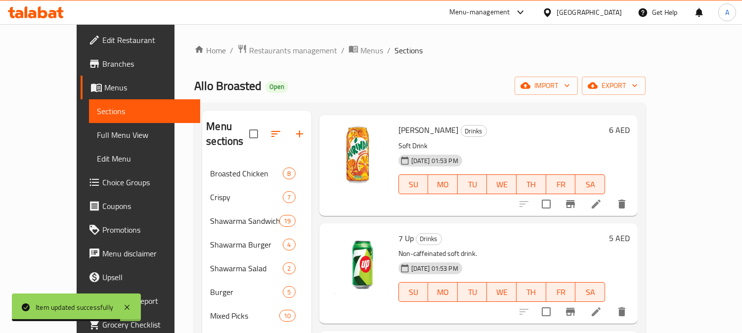
scroll to position [871, 0]
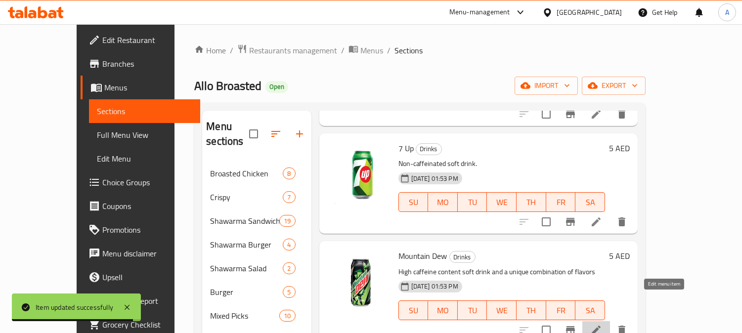
click at [602, 324] on icon at bounding box center [596, 330] width 12 height 12
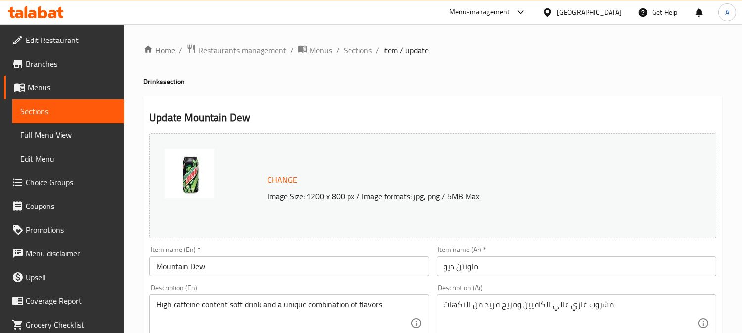
scroll to position [219, 0]
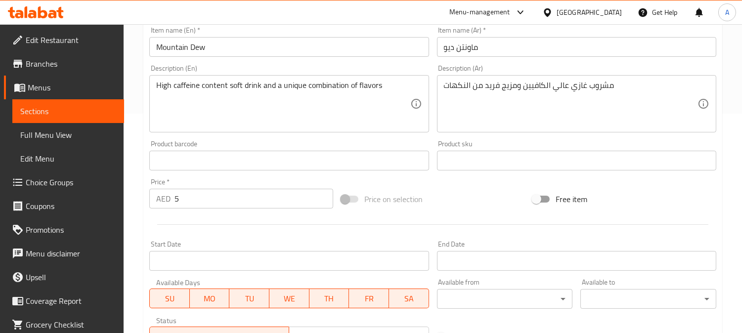
click at [201, 197] on input "5" at bounding box center [253, 199] width 159 height 20
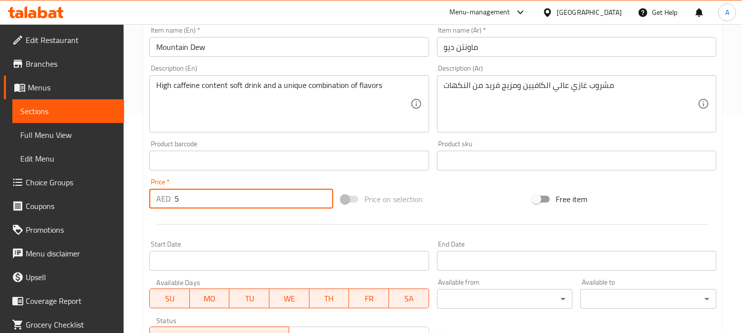
click at [201, 197] on input "5" at bounding box center [253, 199] width 159 height 20
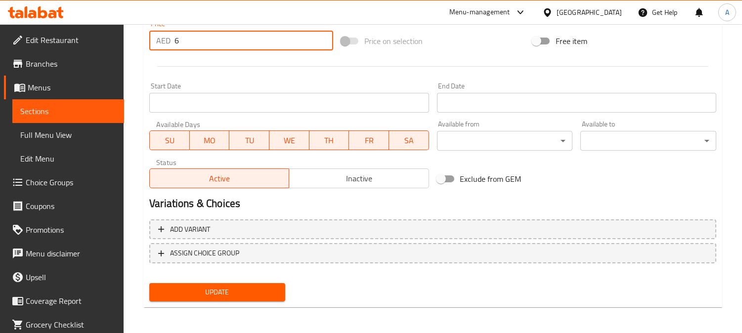
type input "6"
click at [220, 288] on span "Update" at bounding box center [217, 292] width 120 height 12
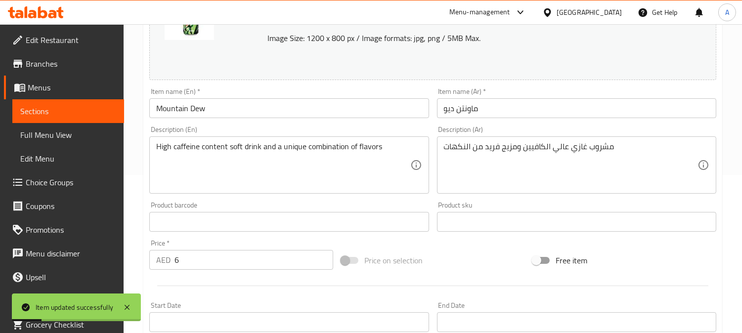
scroll to position [0, 0]
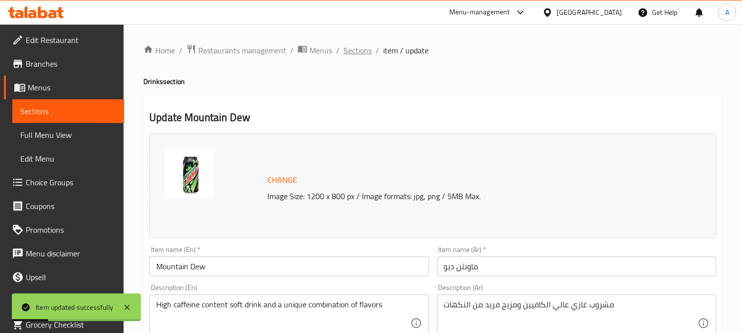
click at [357, 51] on span "Sections" at bounding box center [357, 50] width 28 height 12
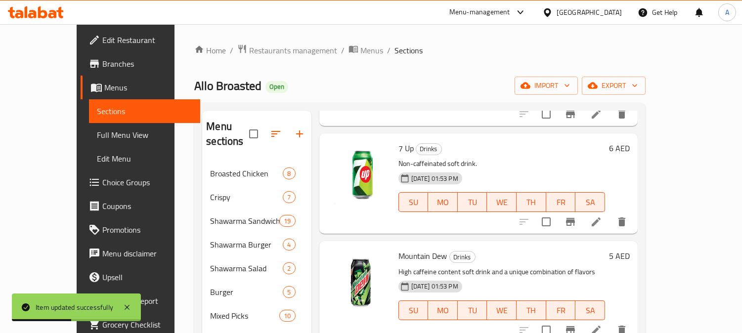
scroll to position [224, 0]
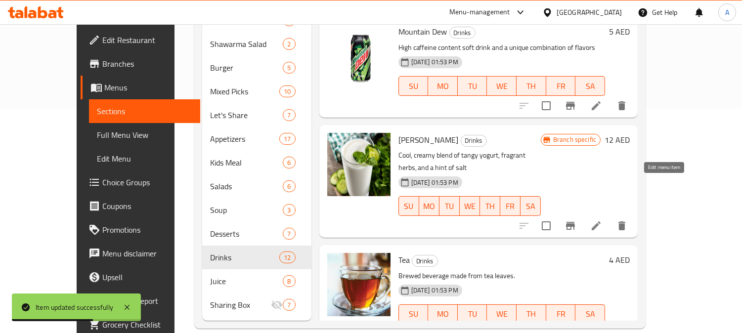
click at [602, 220] on icon at bounding box center [596, 226] width 12 height 12
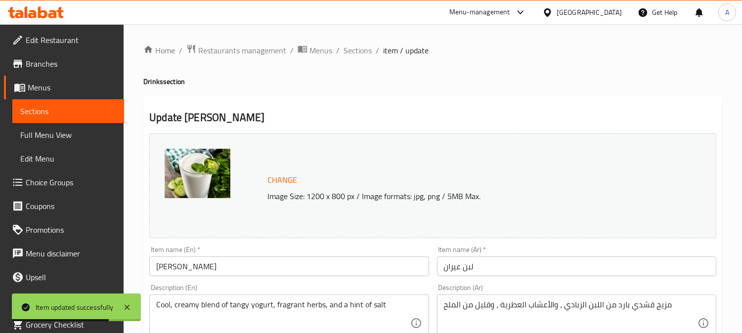
scroll to position [329, 0]
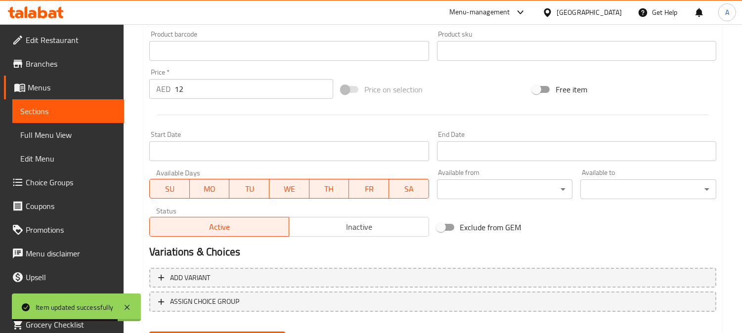
click at [219, 84] on input "12" at bounding box center [253, 89] width 159 height 20
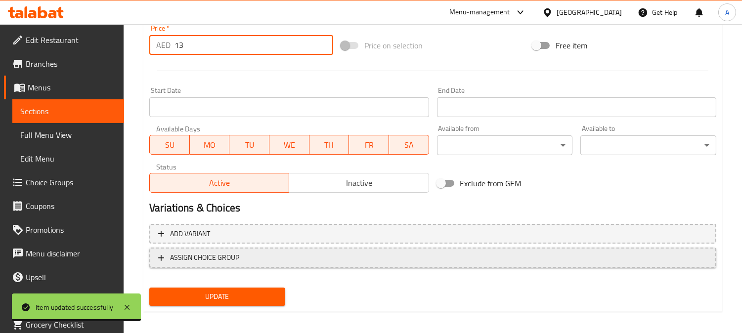
scroll to position [378, 0]
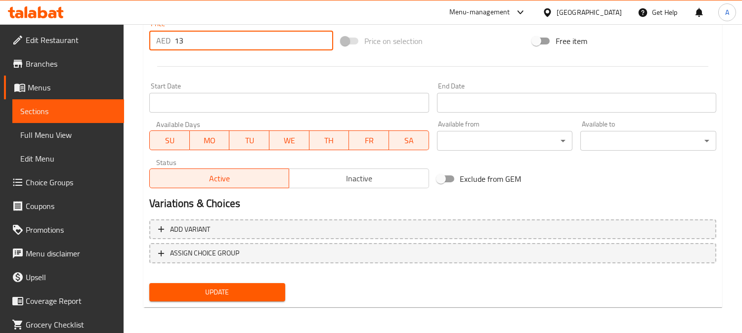
type input "13"
click at [260, 287] on span "Update" at bounding box center [217, 292] width 120 height 12
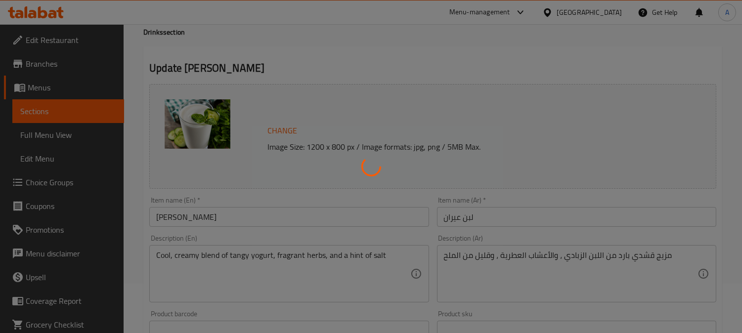
scroll to position [0, 0]
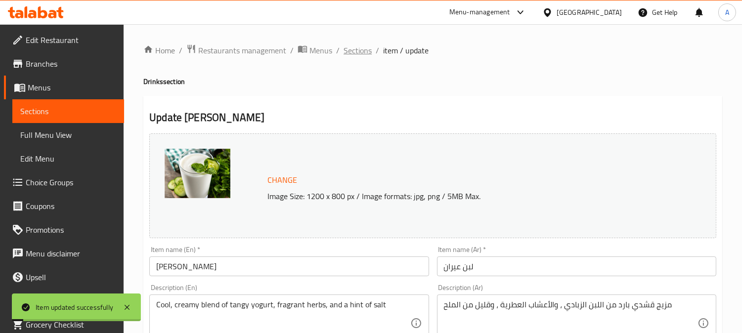
click at [356, 53] on span "Sections" at bounding box center [357, 50] width 28 height 12
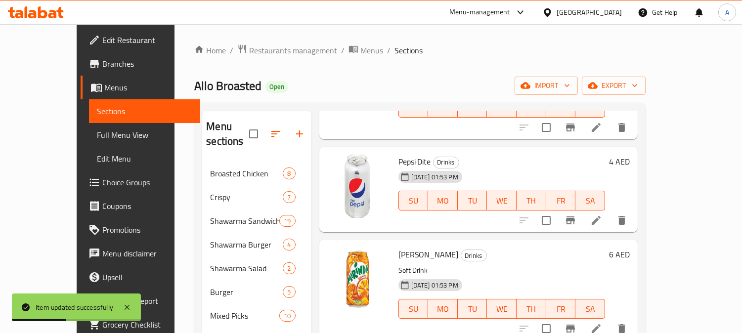
scroll to position [659, 0]
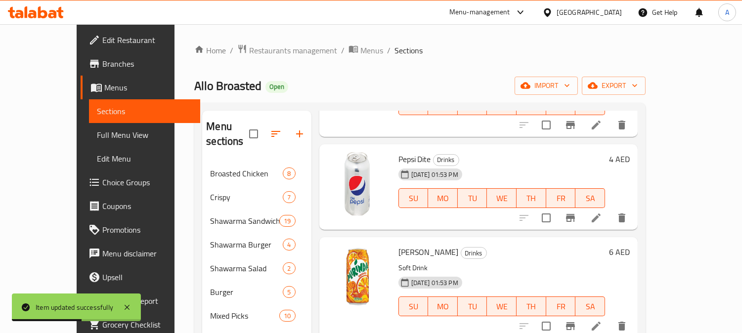
click at [398, 152] on span "Pepsi Dite" at bounding box center [414, 159] width 33 height 15
copy h6 "Pepsi Dite"
click at [602, 212] on icon at bounding box center [596, 218] width 12 height 12
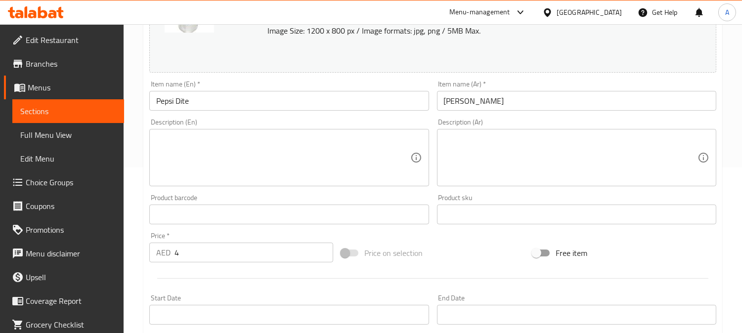
scroll to position [274, 0]
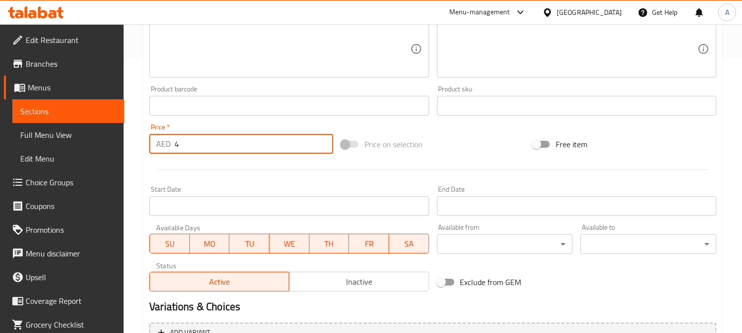
click at [201, 142] on input "4" at bounding box center [253, 144] width 159 height 20
type input "6"
click at [477, 124] on div "Change Image Size: 1200 x 800 px / Image formats: jpg, png / 5MB Max. Item name…" at bounding box center [432, 75] width 575 height 440
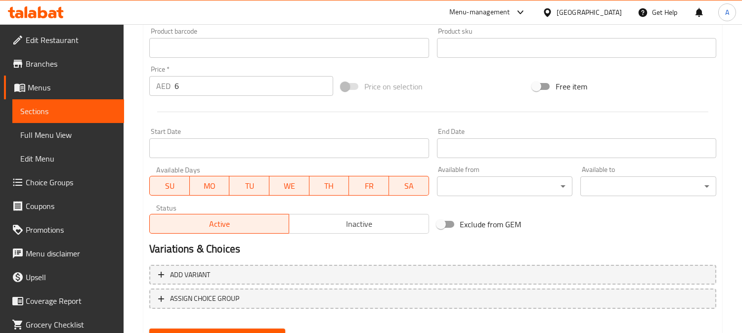
scroll to position [378, 0]
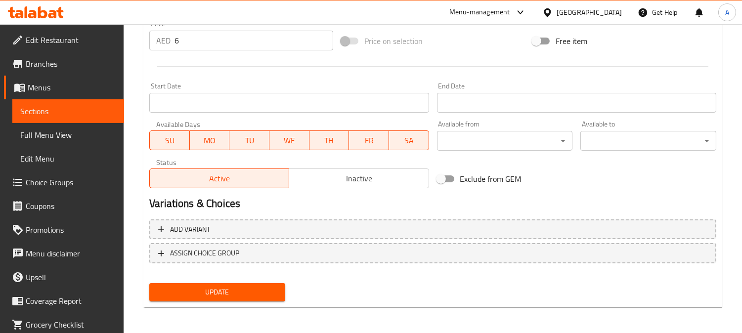
click at [239, 294] on span "Update" at bounding box center [217, 292] width 120 height 12
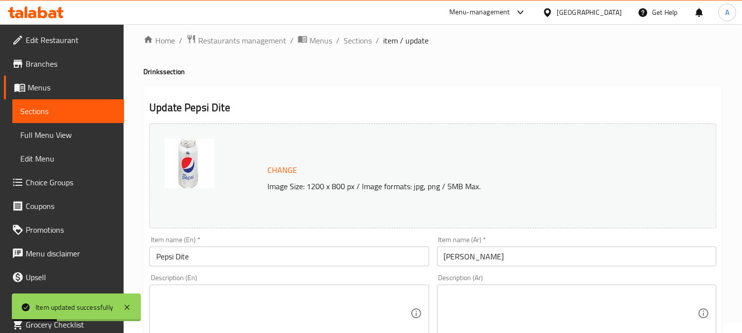
scroll to position [0, 0]
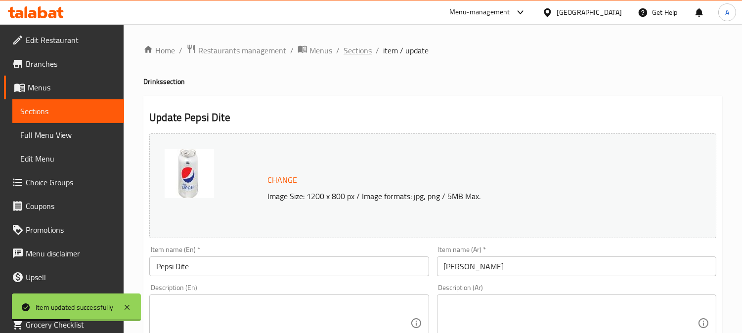
click at [364, 50] on span "Sections" at bounding box center [357, 50] width 28 height 12
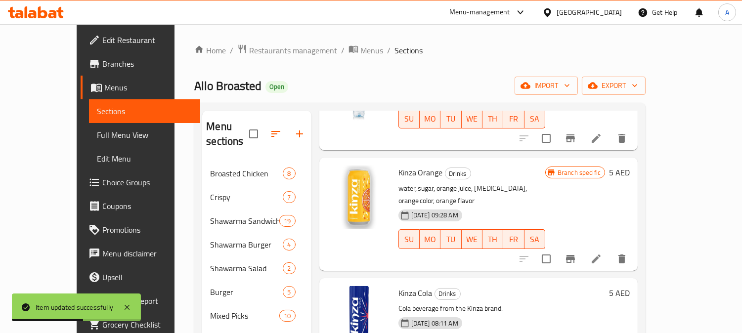
scroll to position [110, 0]
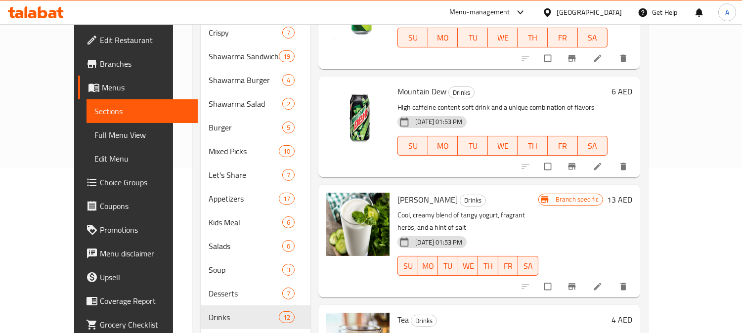
scroll to position [224, 0]
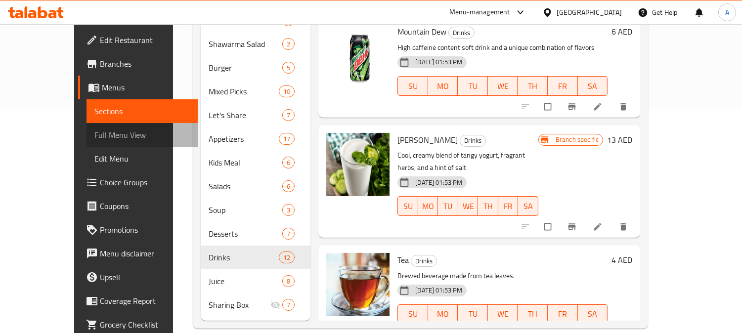
click at [94, 138] on span "Full Menu View" at bounding box center [142, 135] width 96 height 12
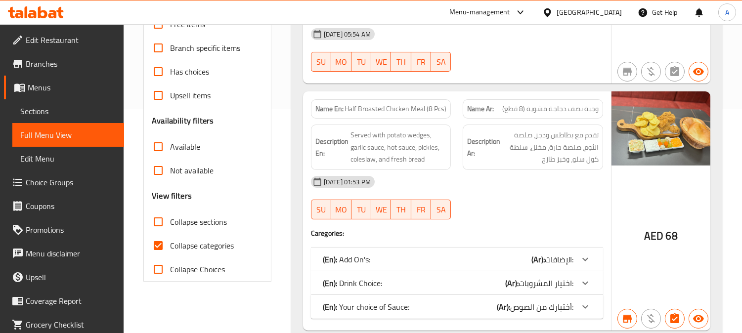
click at [159, 247] on input "Collapse categories" at bounding box center [158, 246] width 24 height 24
checkbox input "false"
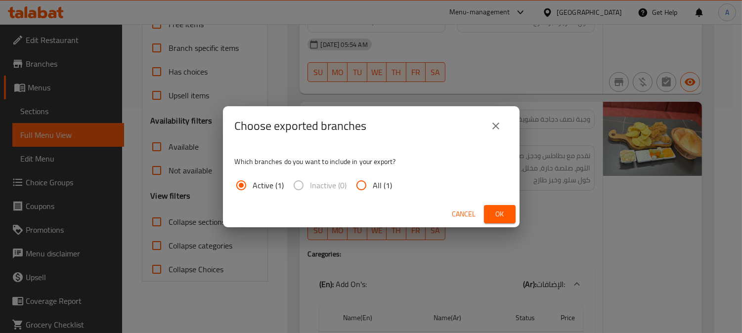
click at [684, 84] on div "Choose exported branches Which branches do you want to include in your export? …" at bounding box center [371, 166] width 742 height 333
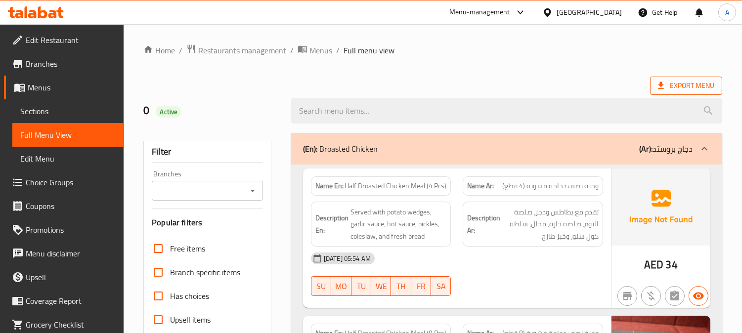
click at [698, 89] on span "Export Menu" at bounding box center [686, 86] width 56 height 12
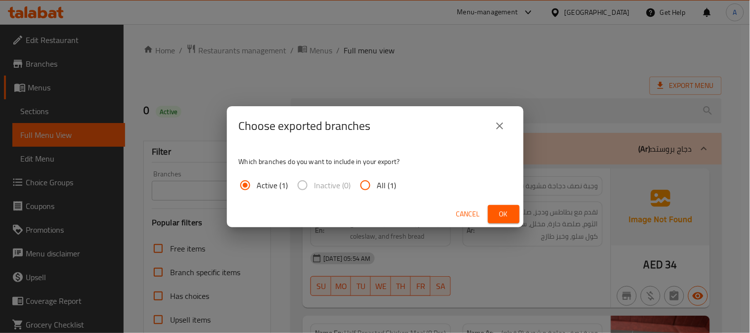
click at [498, 212] on span "Ok" at bounding box center [504, 214] width 16 height 12
